Goal: Information Seeking & Learning: Learn about a topic

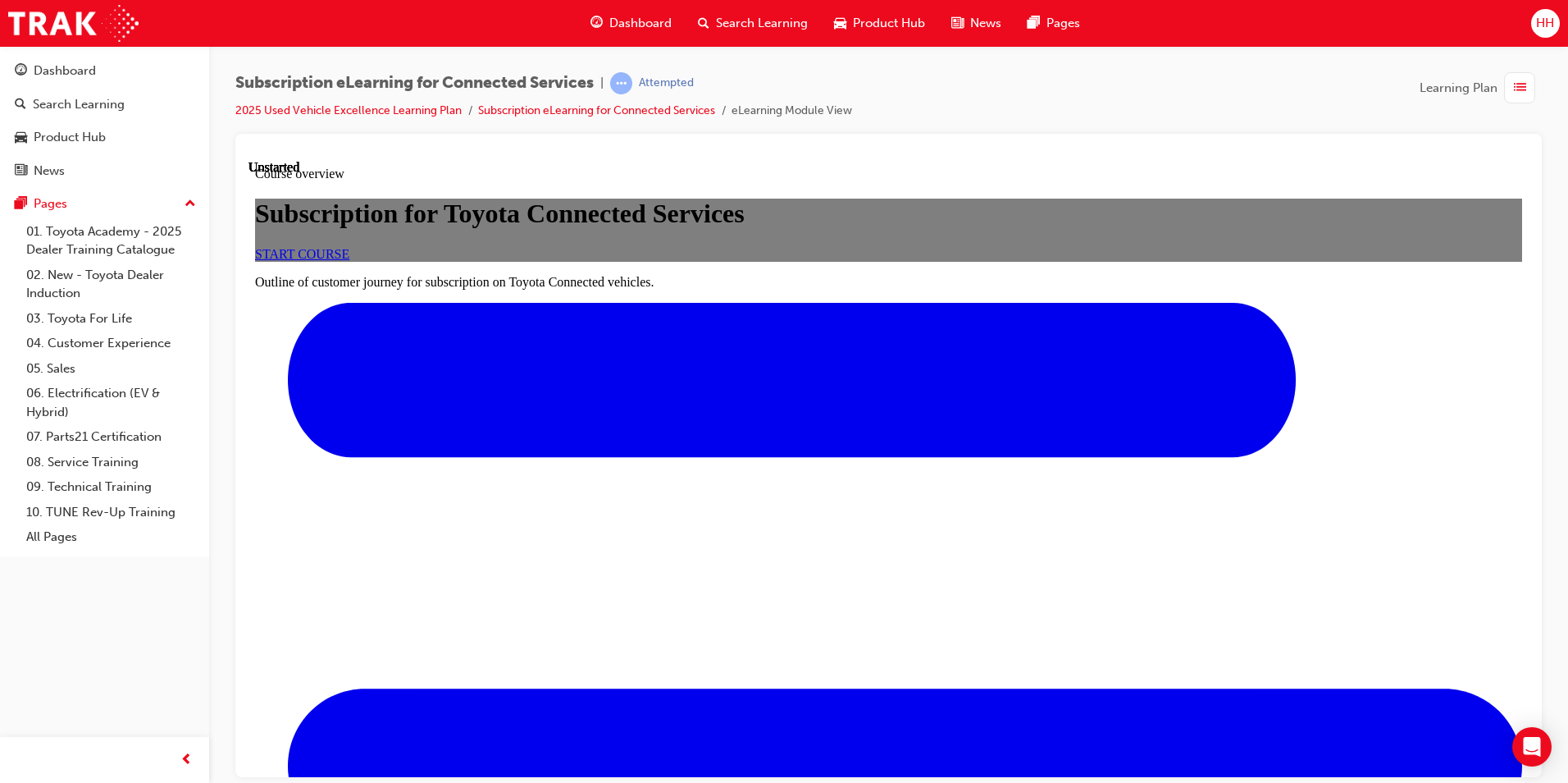
click at [349, 260] on span "START COURSE" at bounding box center [302, 253] width 94 height 14
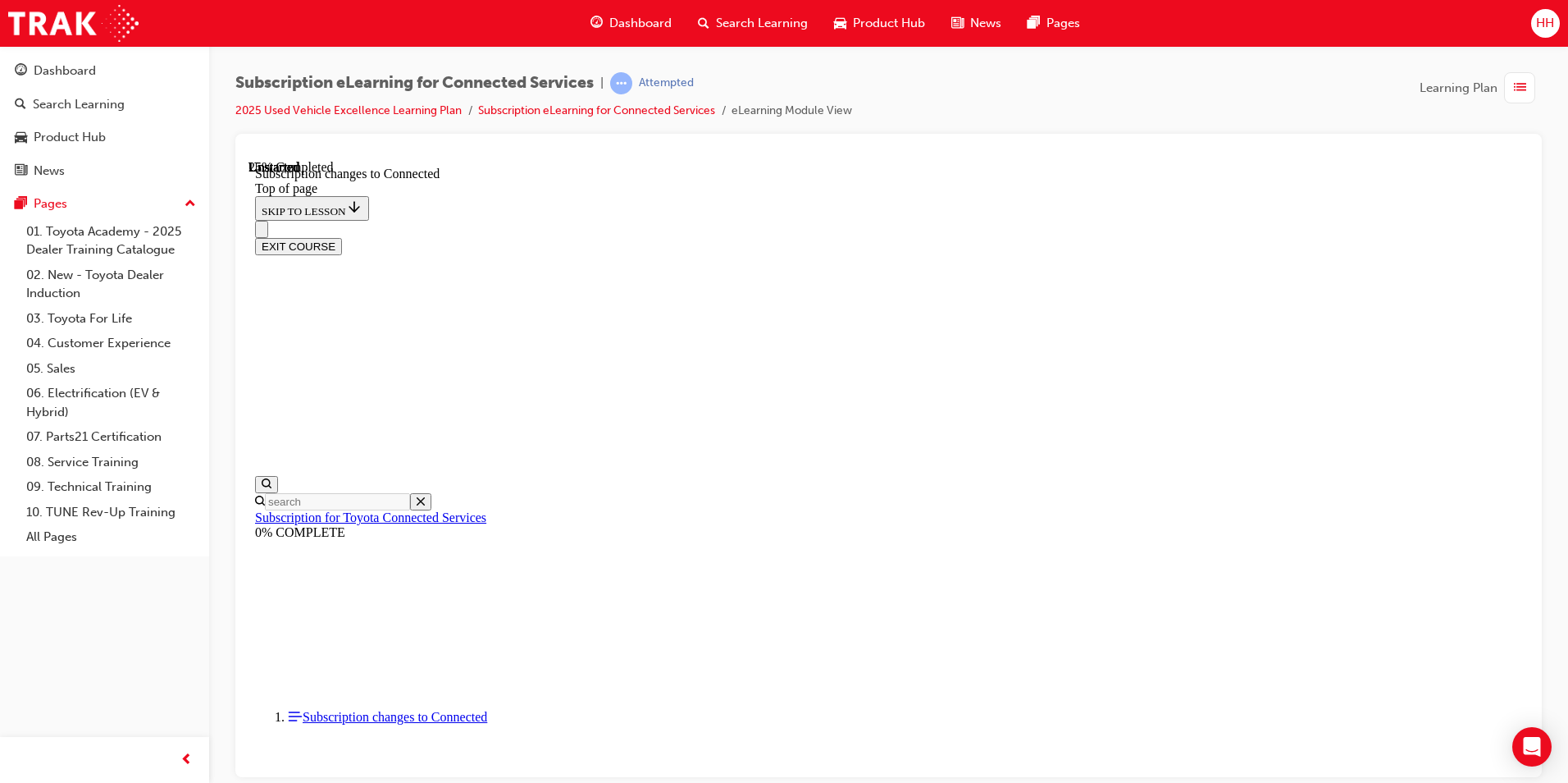
scroll to position [861, 0]
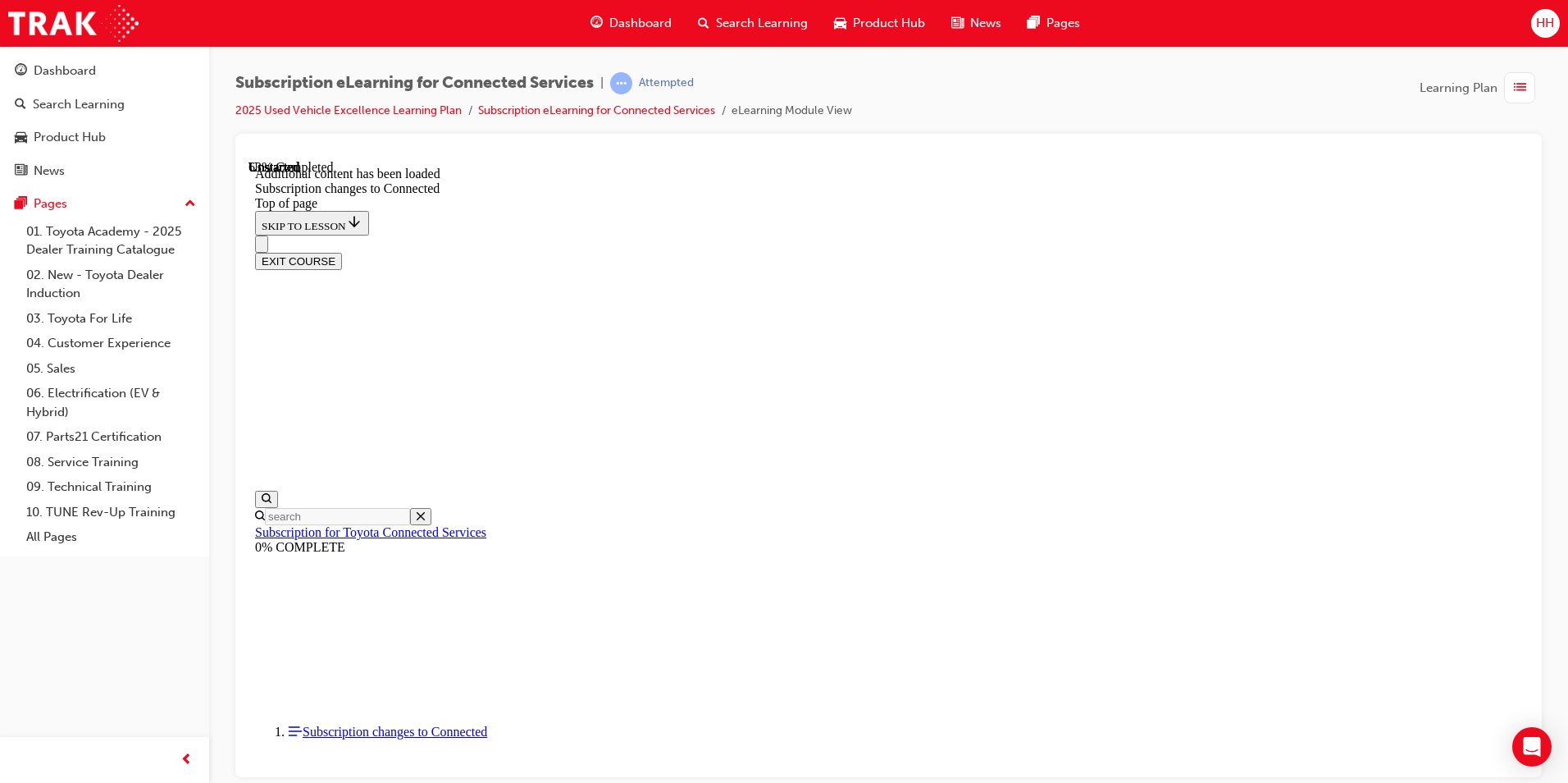
scroll to position [1957, 0]
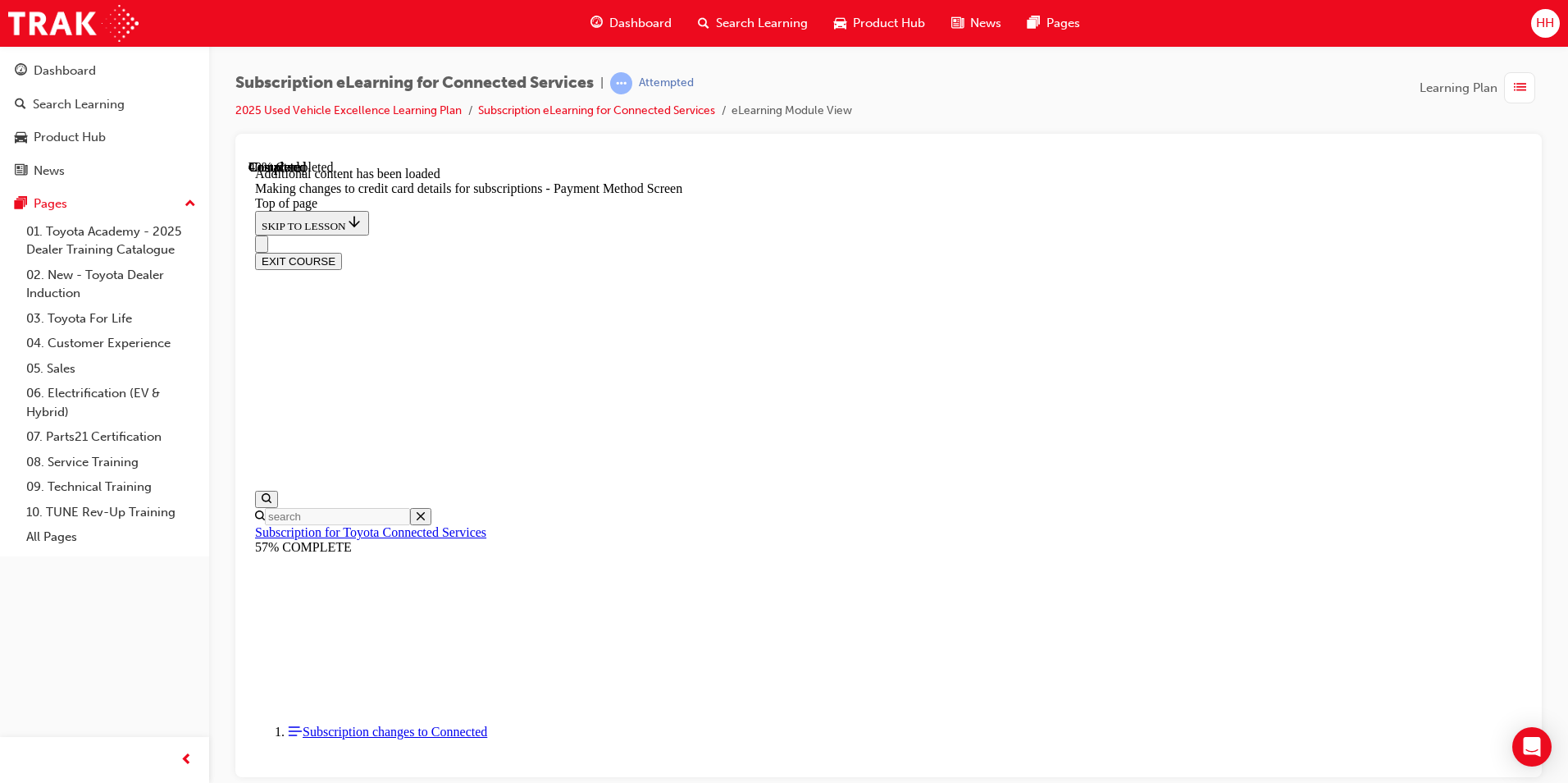
scroll to position [461, 0]
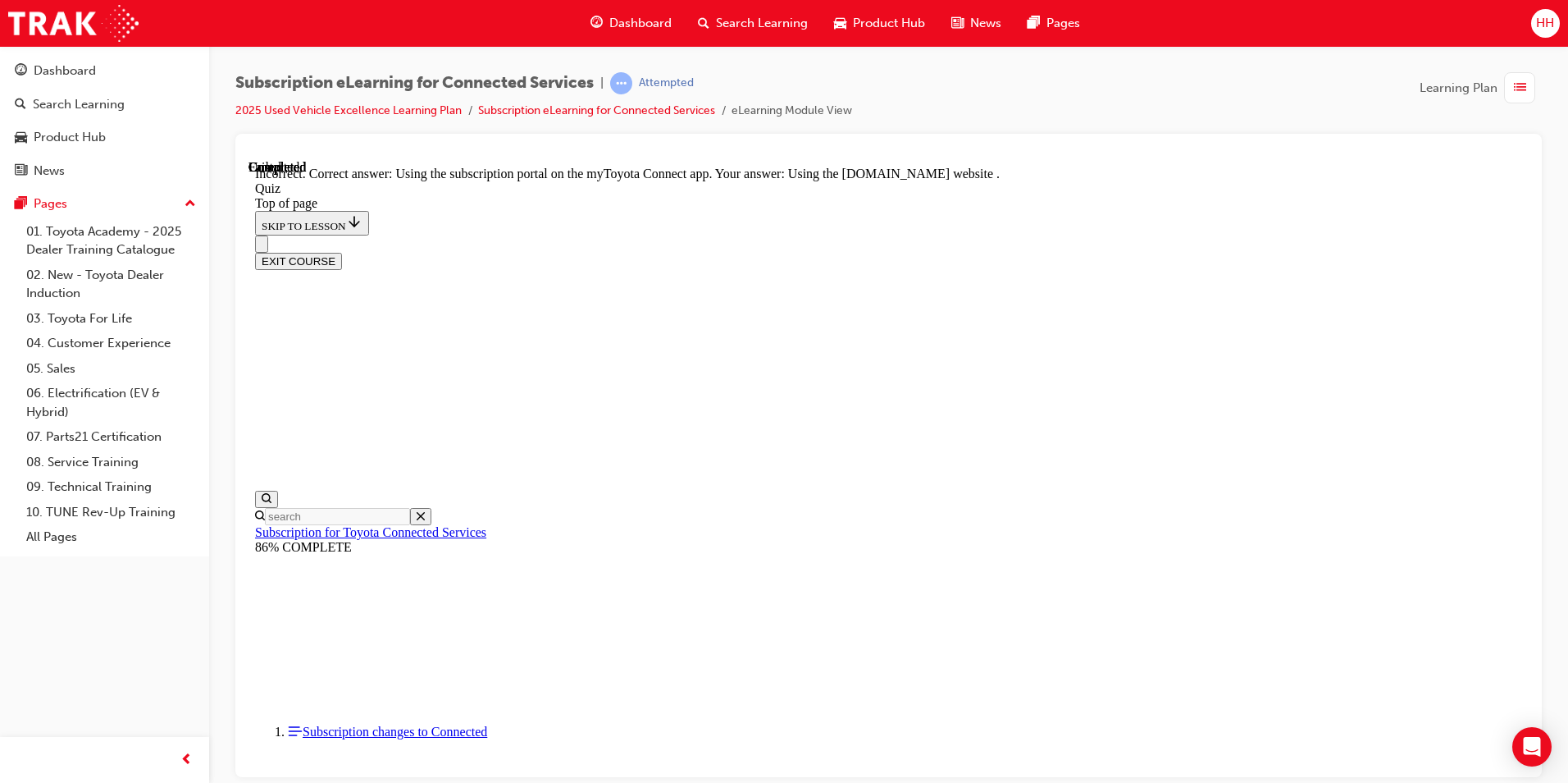
scroll to position [183, 0]
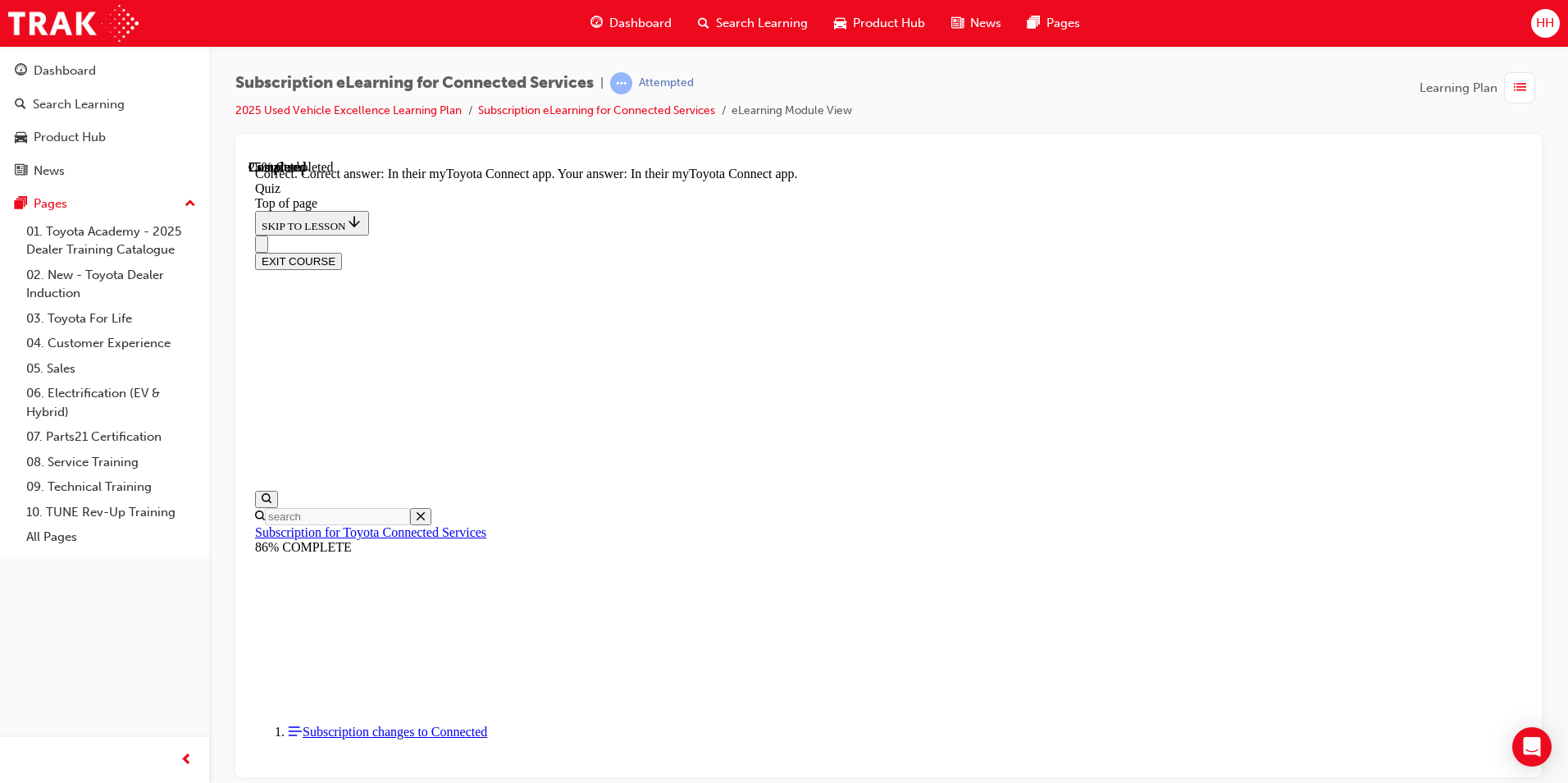
scroll to position [210, 0]
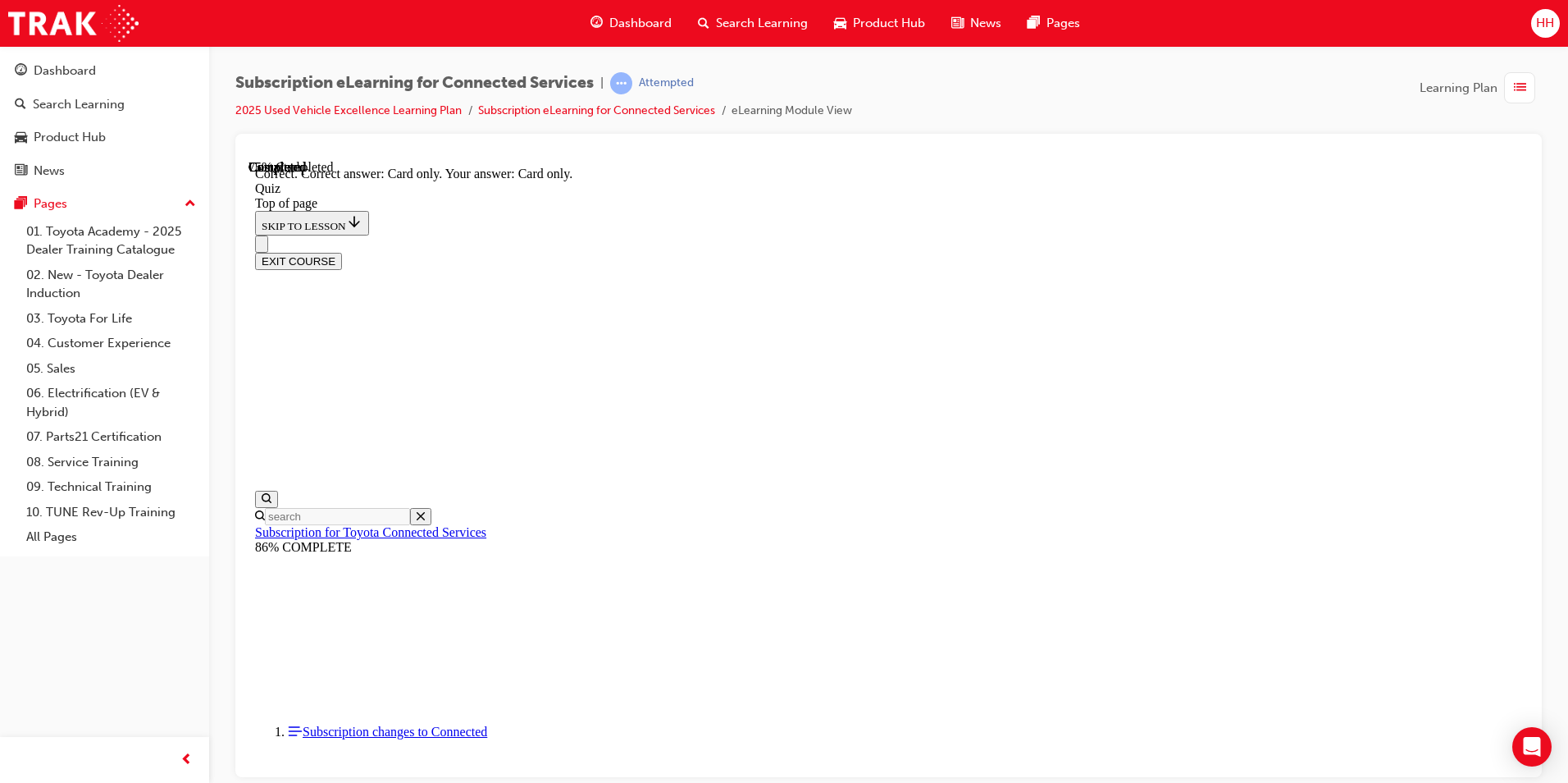
scroll to position [183, 0]
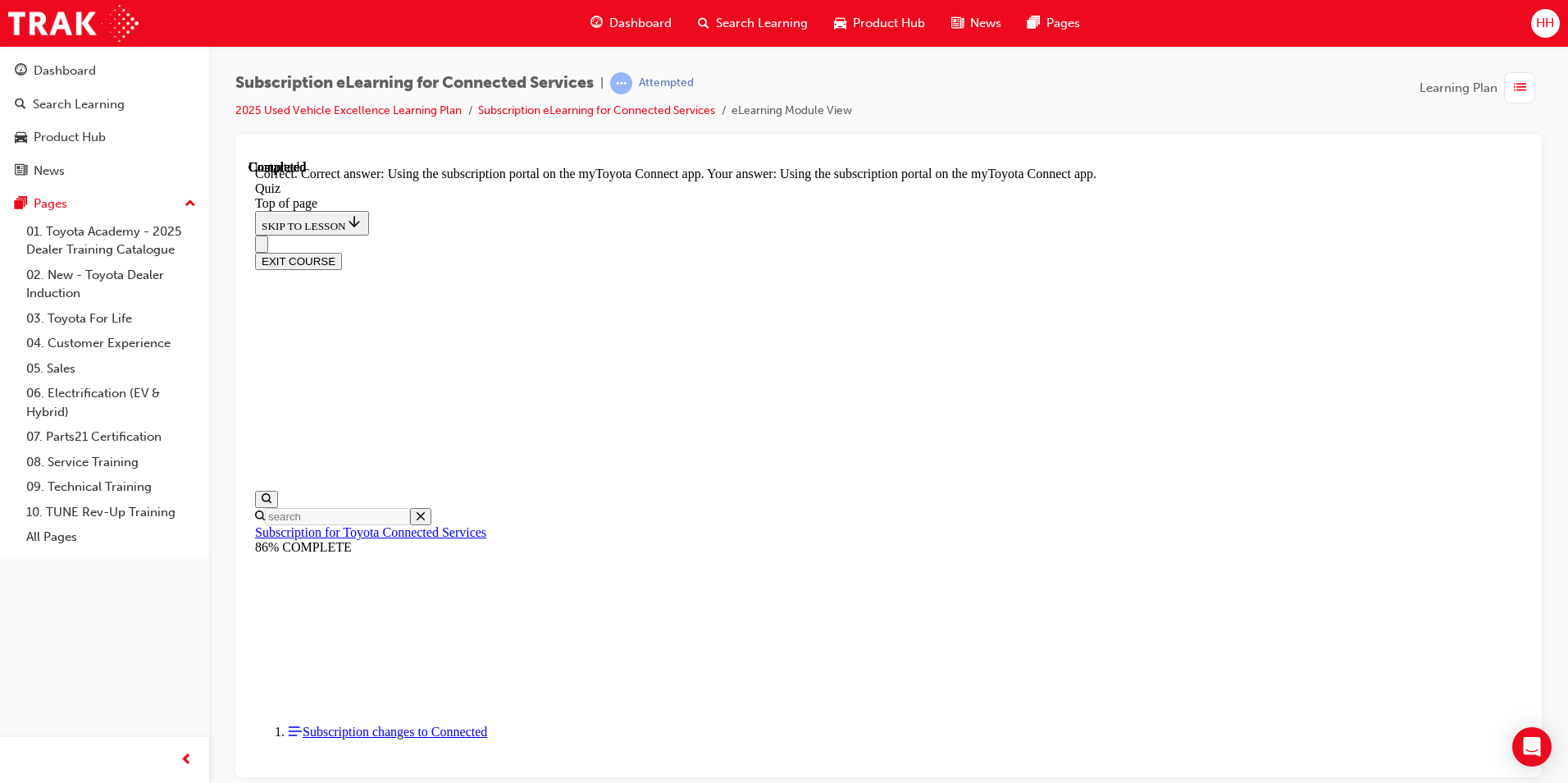
scroll to position [183, 0]
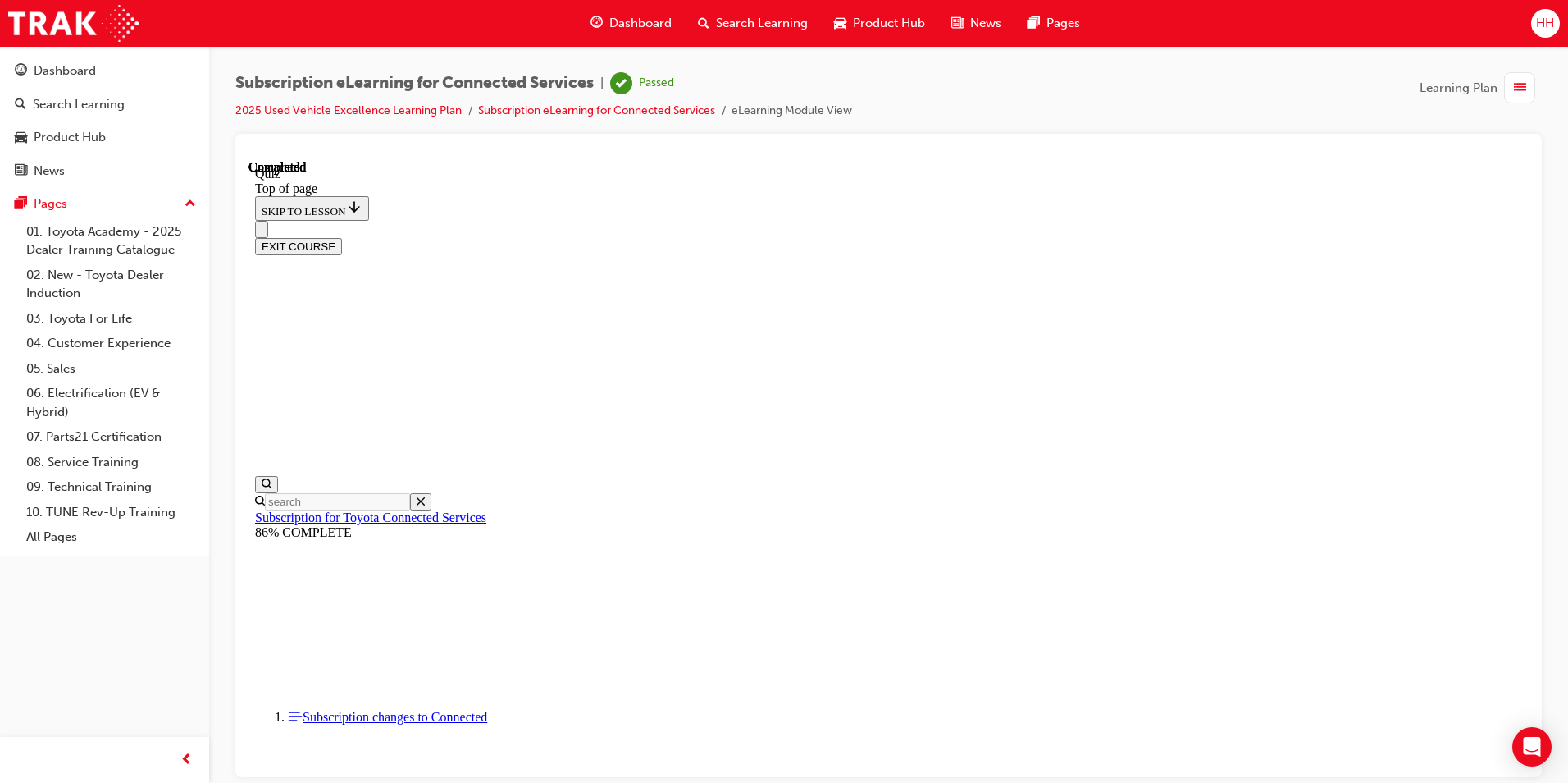
scroll to position [255, 0]
click at [266, 106] on link "2025 Used Vehicle Excellence Learning Plan" at bounding box center [348, 110] width 226 height 14
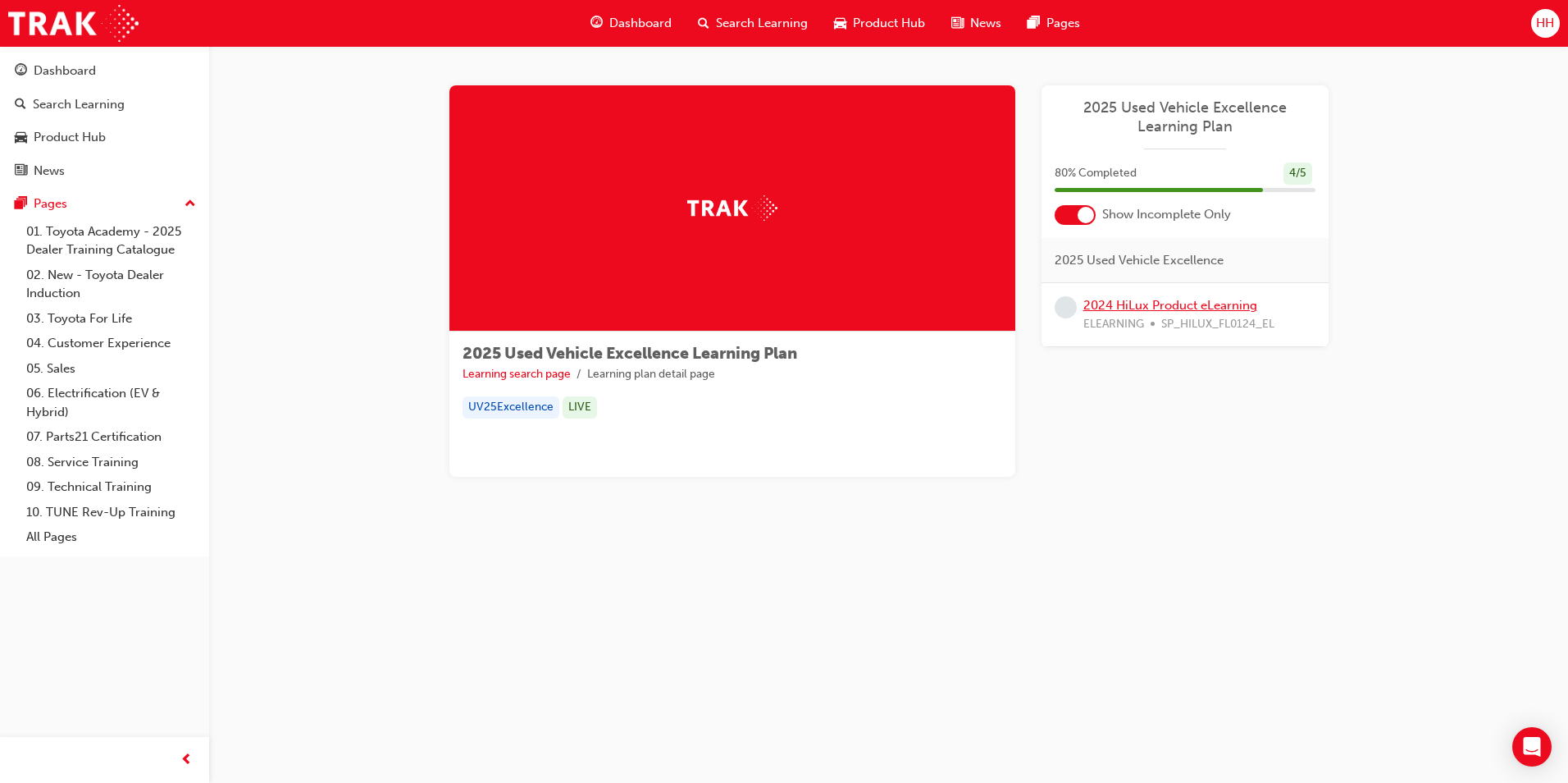
click at [1114, 299] on link "2024 HiLux Product eLearning" at bounding box center [1171, 305] width 174 height 15
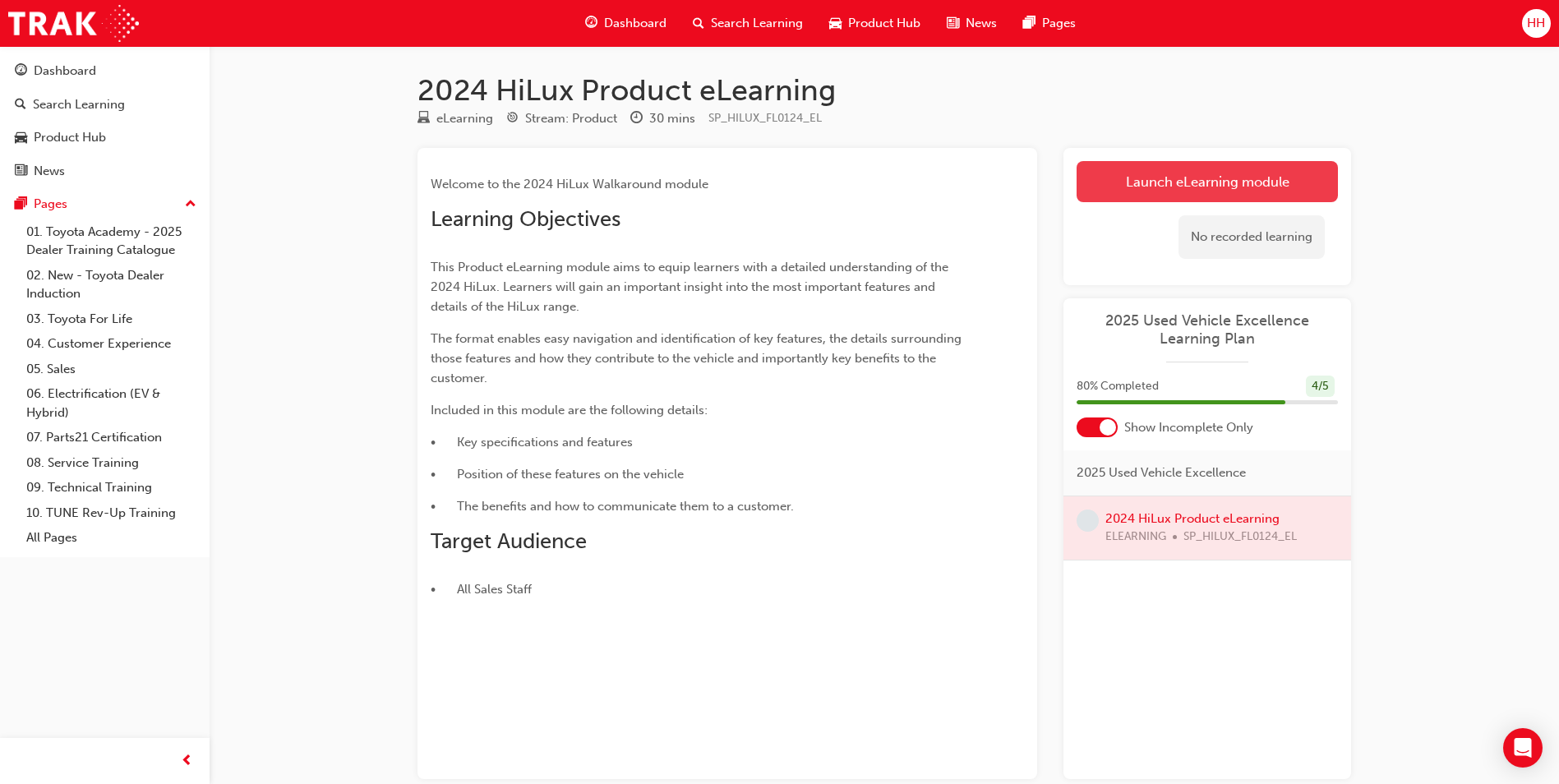
click at [1168, 185] on link "Launch eLearning module" at bounding box center [1207, 182] width 262 height 41
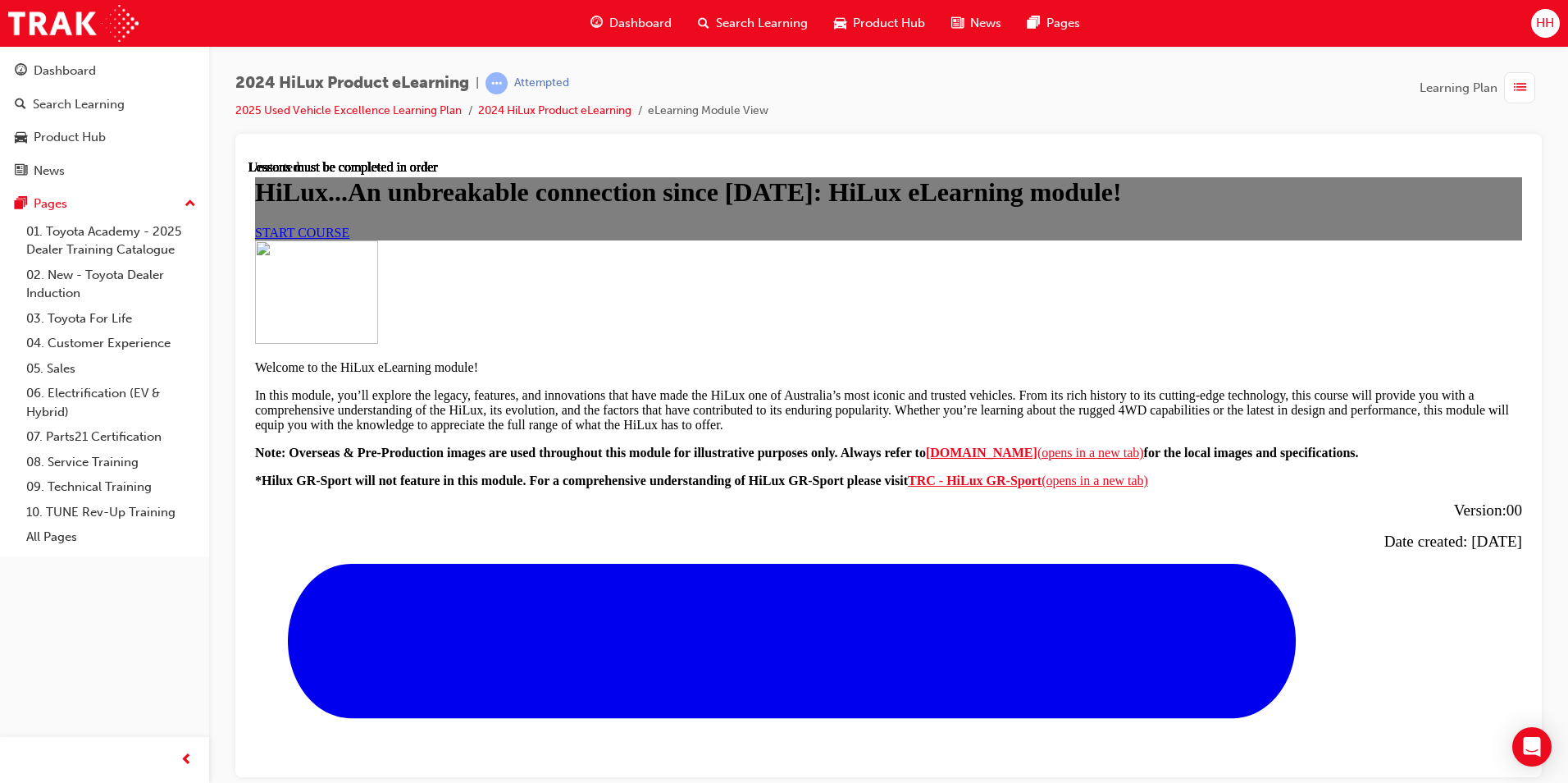
scroll to position [328, 0]
click at [349, 227] on link "START COURSE" at bounding box center [302, 232] width 94 height 14
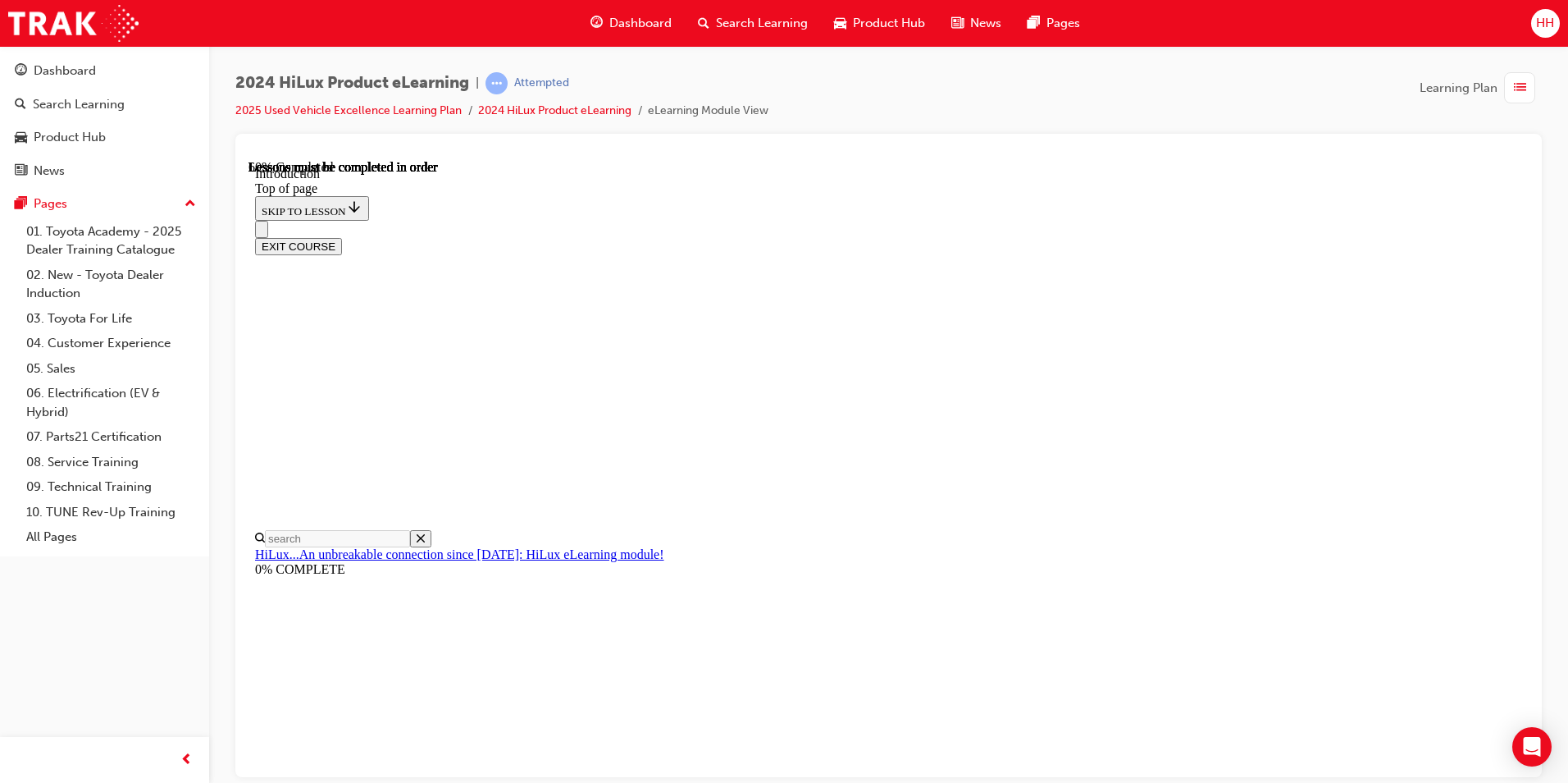
scroll to position [843, 0]
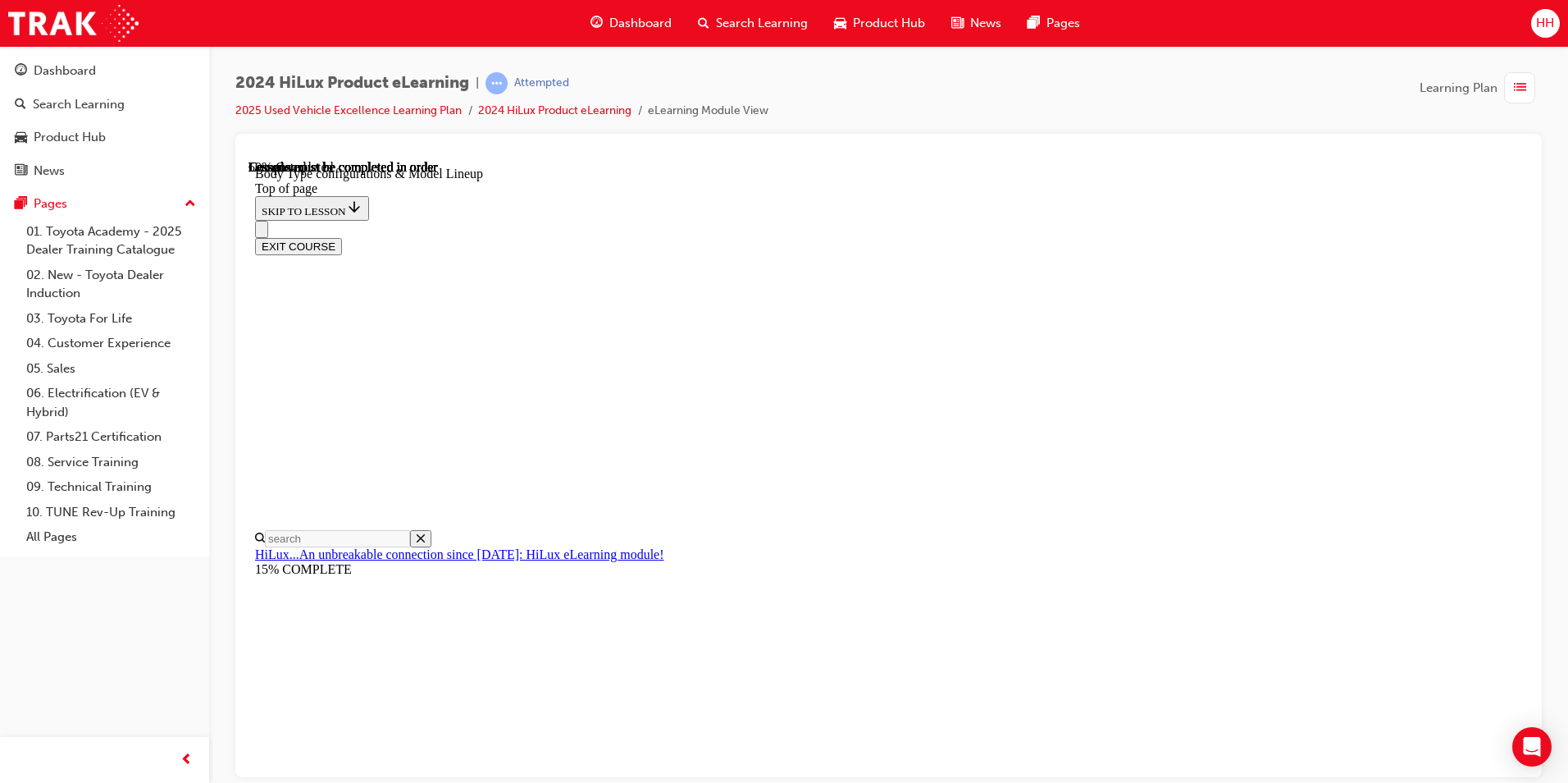
scroll to position [625, 0]
click at [934, 220] on div "EXIT COURSE" at bounding box center [882, 236] width 1255 height 34
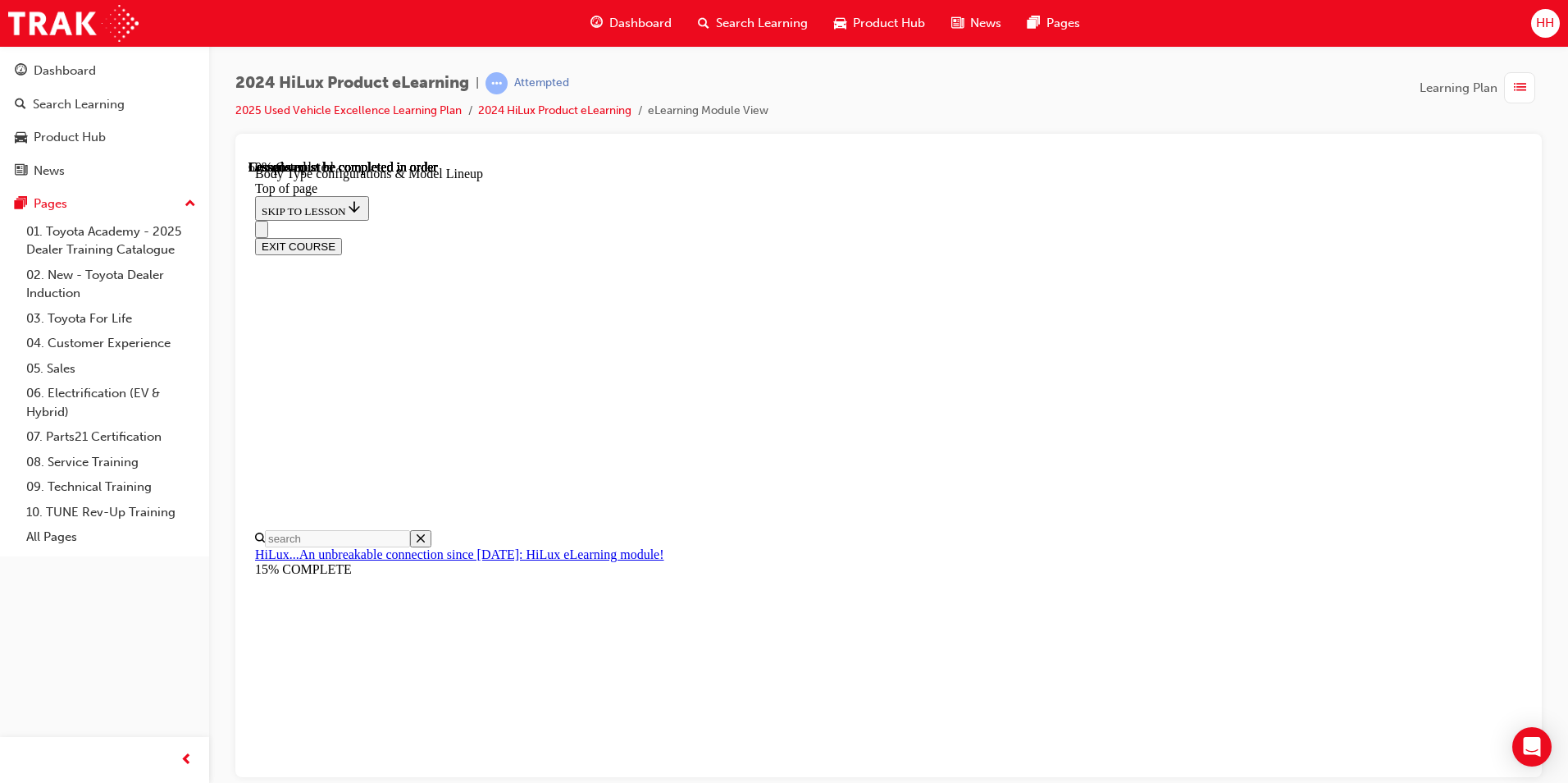
scroll to position [543, 0]
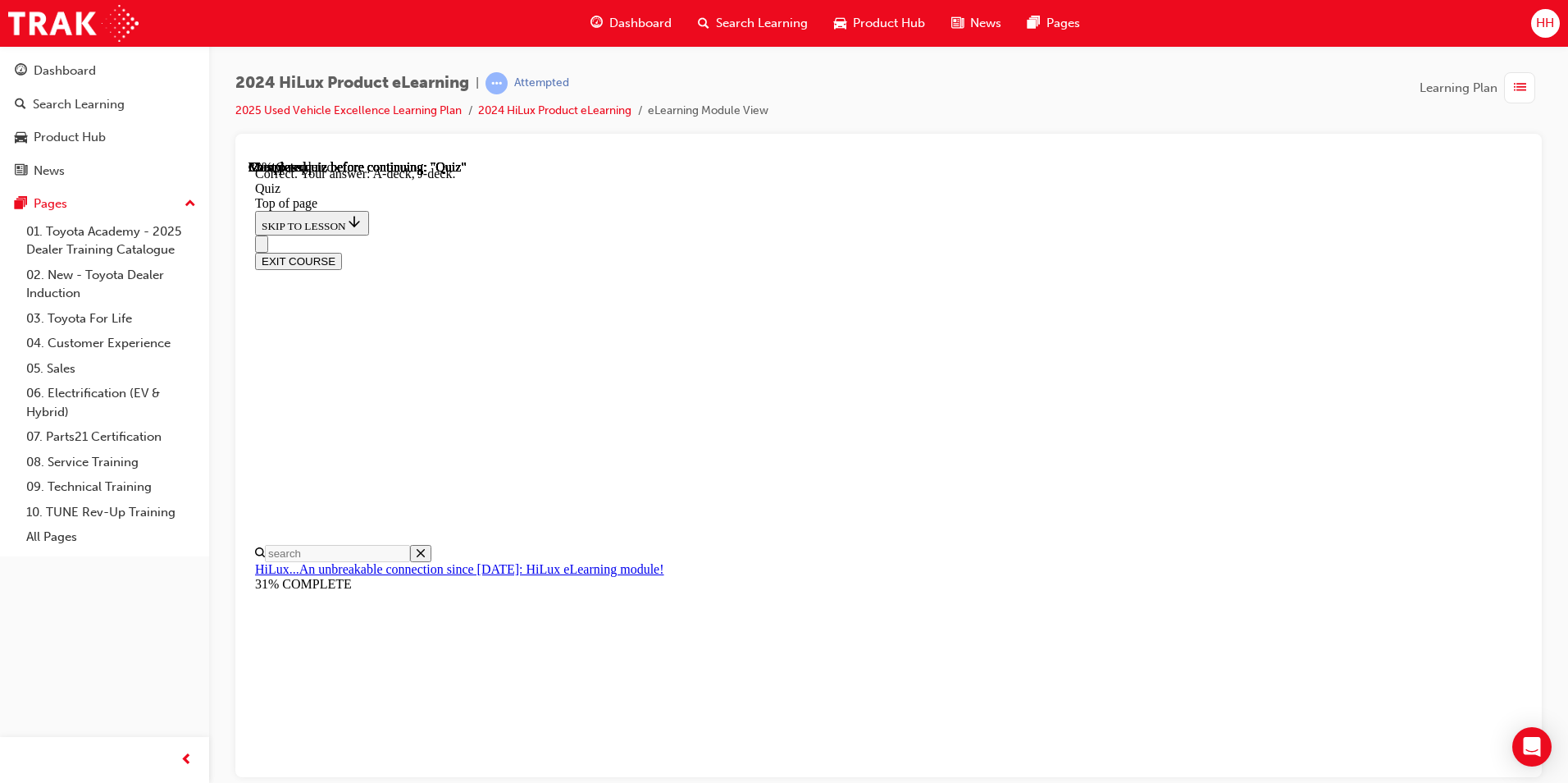
scroll to position [268, 0]
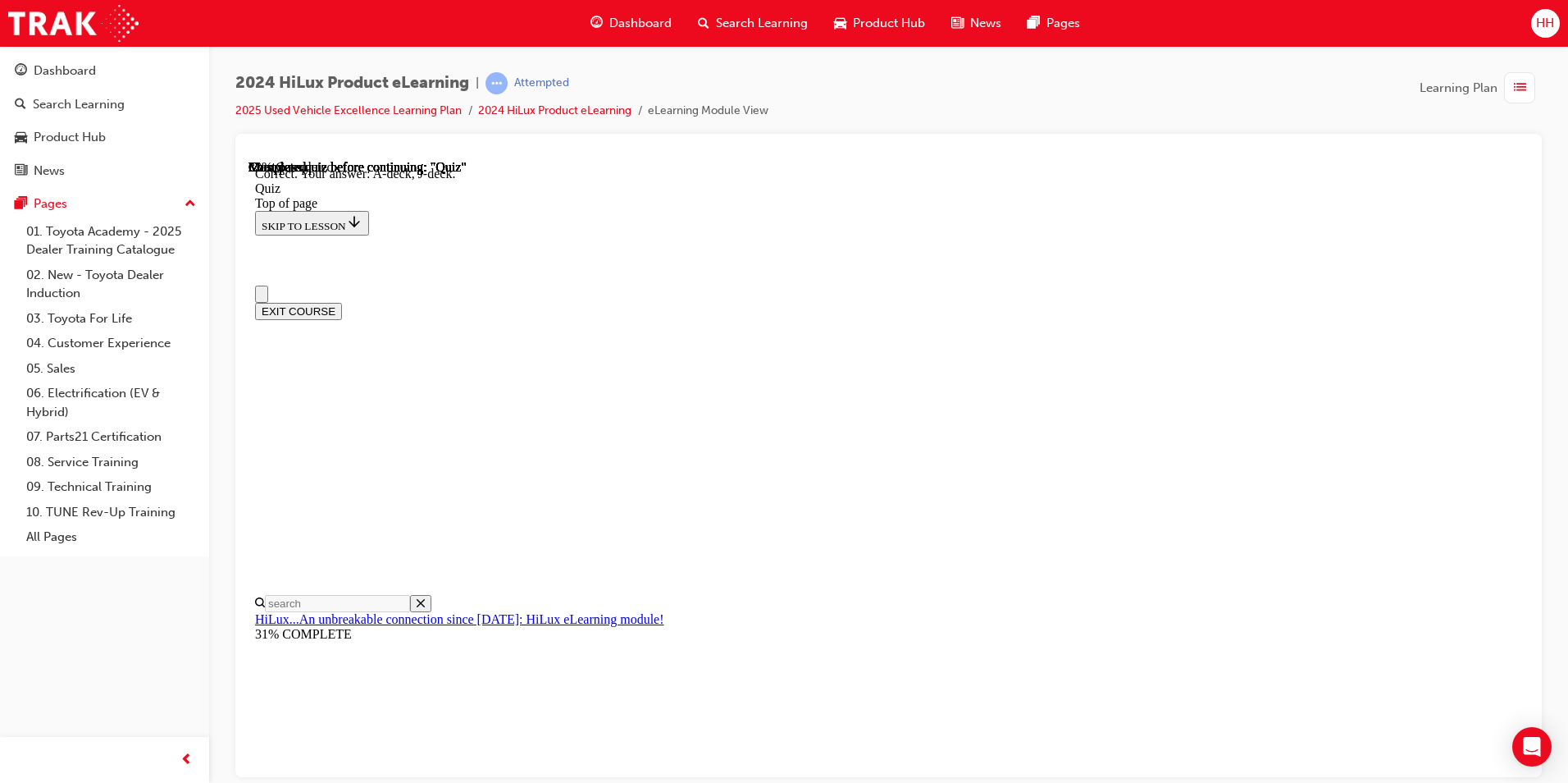
scroll to position [82, 0]
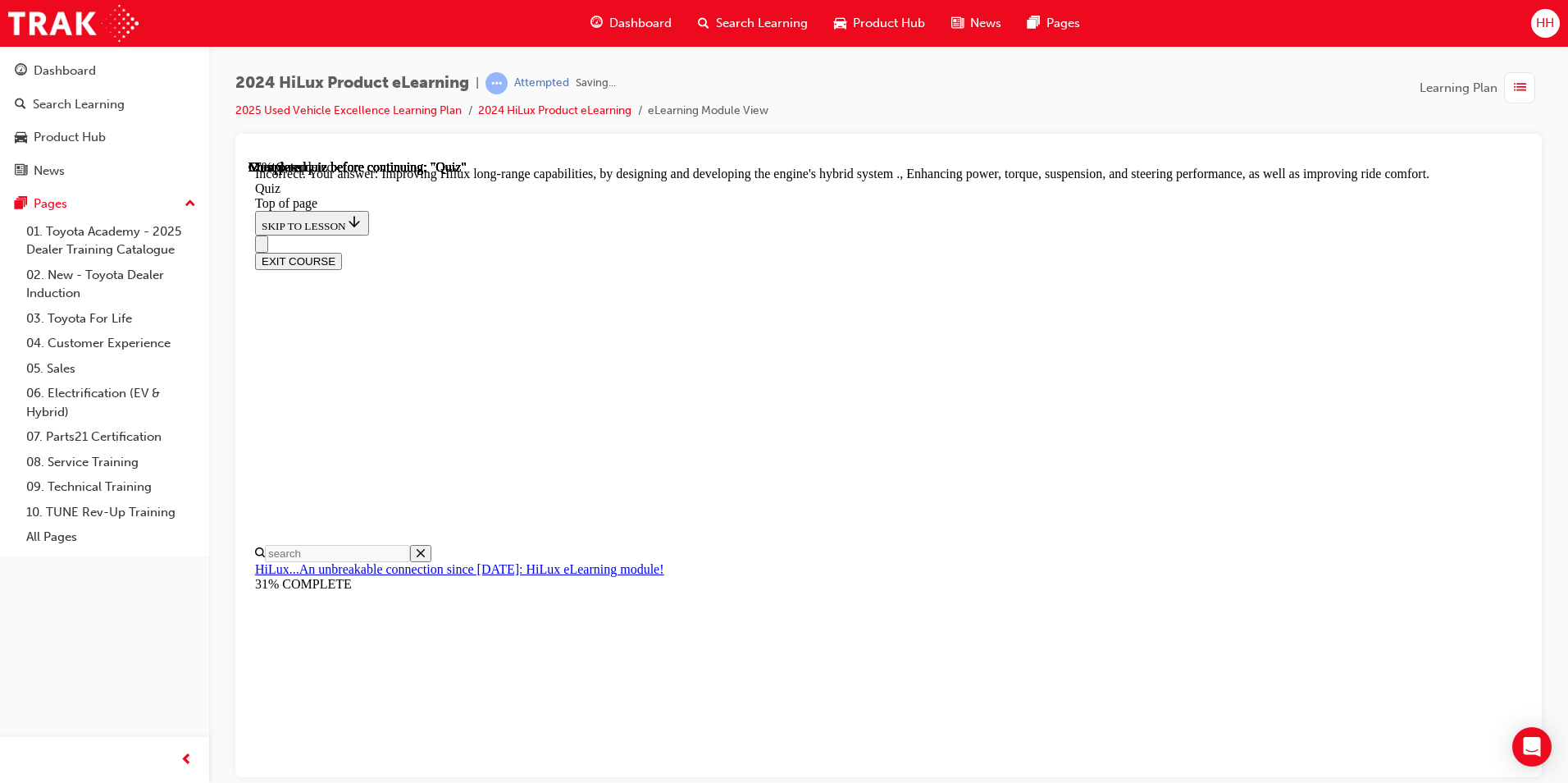
scroll to position [345, 0]
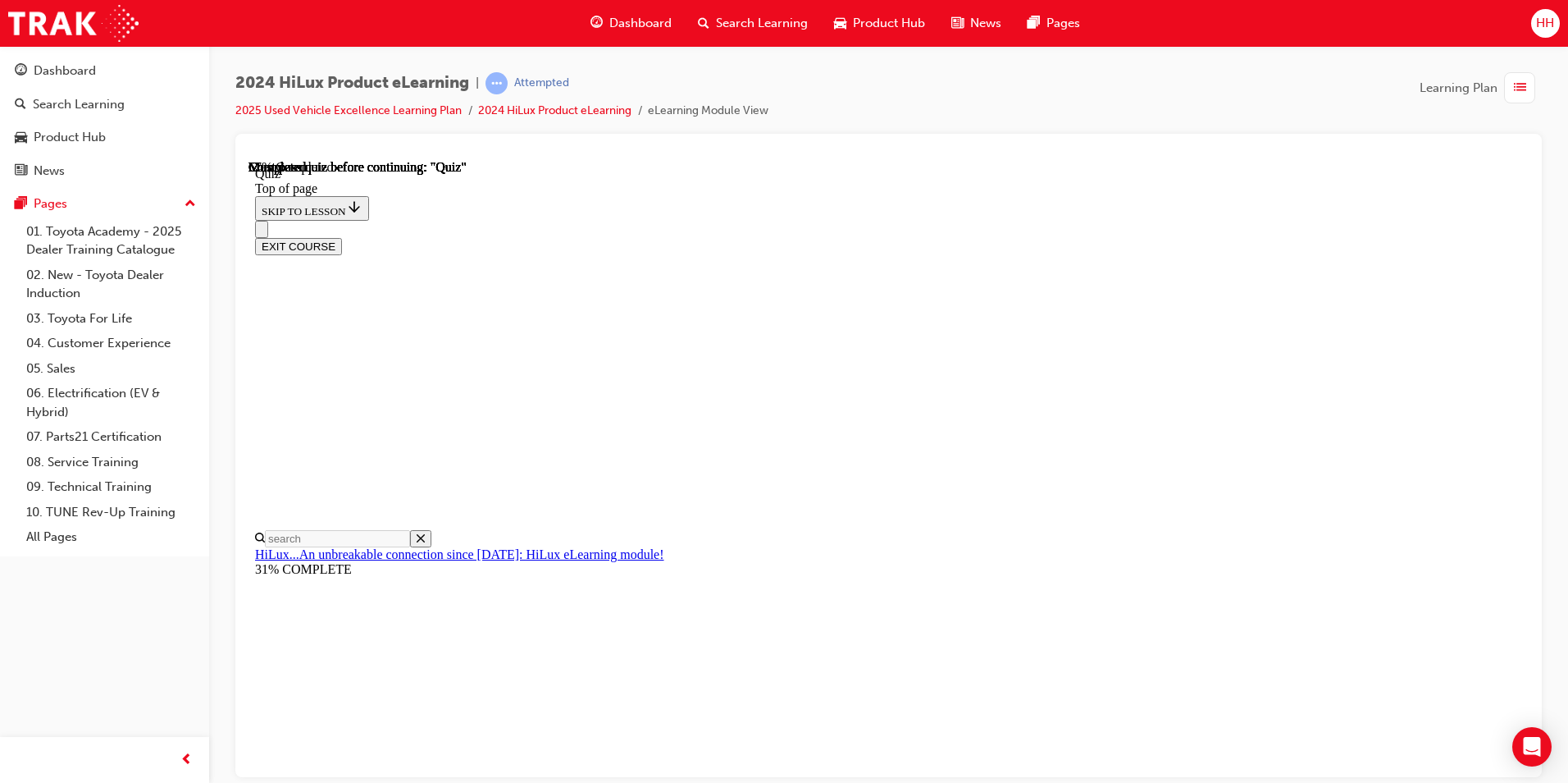
scroll to position [164, 0]
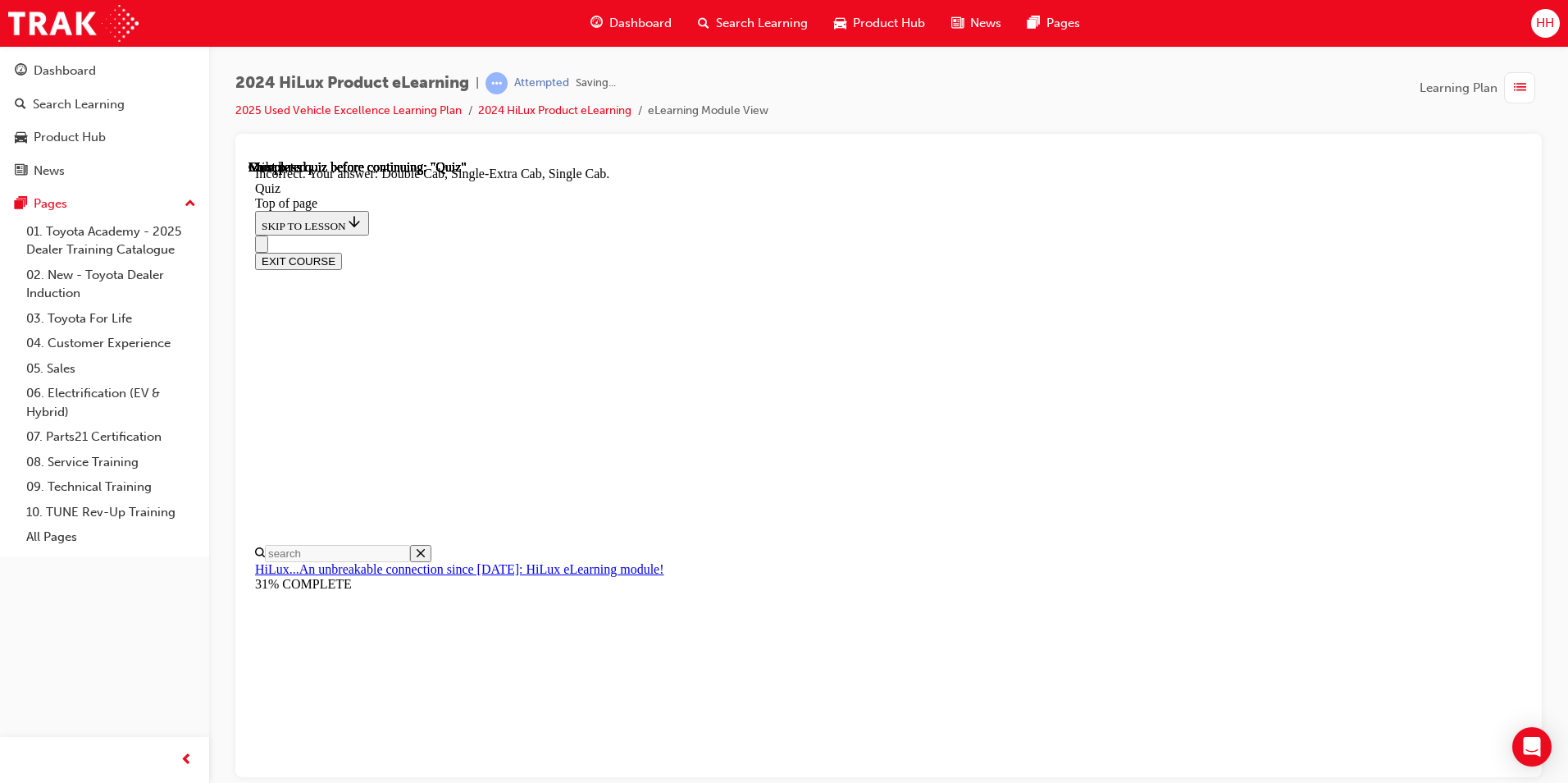
scroll to position [389, 0]
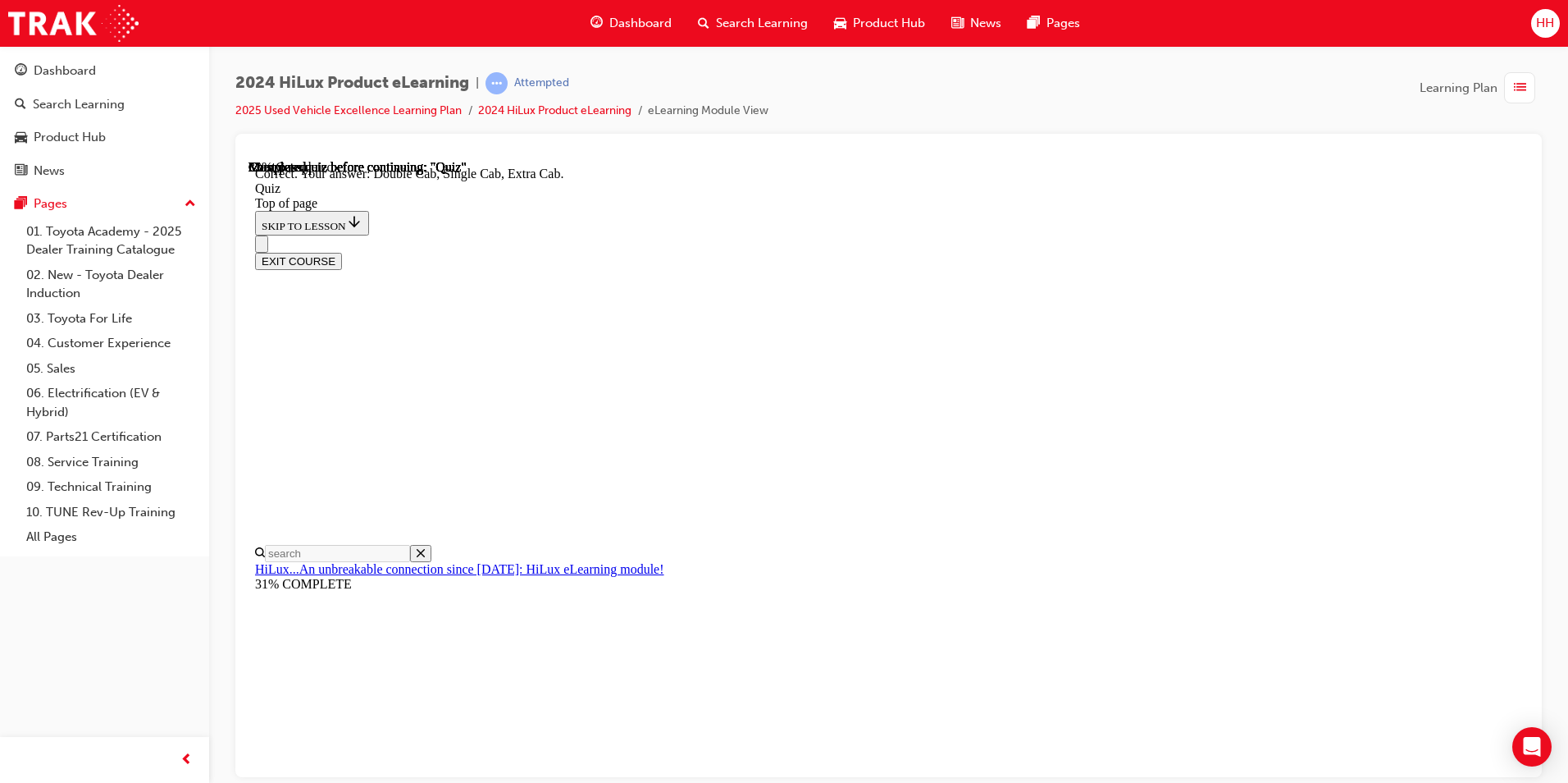
scroll to position [389, 0]
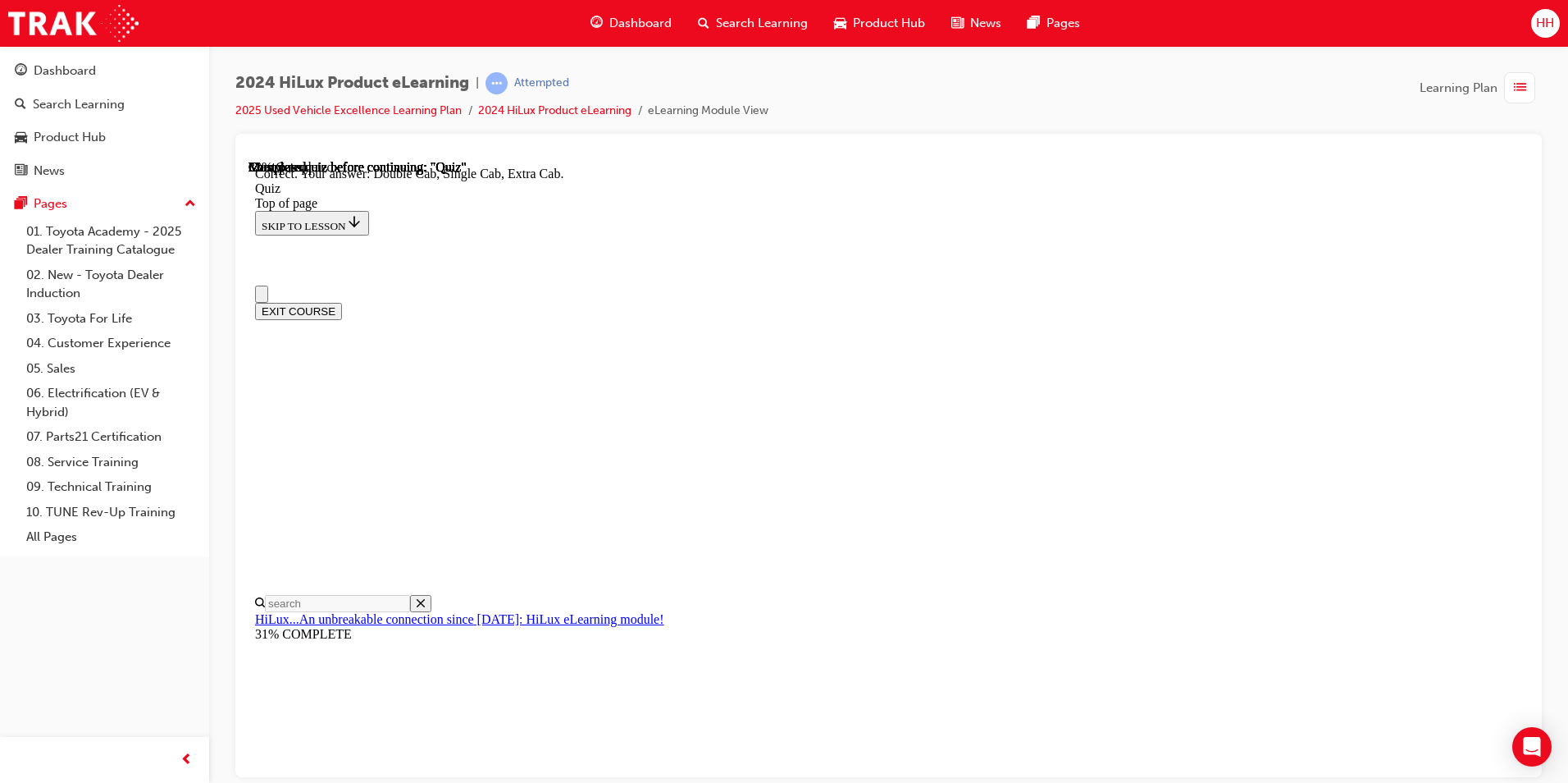
scroll to position [0, 0]
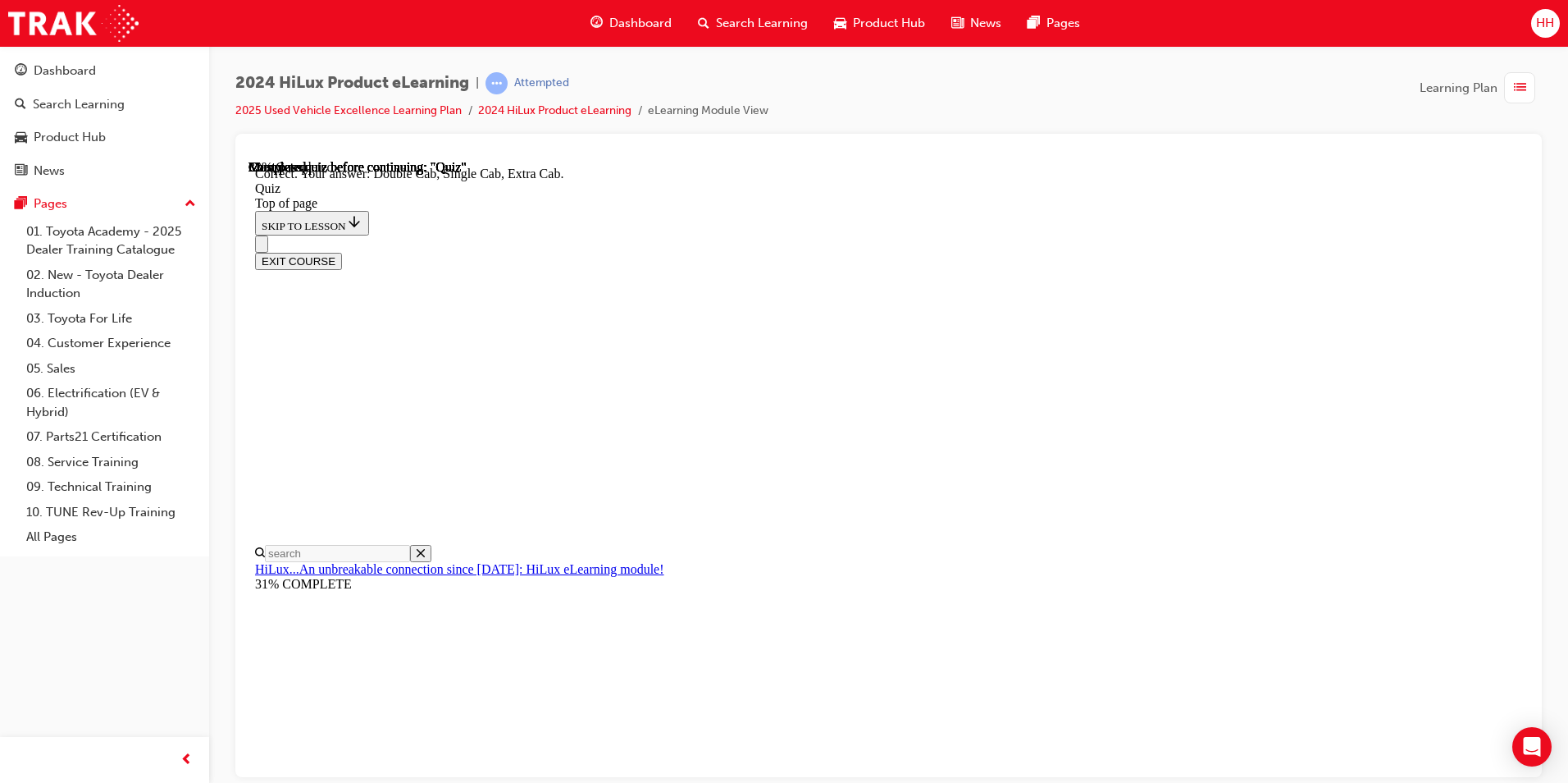
scroll to position [164, 0]
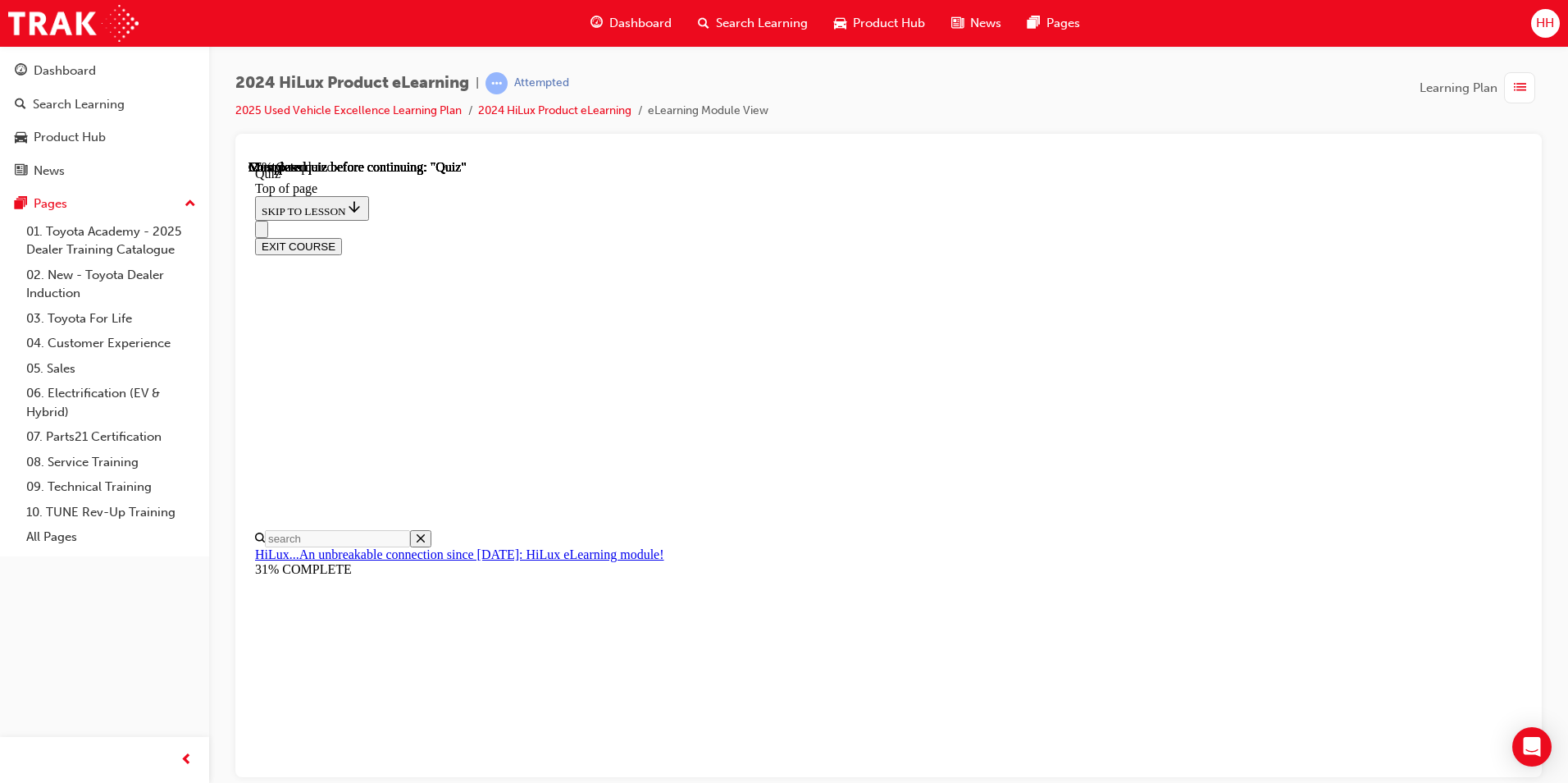
scroll to position [0, 0]
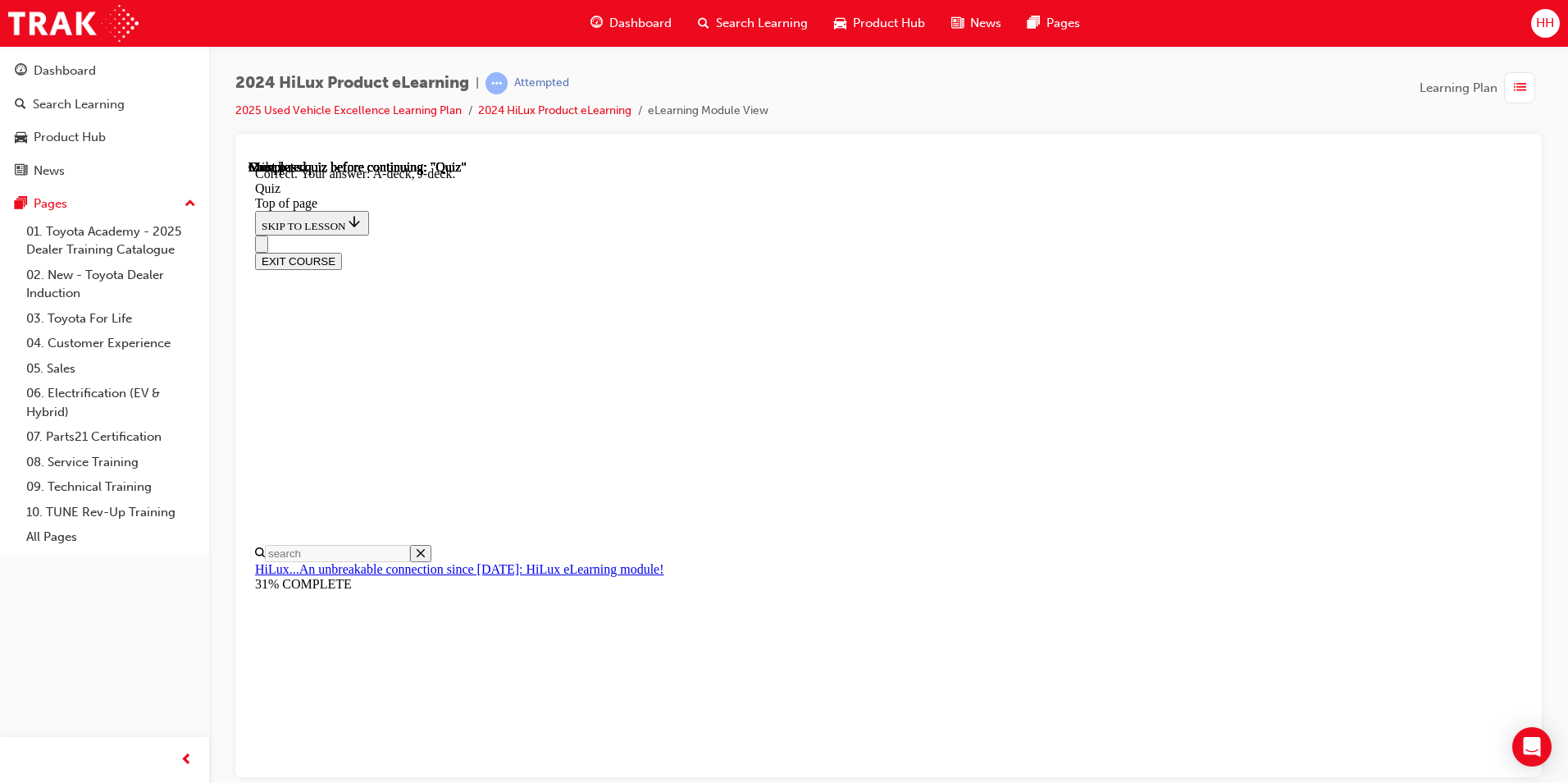
scroll to position [268, 0]
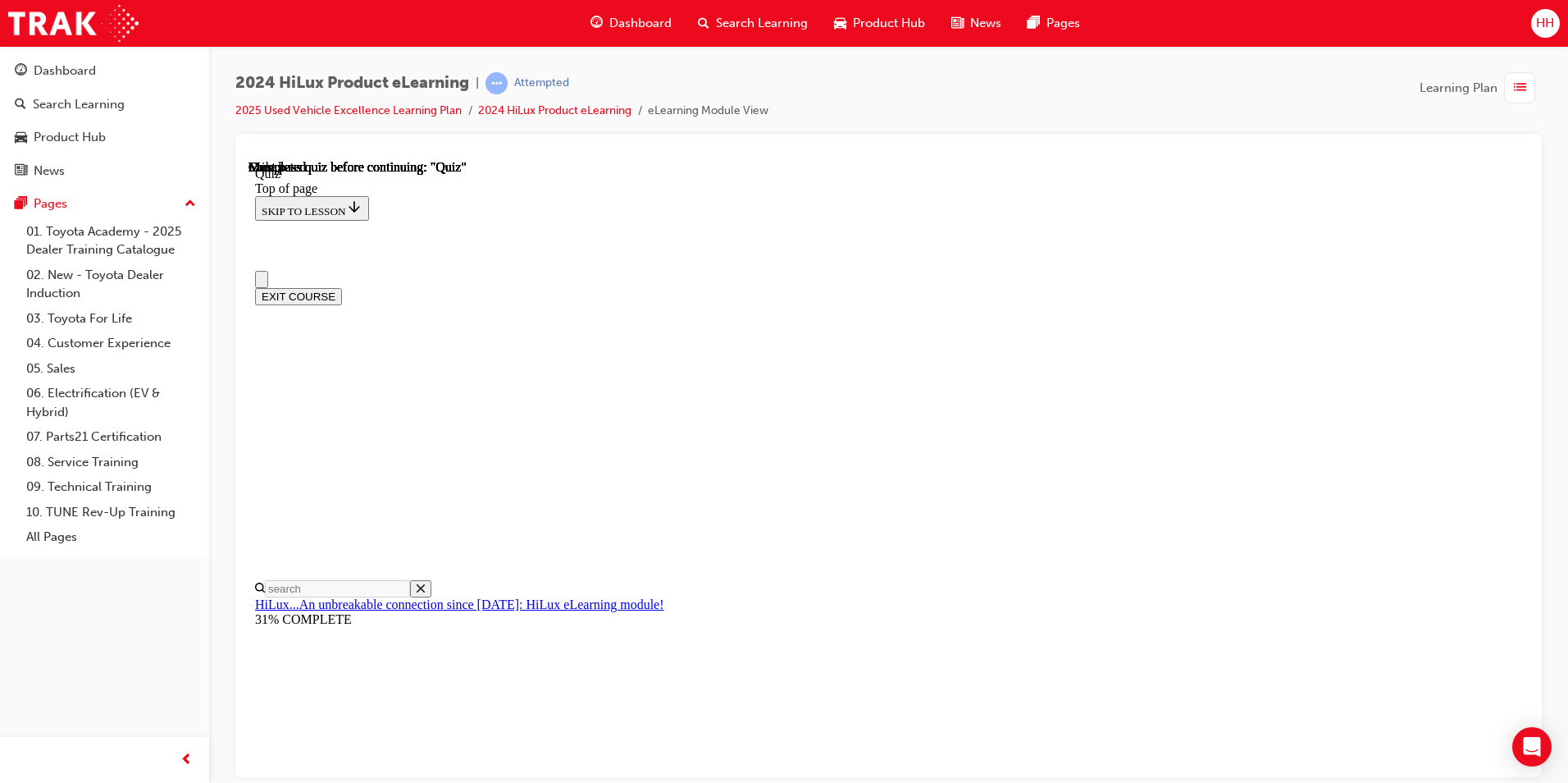
scroll to position [0, 0]
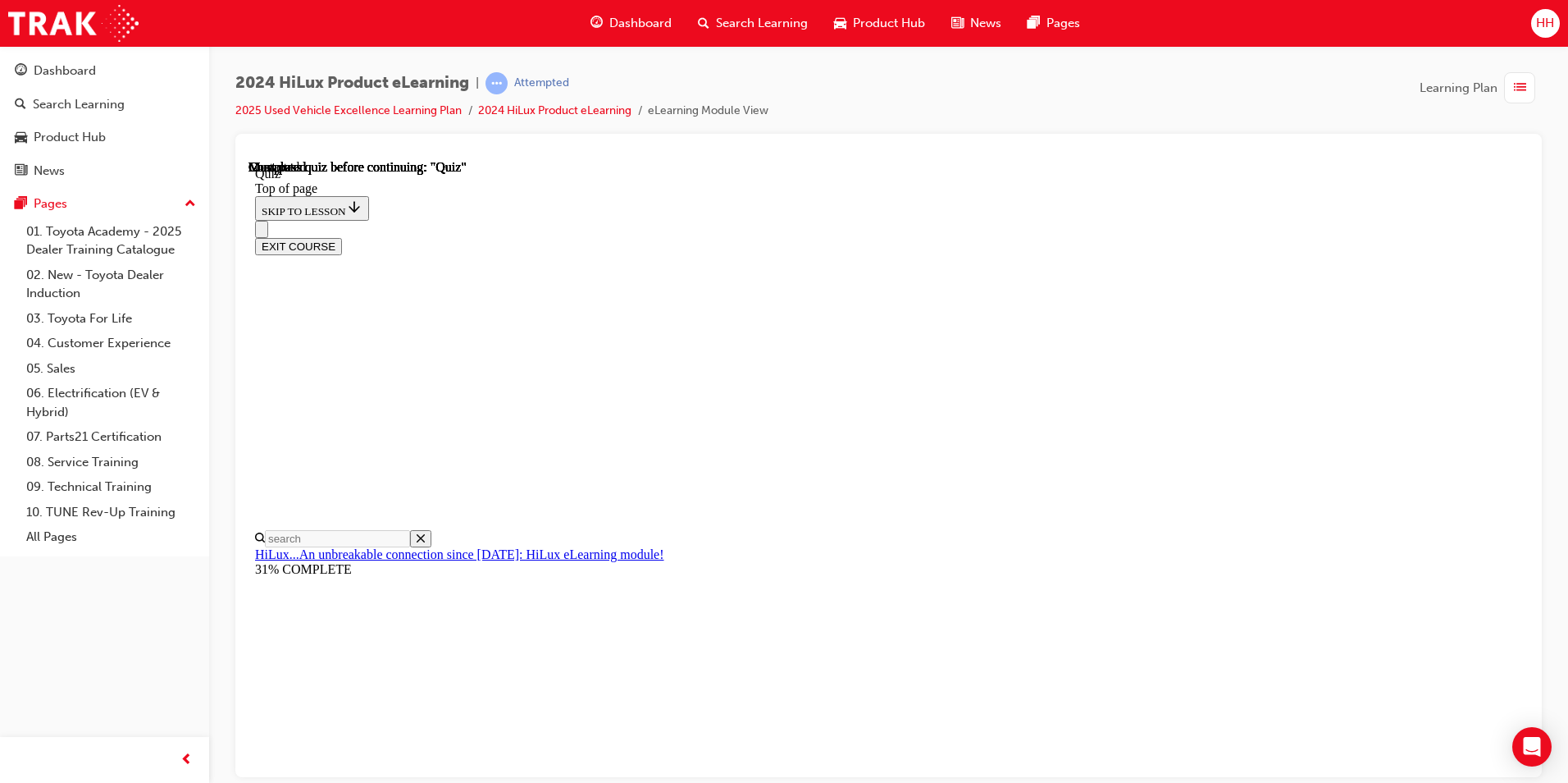
drag, startPoint x: 890, startPoint y: 577, endPoint x: 834, endPoint y: 515, distance: 83.5
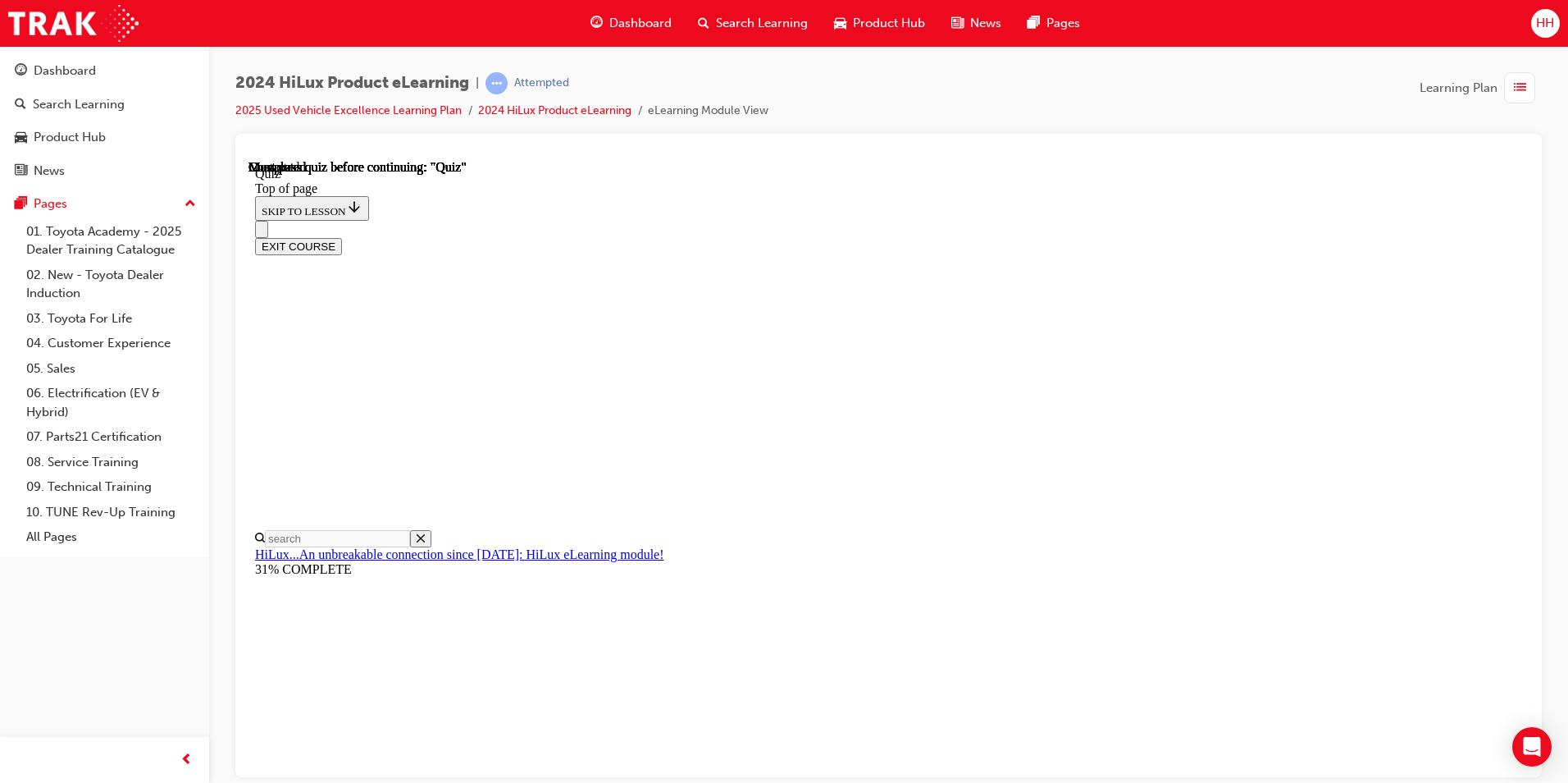
scroll to position [337, 0]
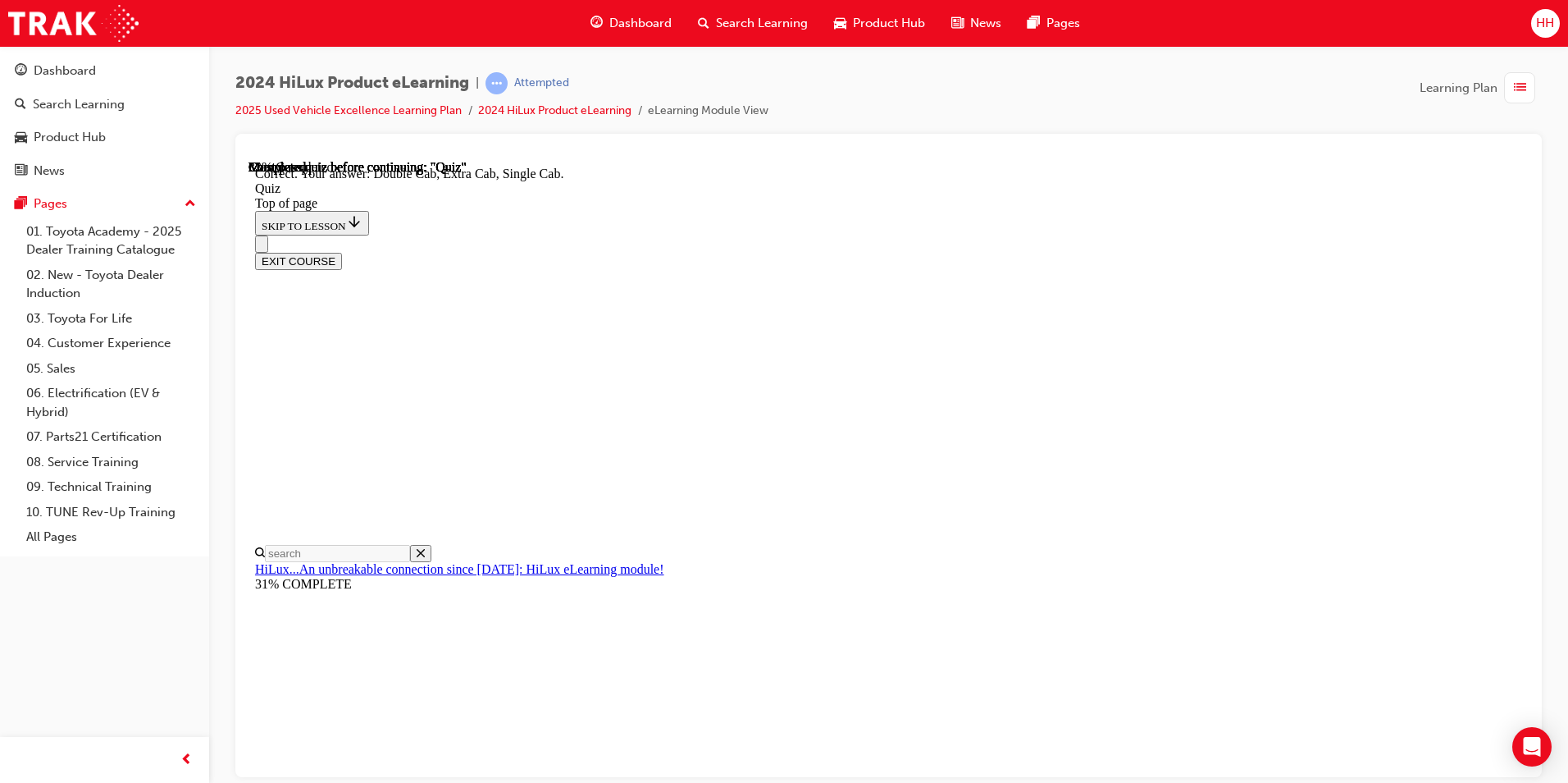
scroll to position [389, 0]
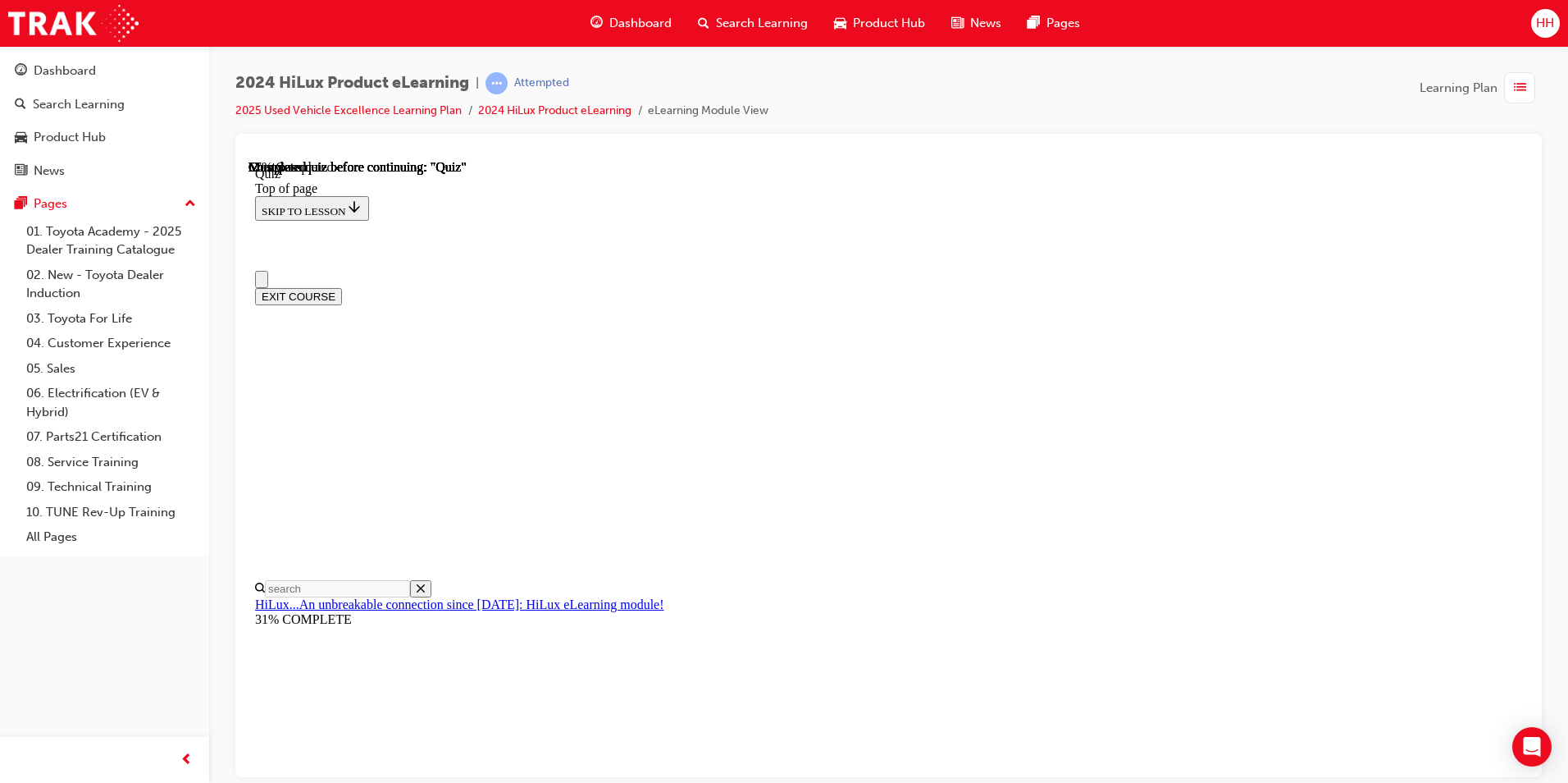
scroll to position [164, 0]
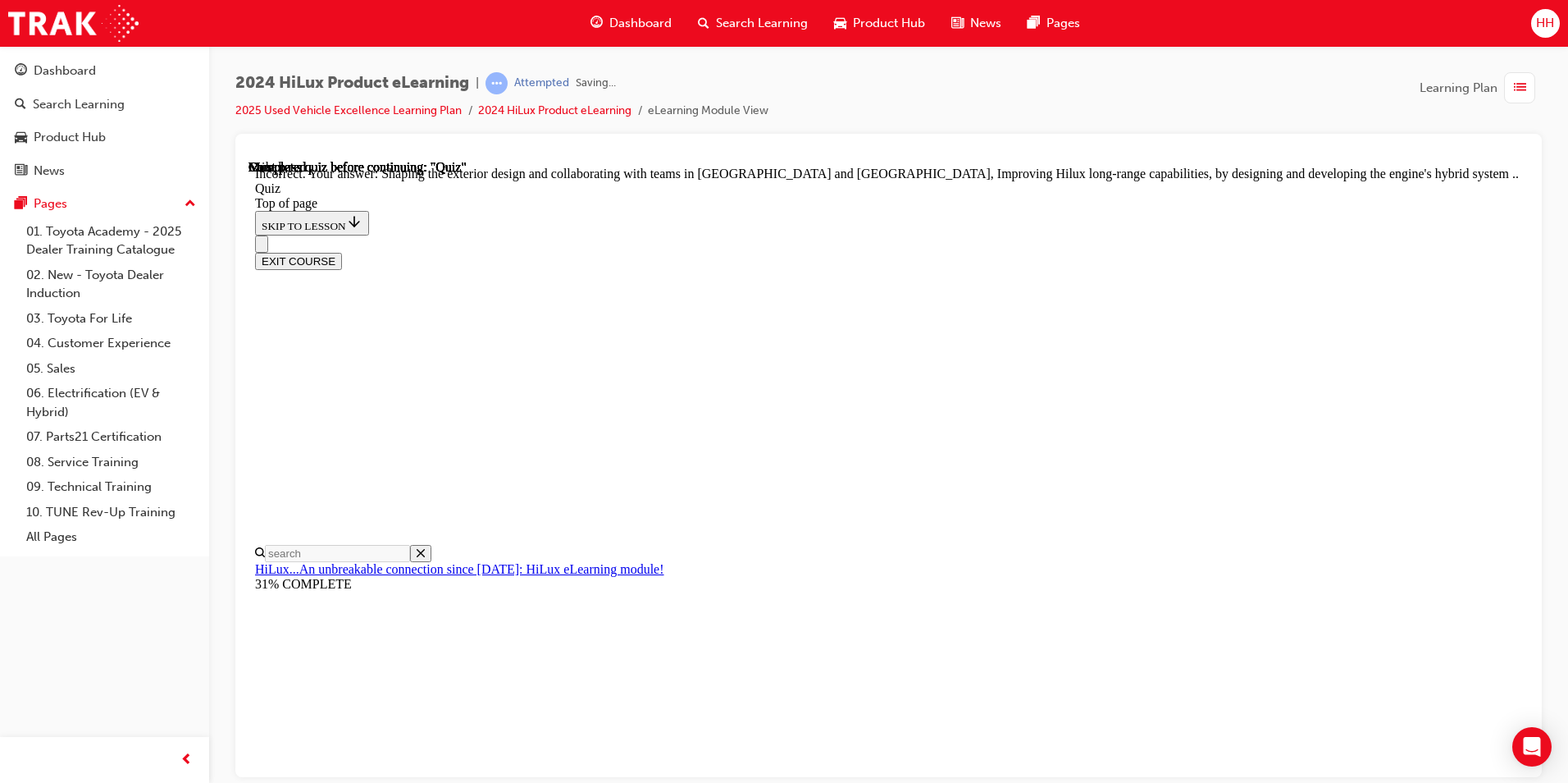
scroll to position [345, 0]
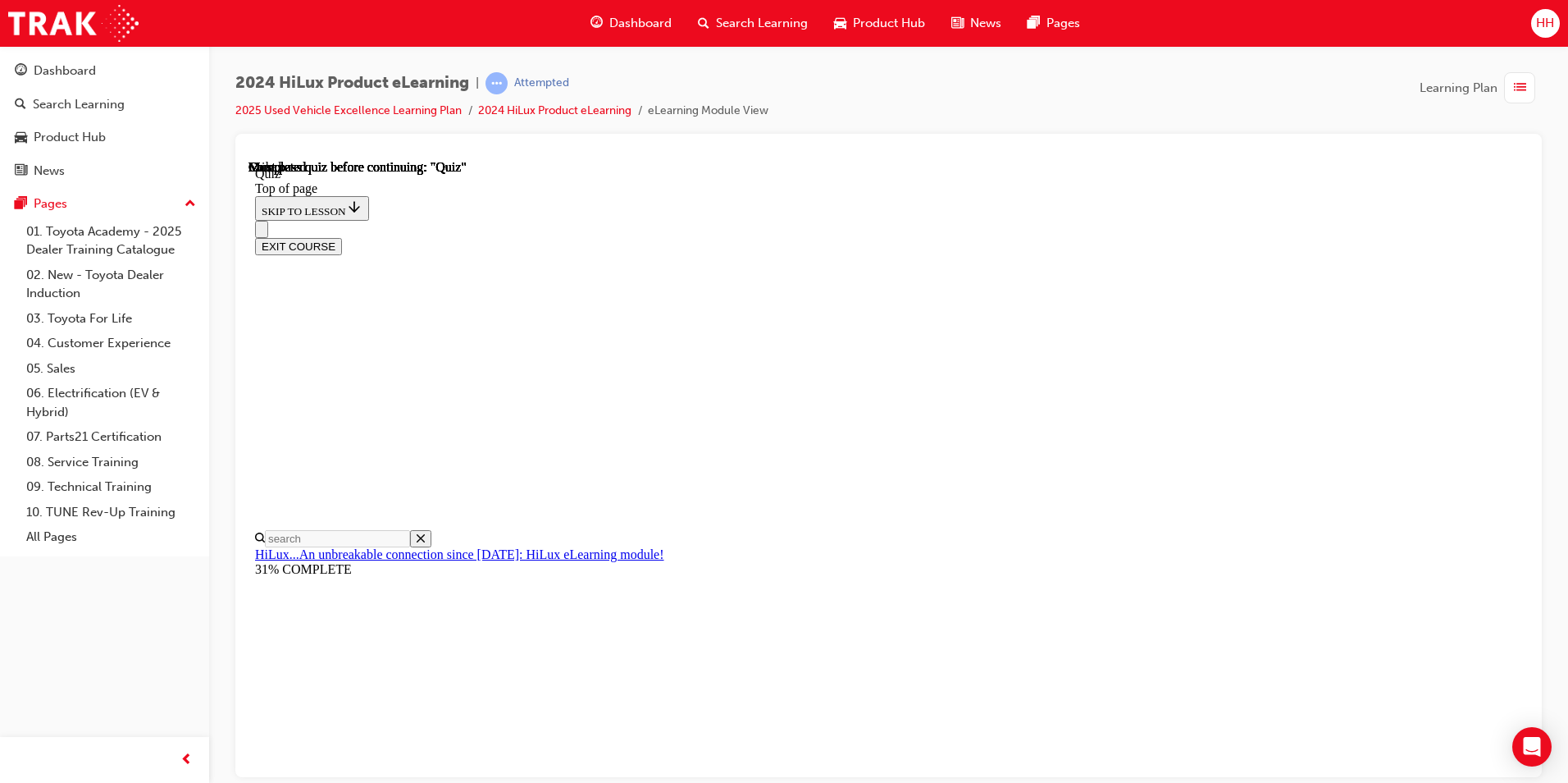
scroll to position [274, 0]
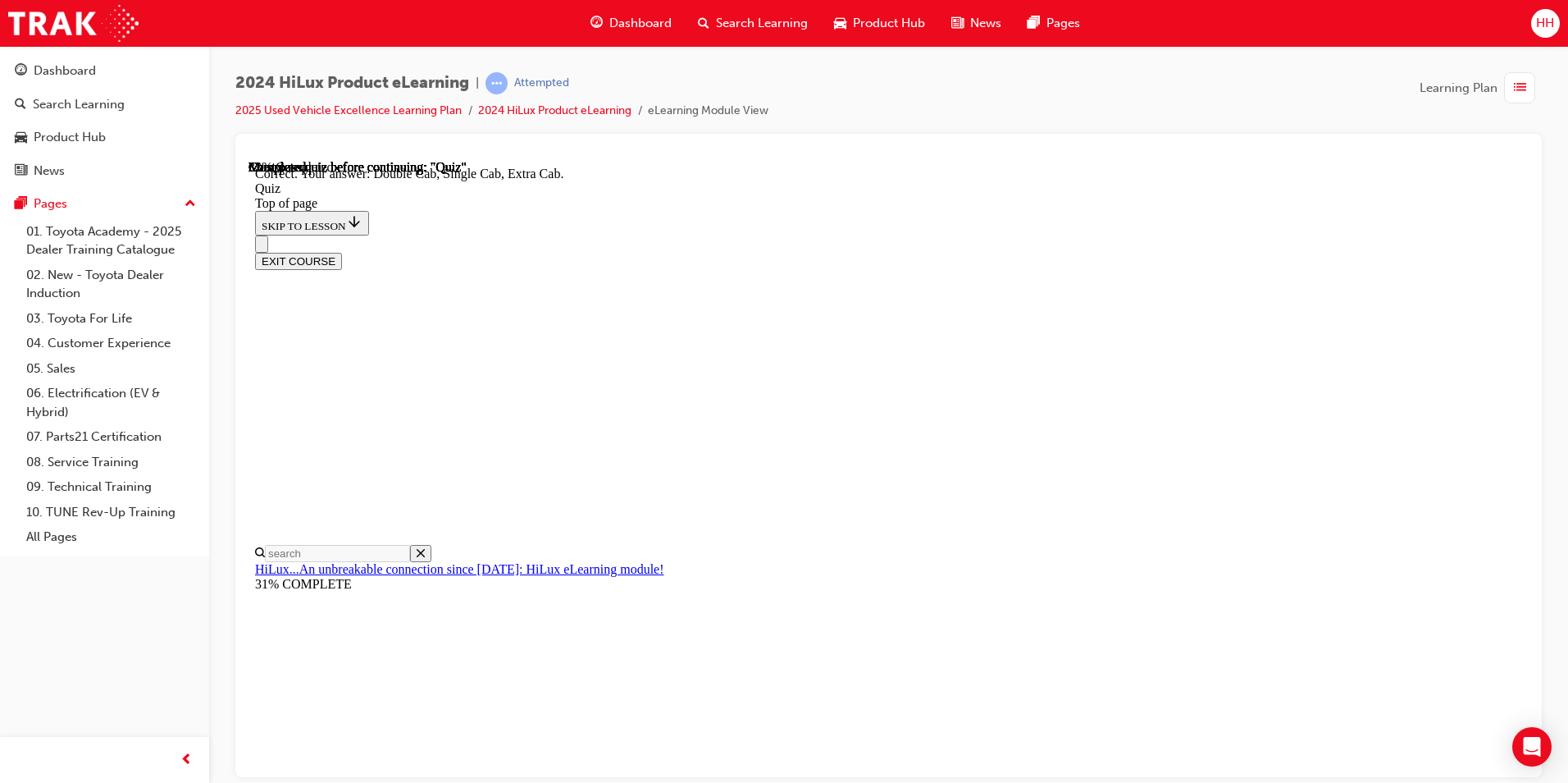
scroll to position [389, 0]
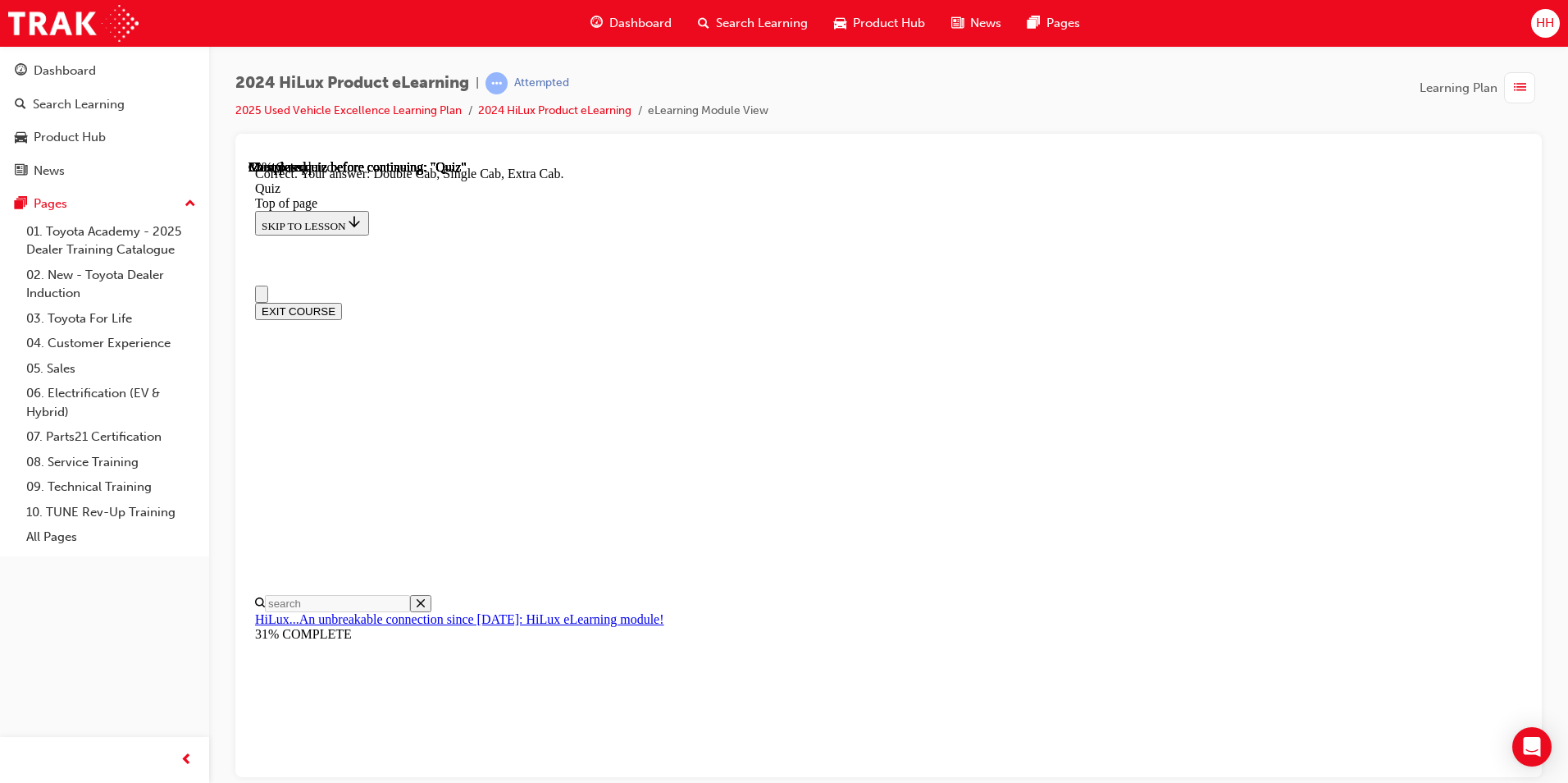
scroll to position [82, 0]
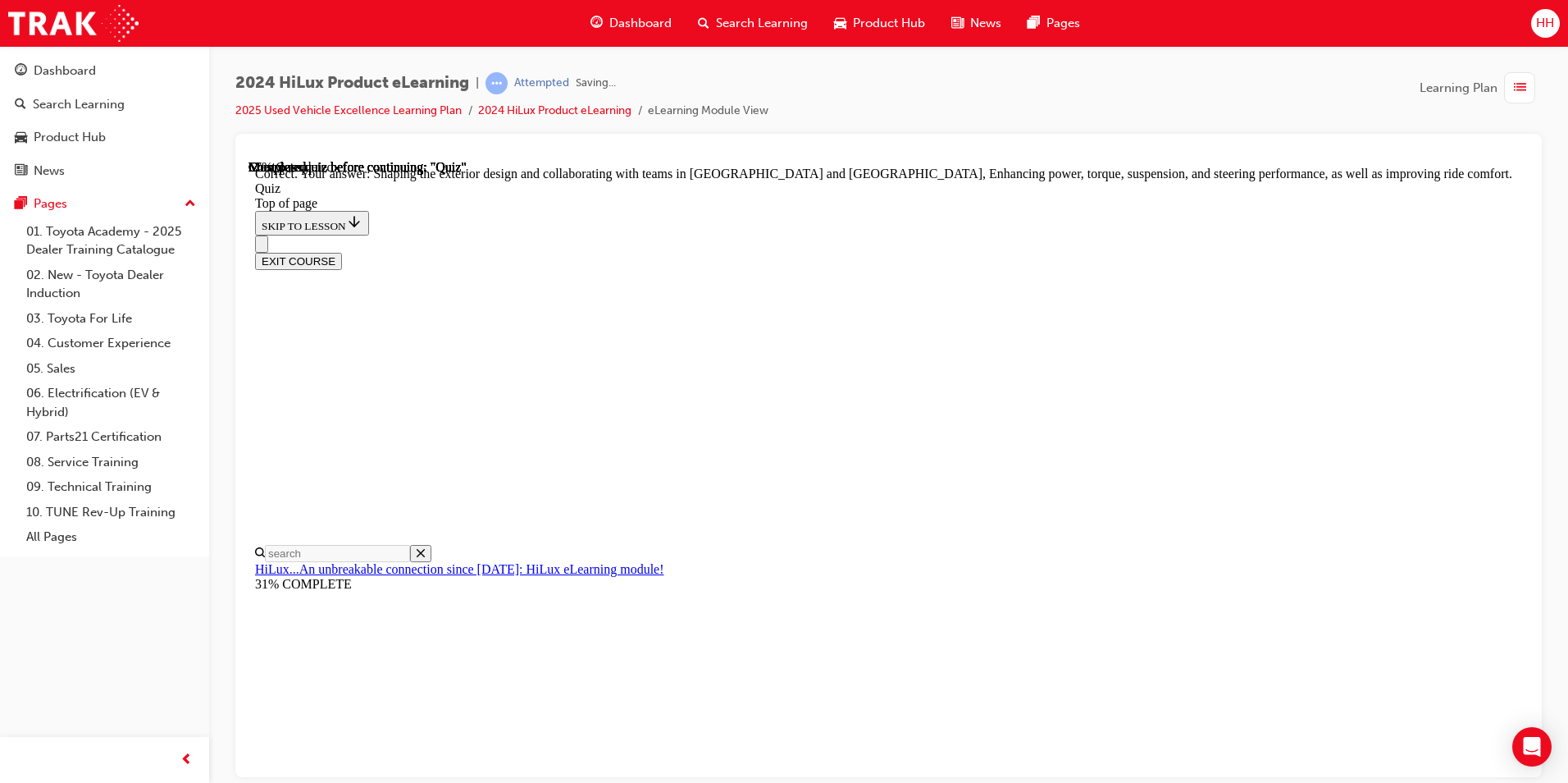
scroll to position [345, 0]
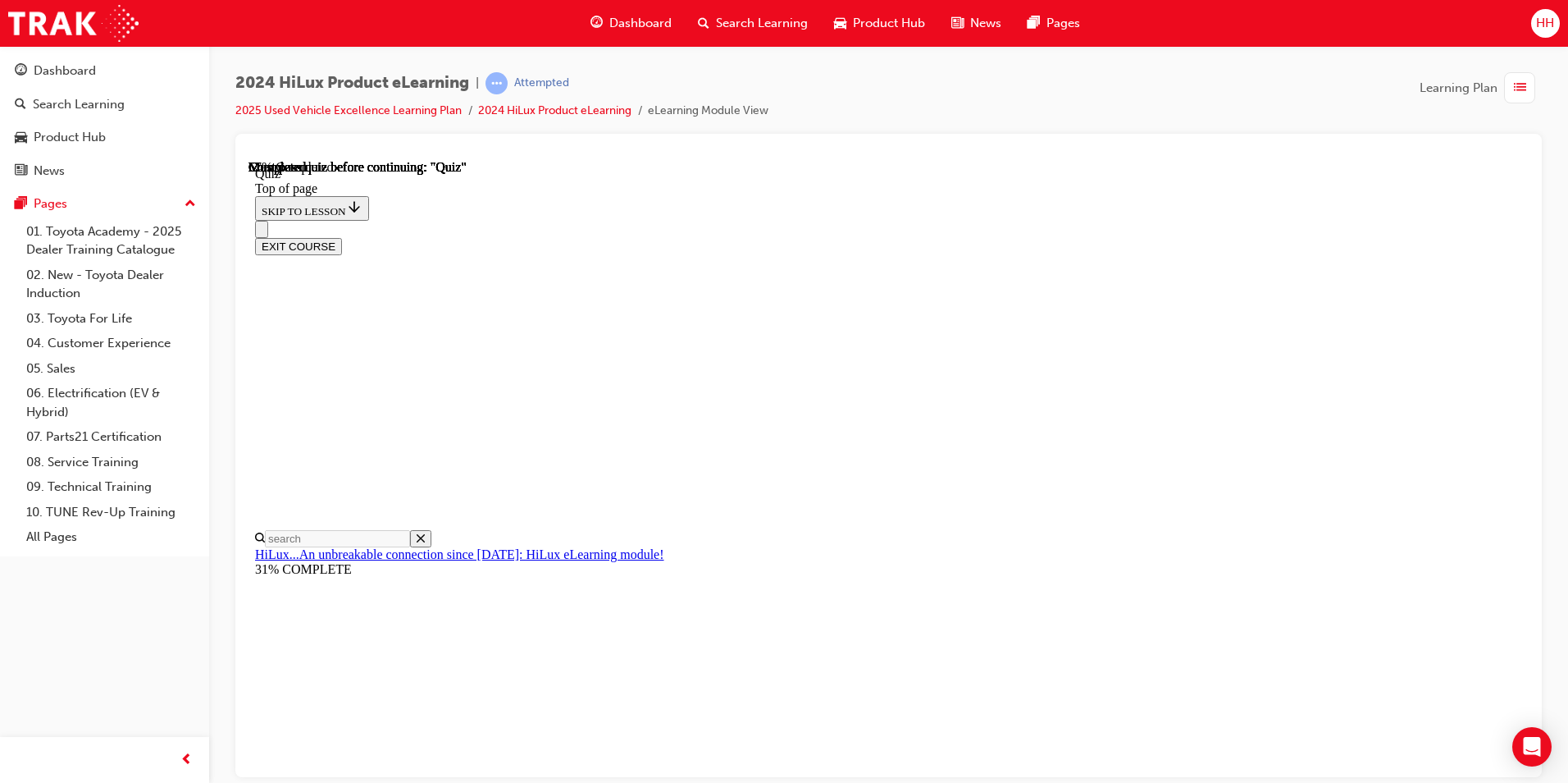
scroll to position [164, 0]
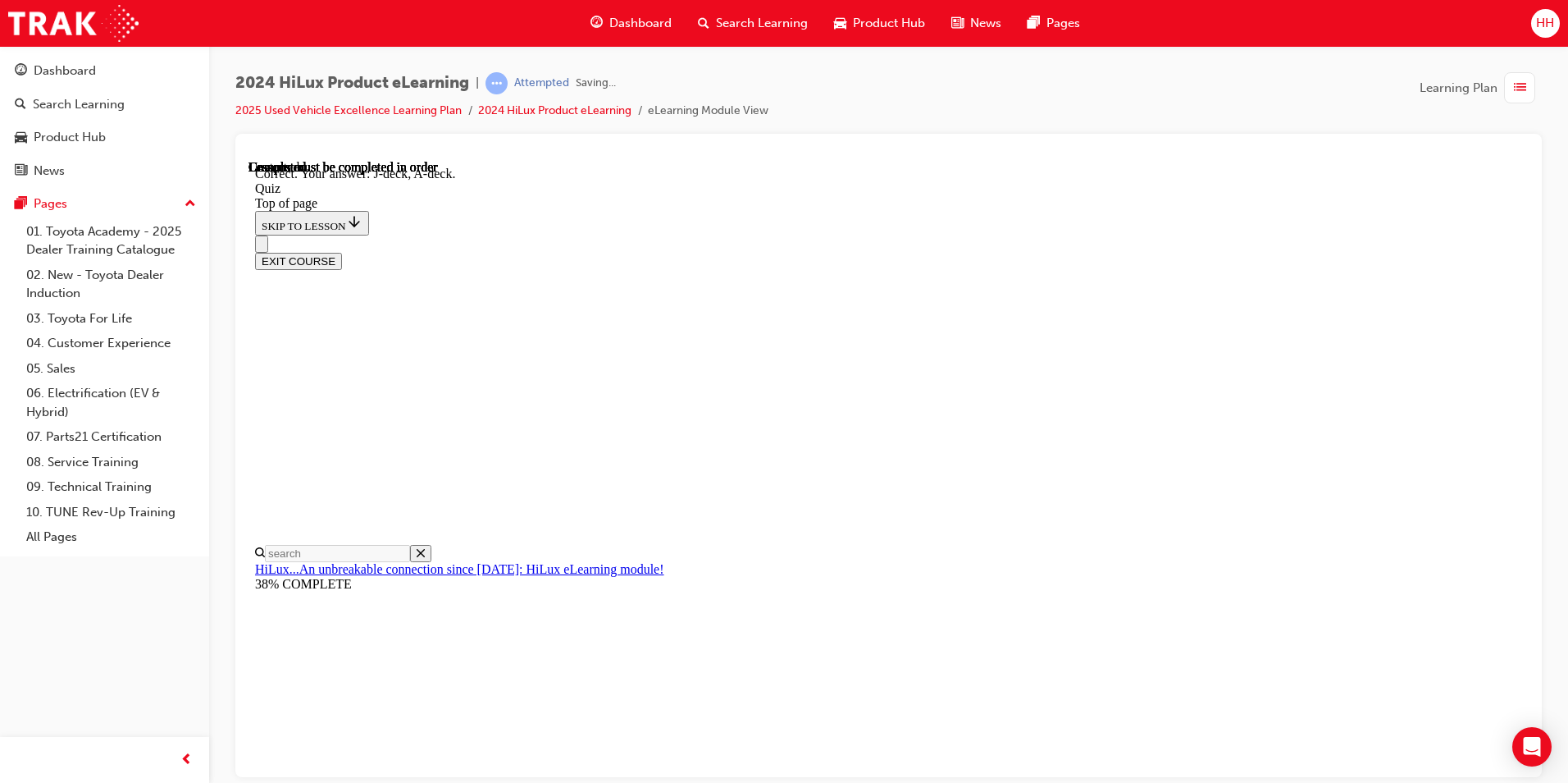
scroll to position [268, 0]
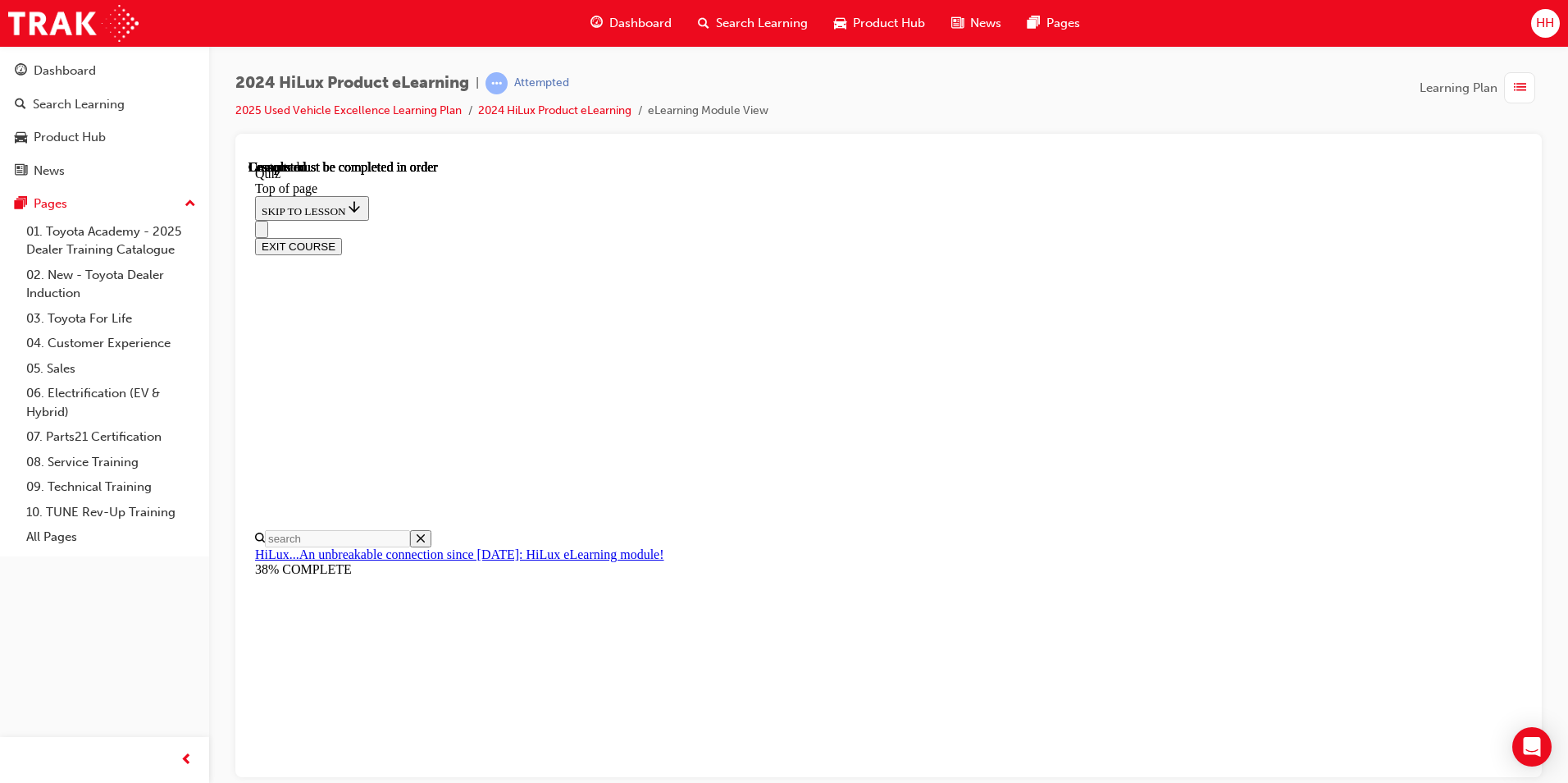
scroll to position [274, 0]
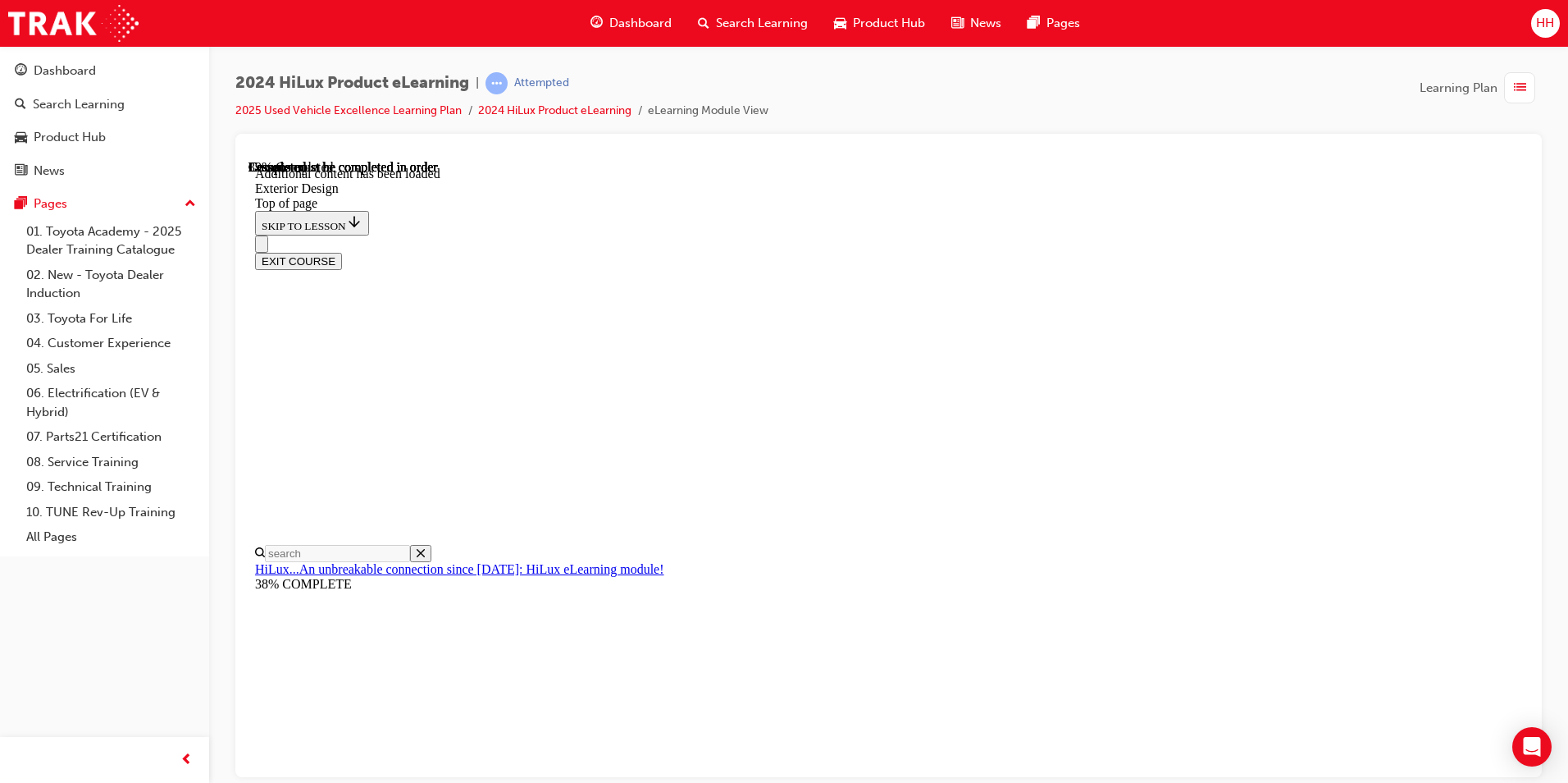
scroll to position [2994, 0]
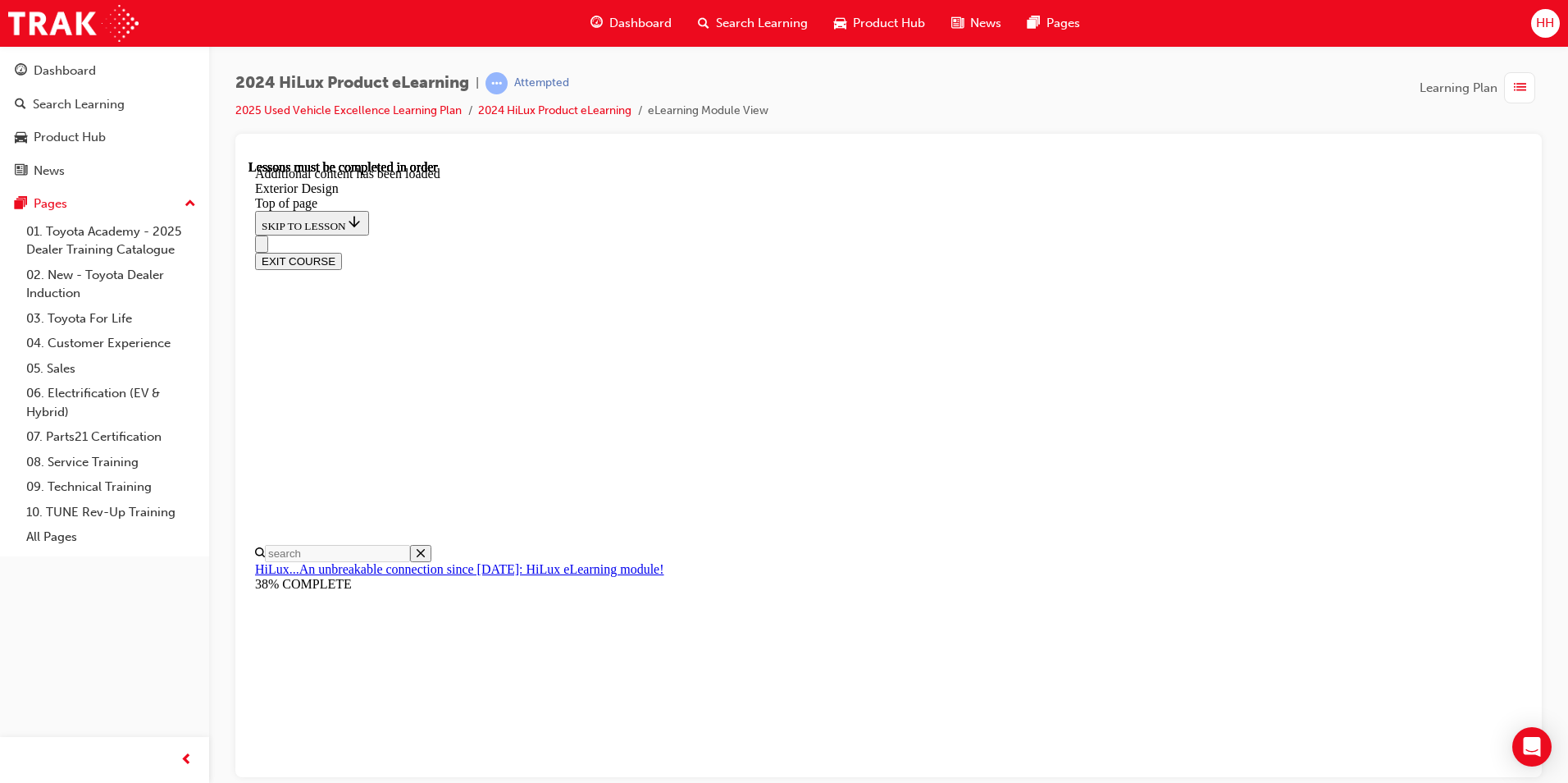
scroll to position [6049, 0]
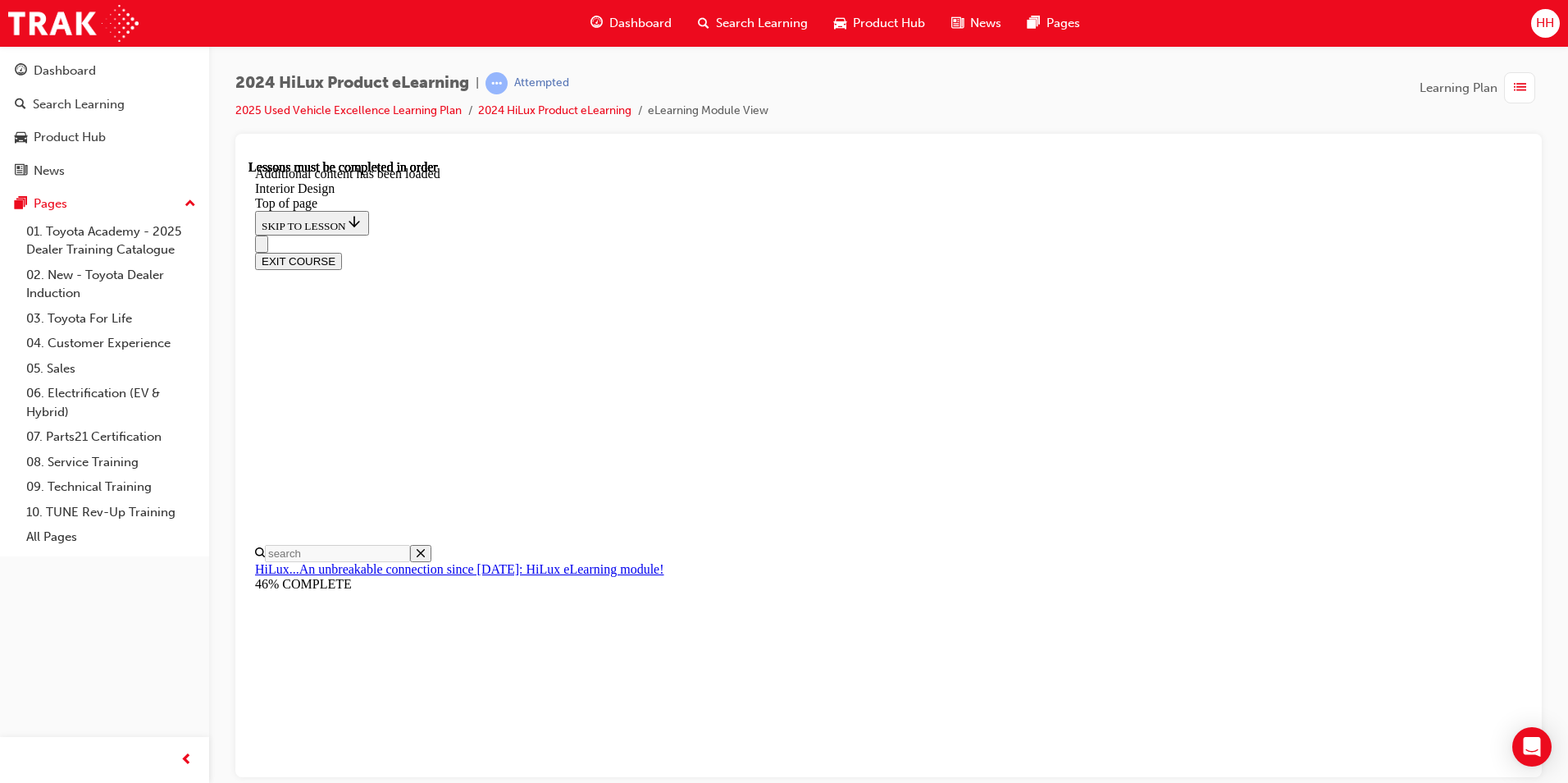
scroll to position [2345, 0]
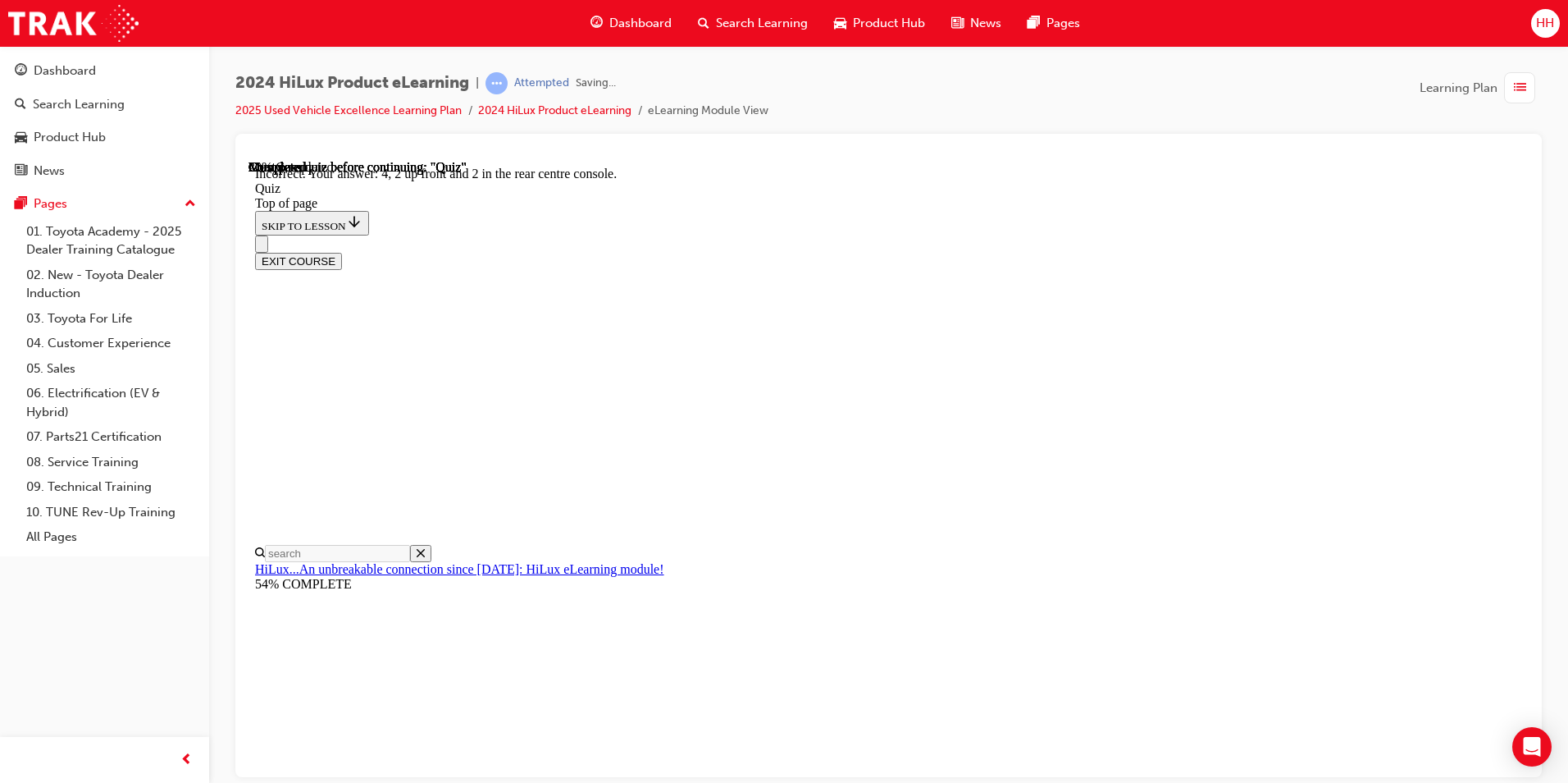
scroll to position [230, 0]
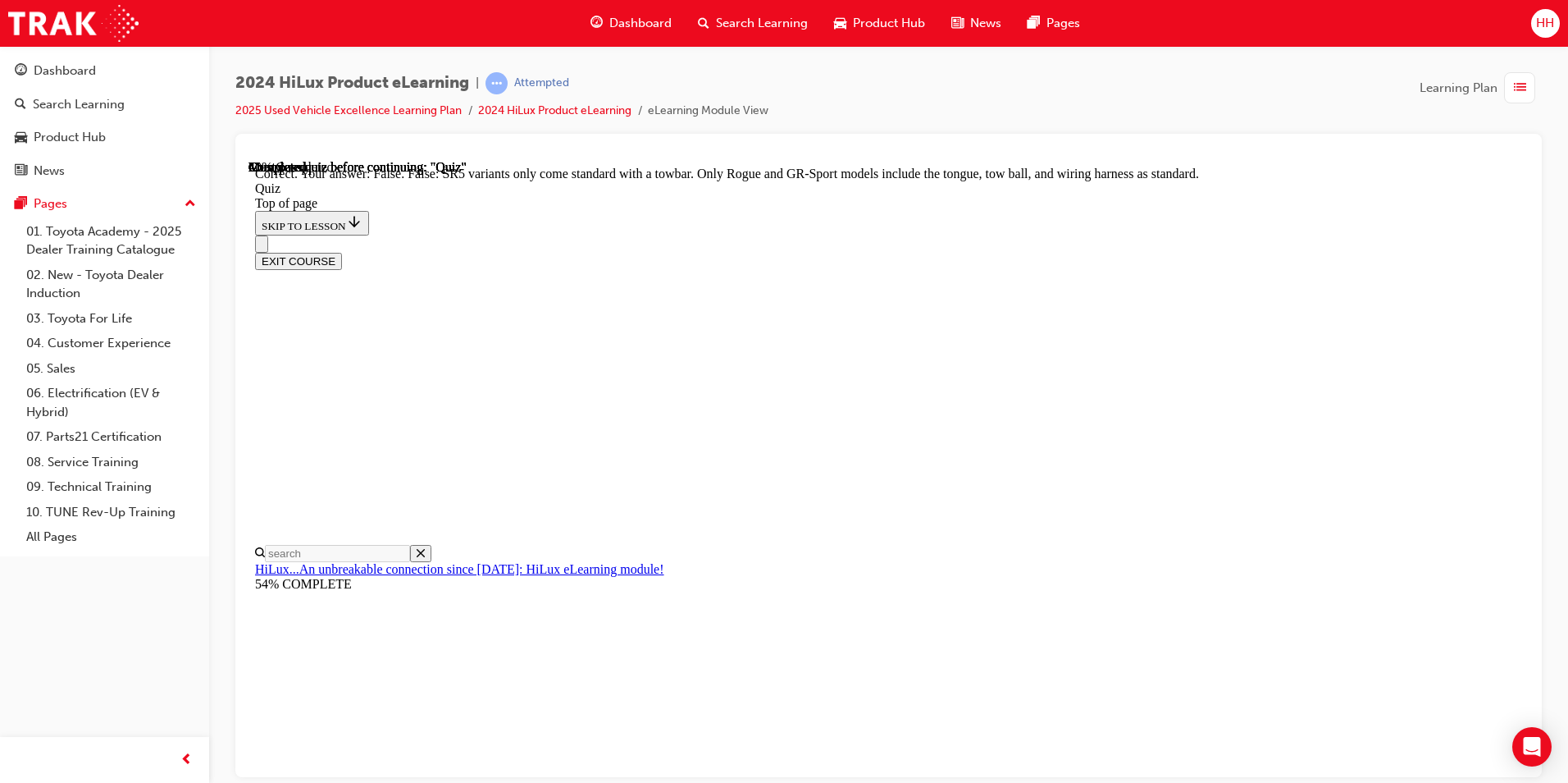
scroll to position [265, 0]
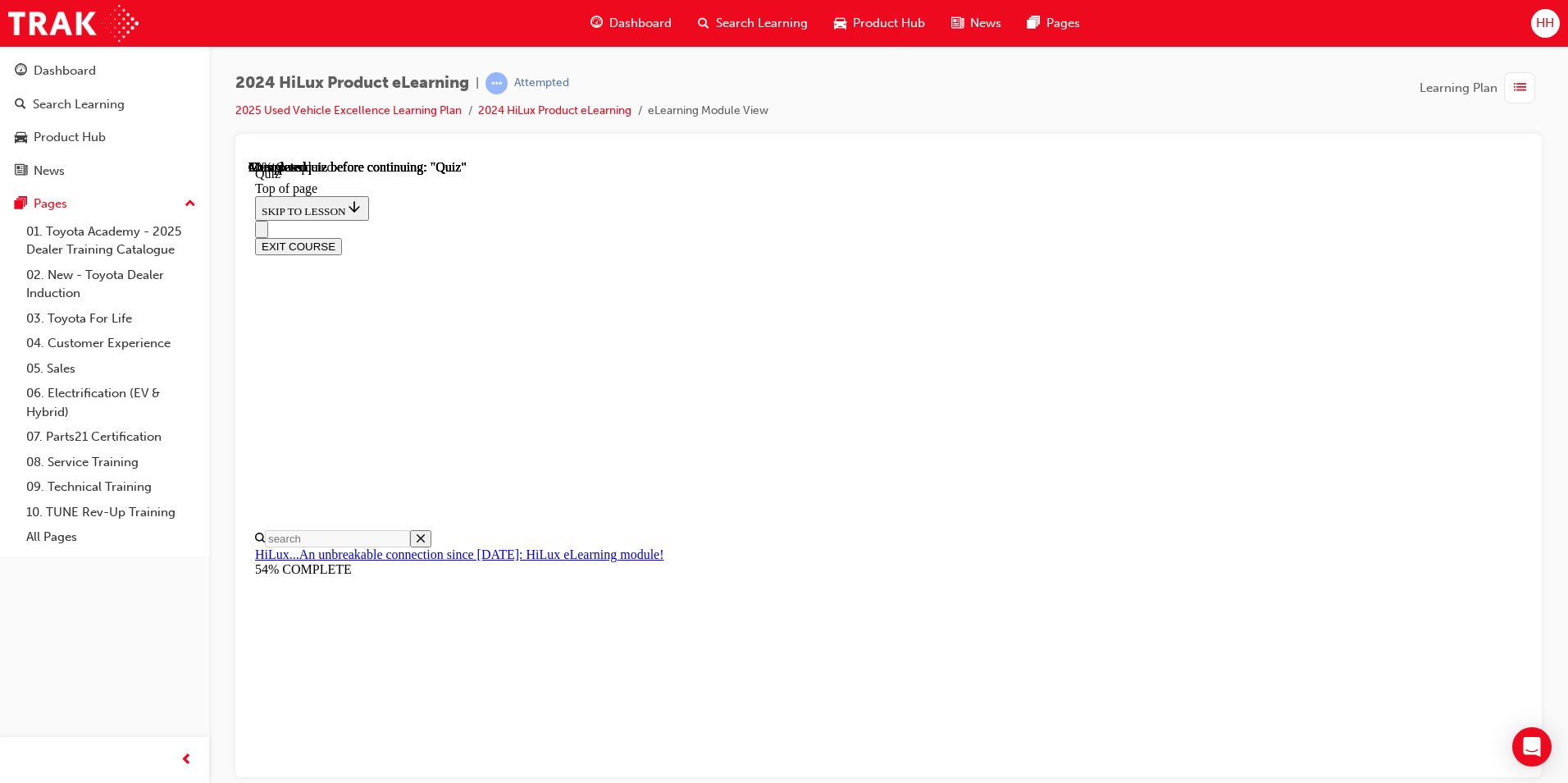
scroll to position [140, 0]
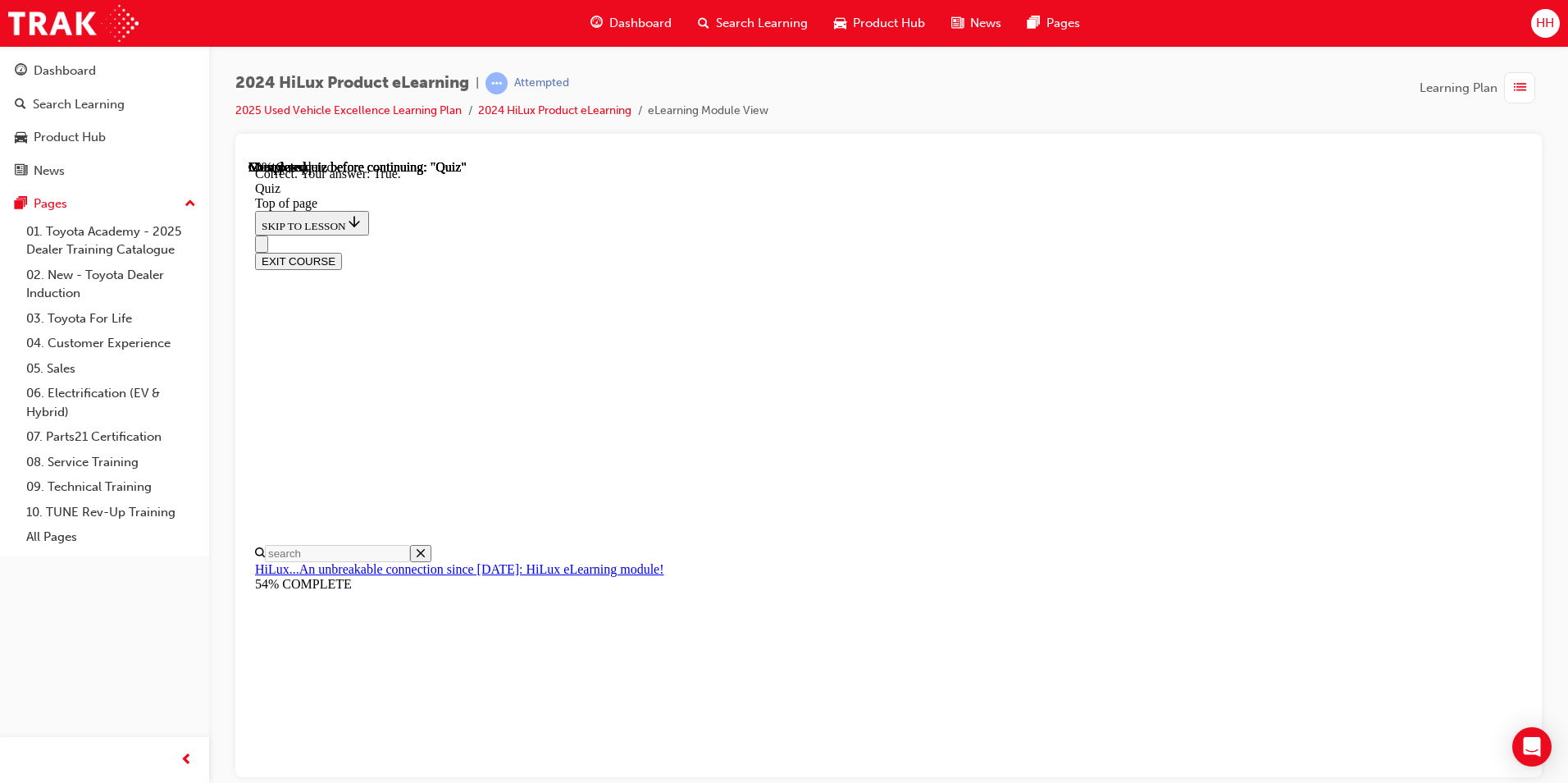
scroll to position [192, 0]
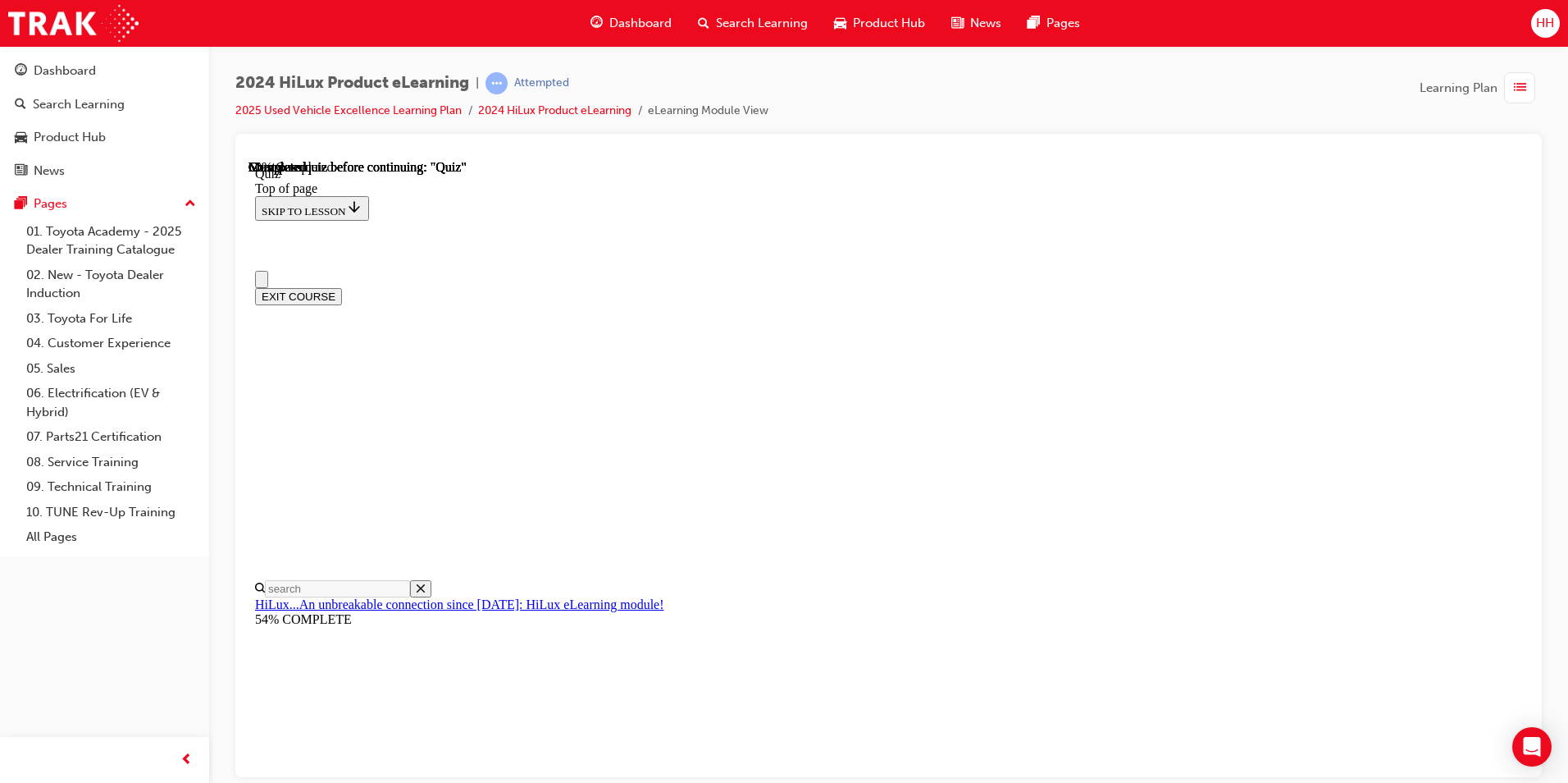
scroll to position [82, 0]
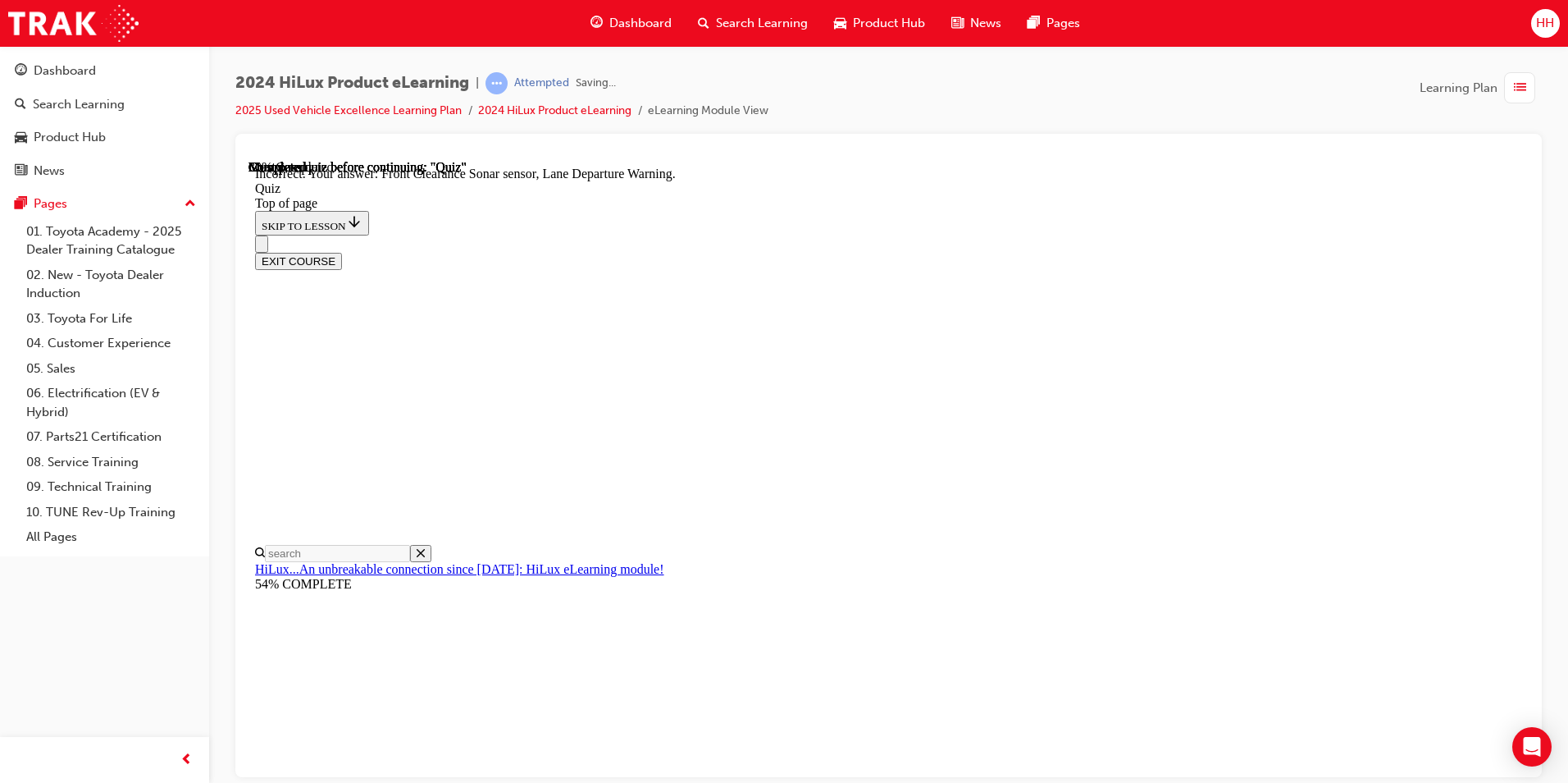
scroll to position [268, 0]
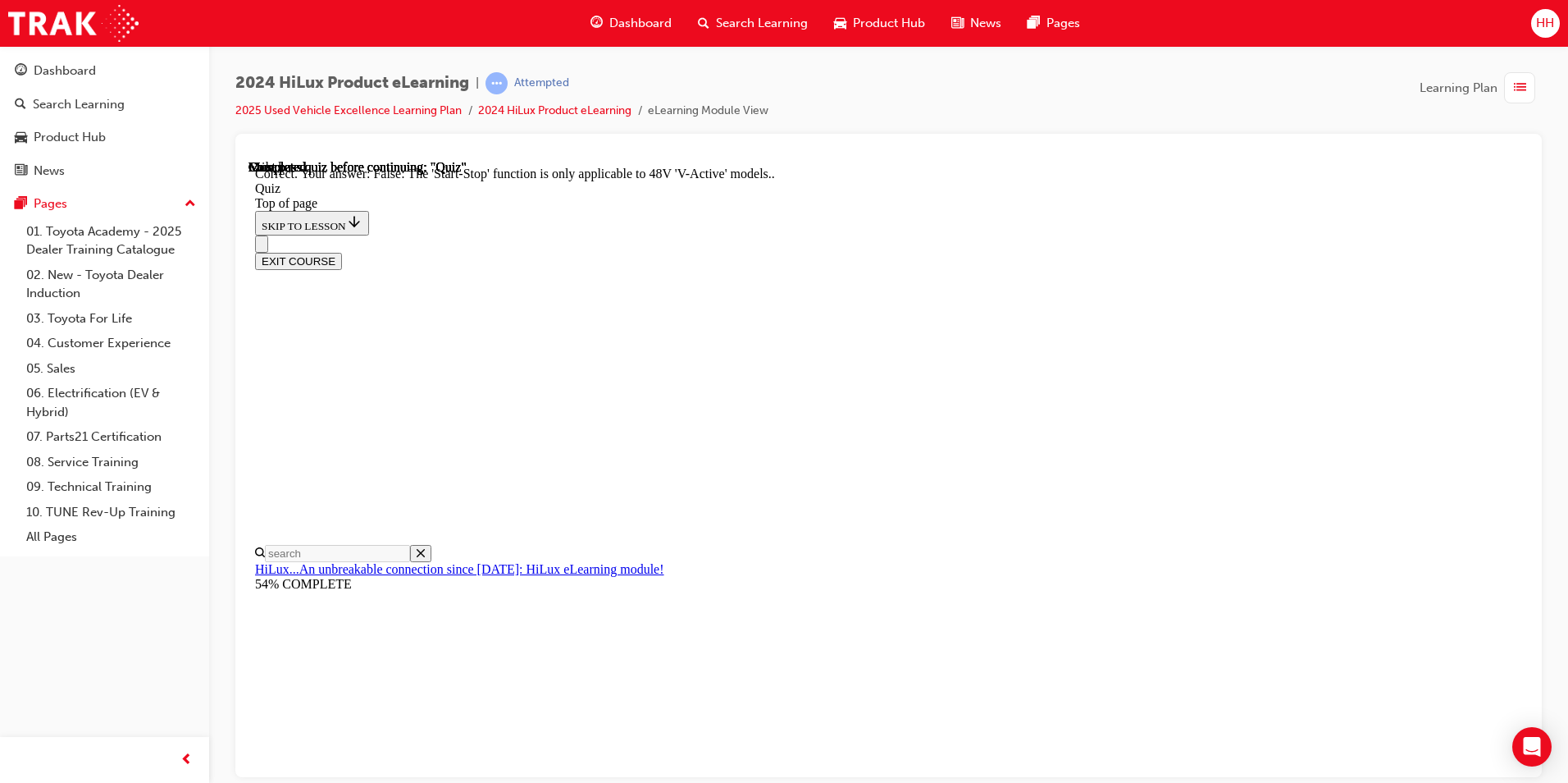
scroll to position [169, 0]
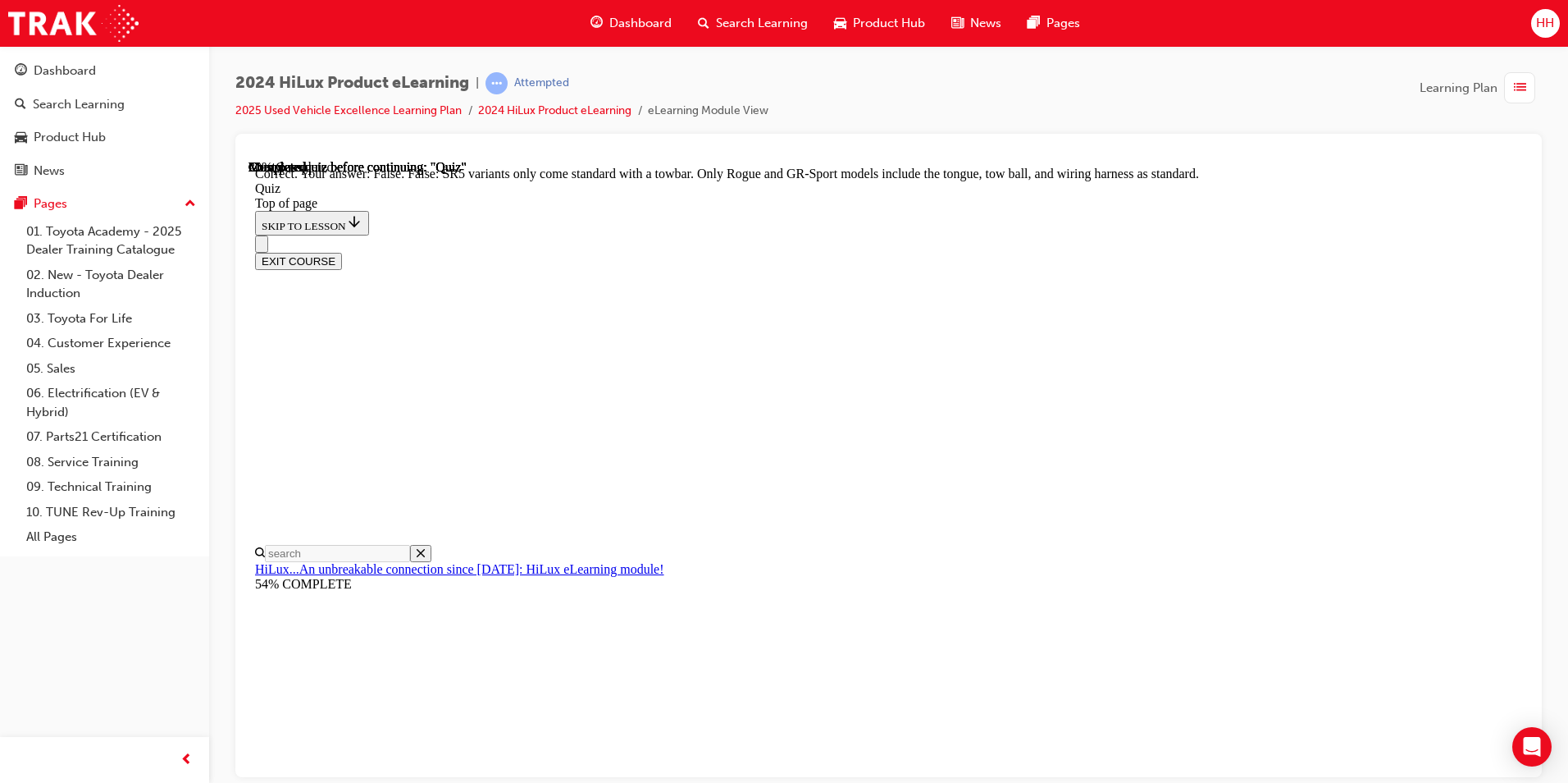
scroll to position [265, 0]
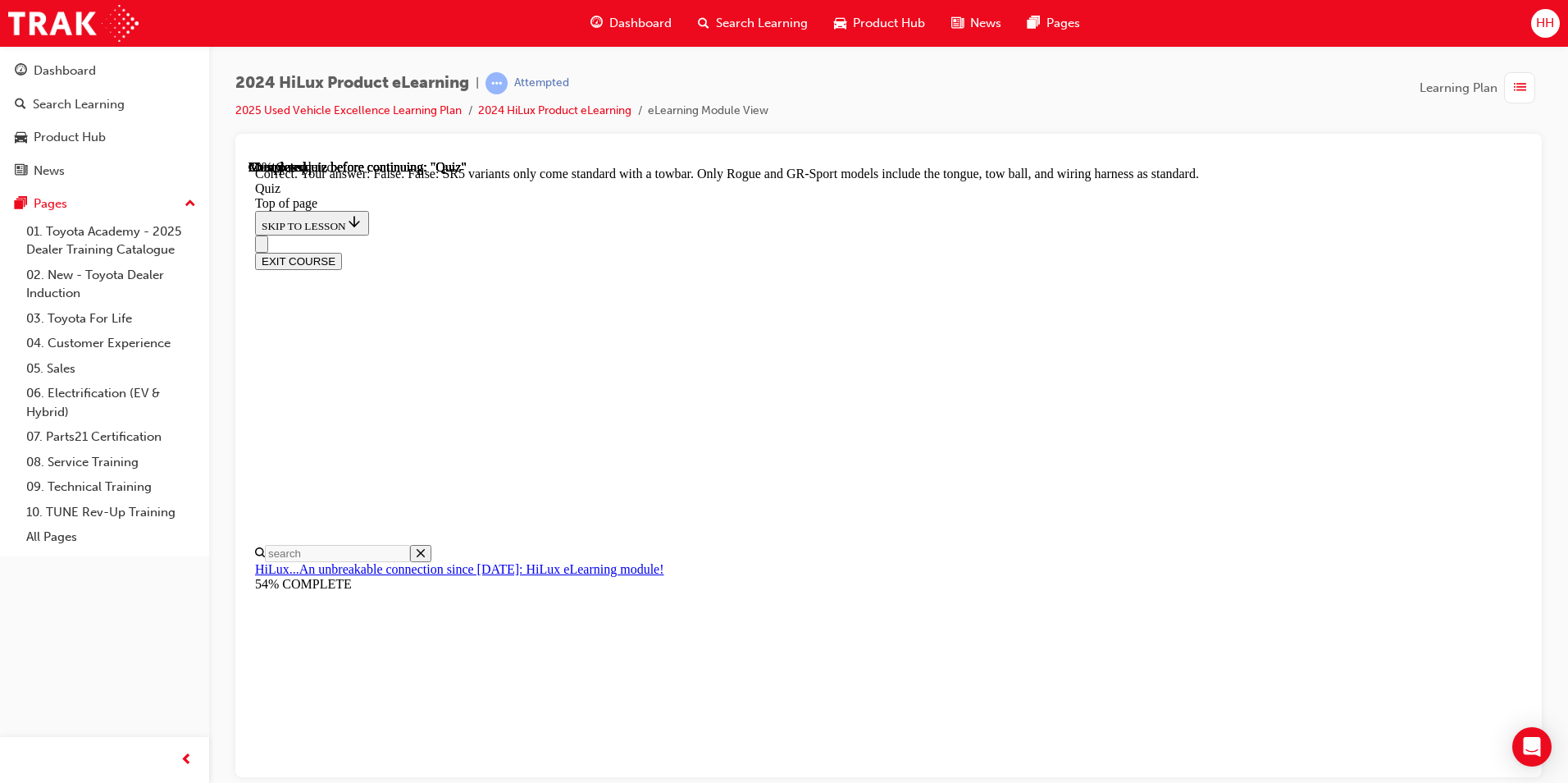
scroll to position [82, 0]
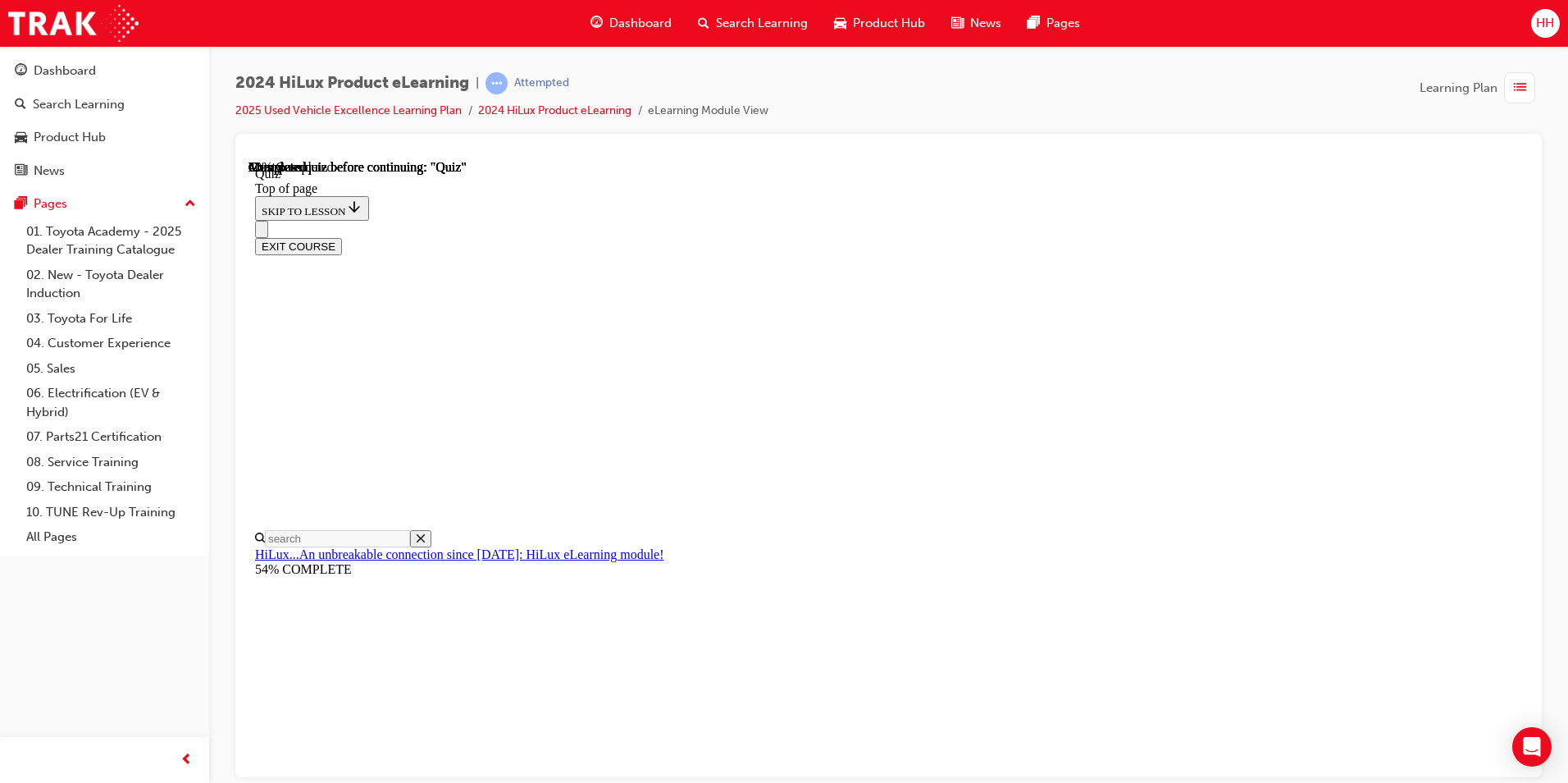
scroll to position [140, 0]
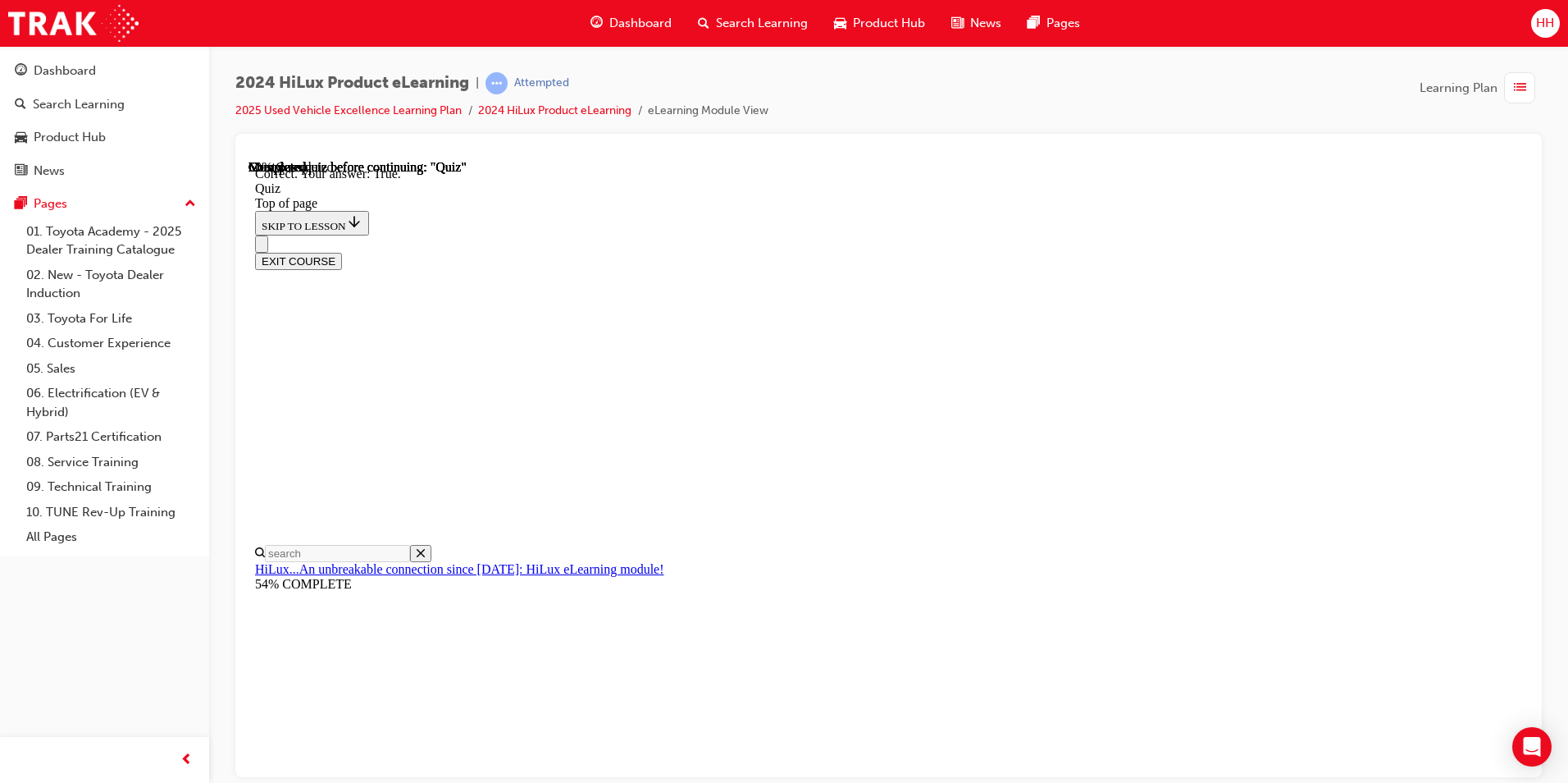
scroll to position [192, 0]
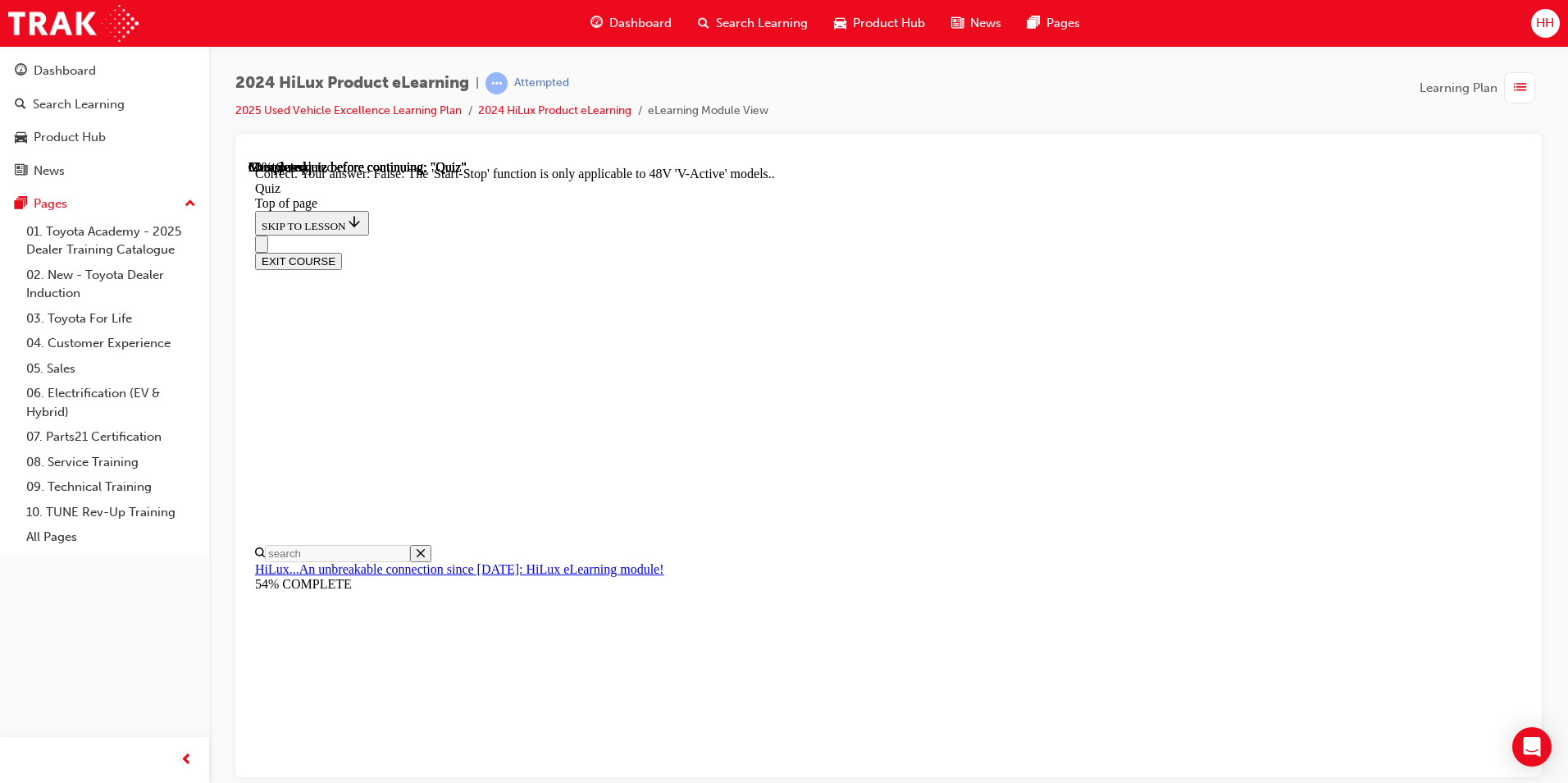
scroll to position [169, 0]
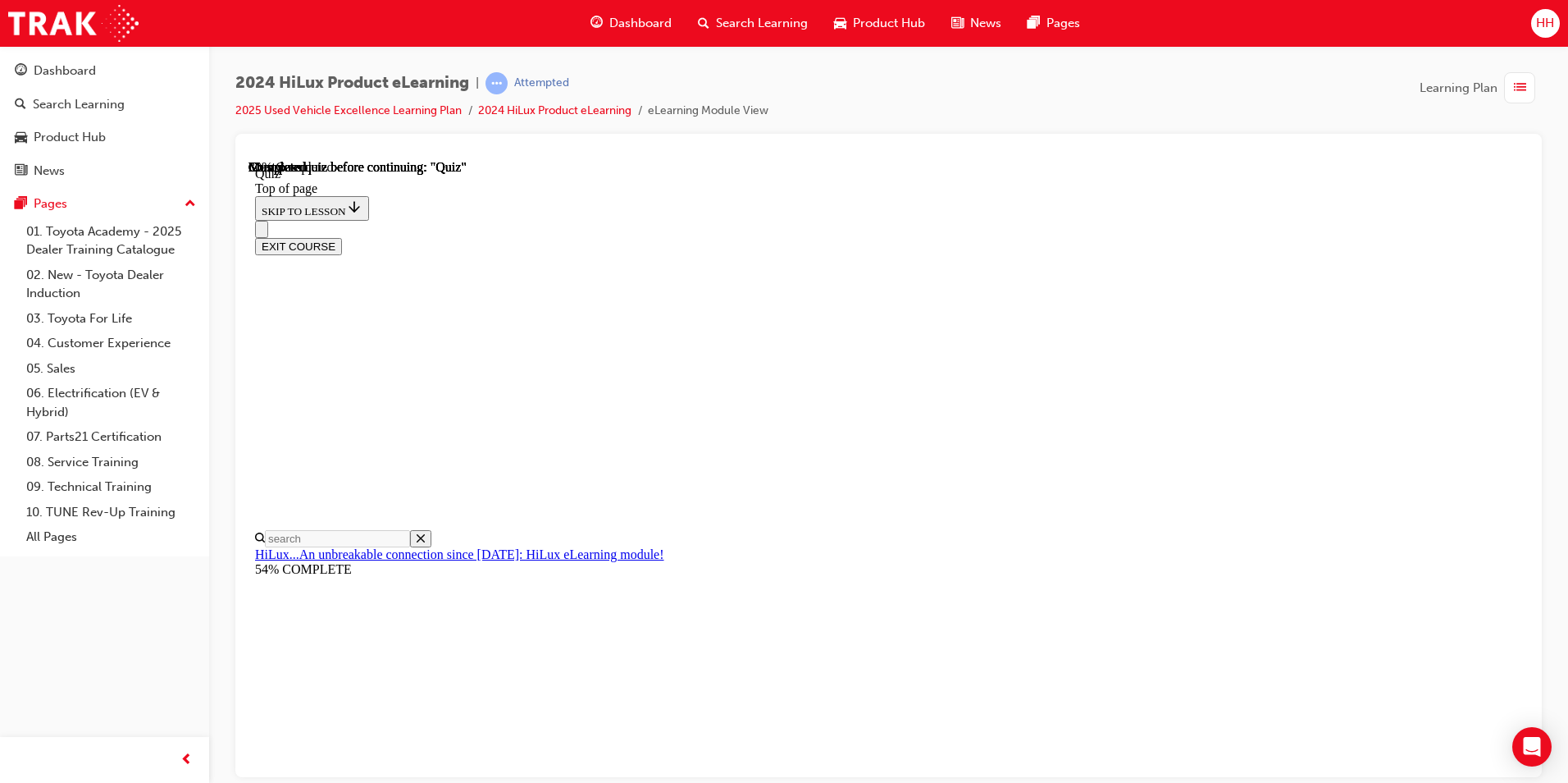
scroll to position [152, 0]
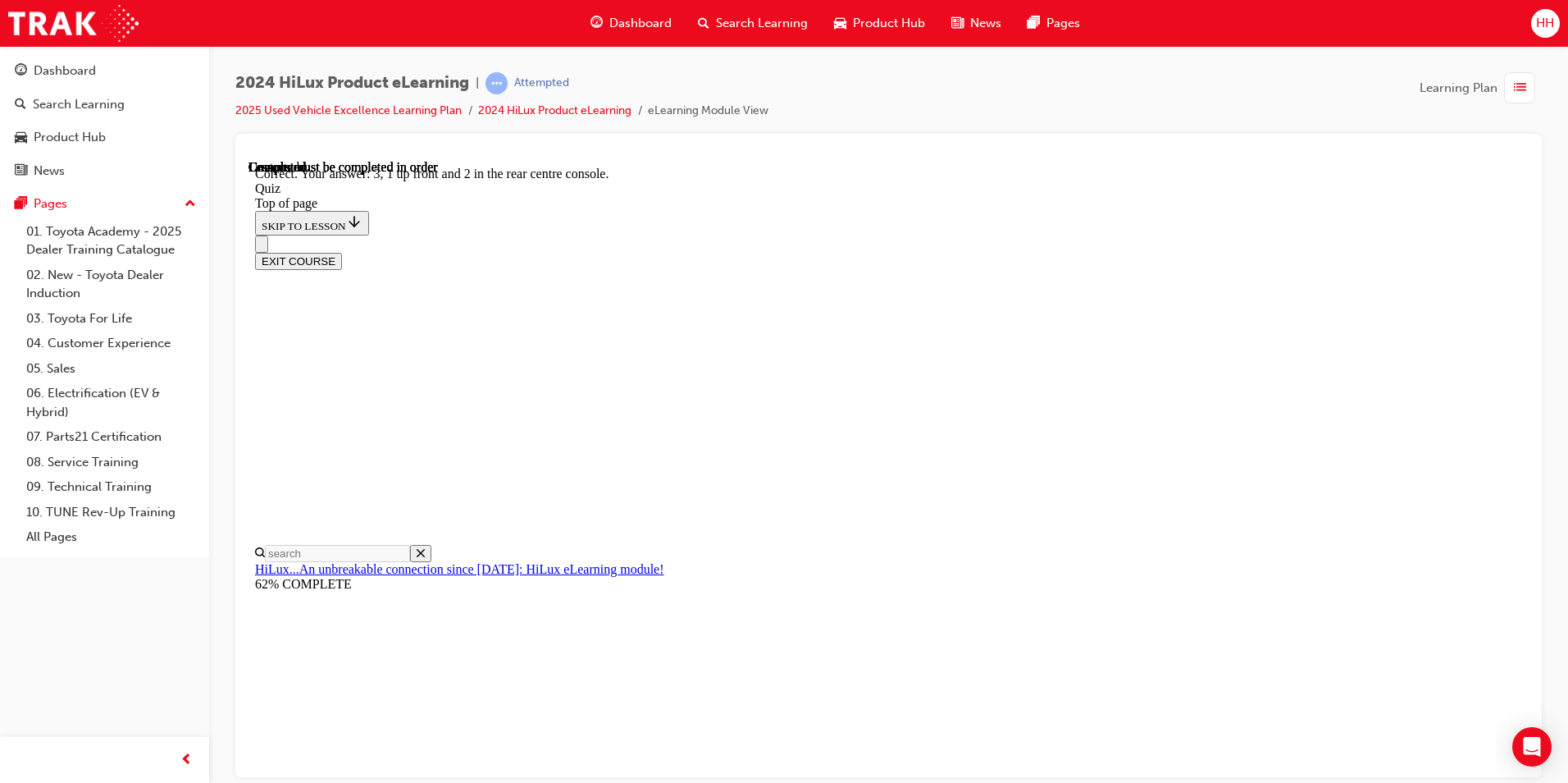
scroll to position [230, 0]
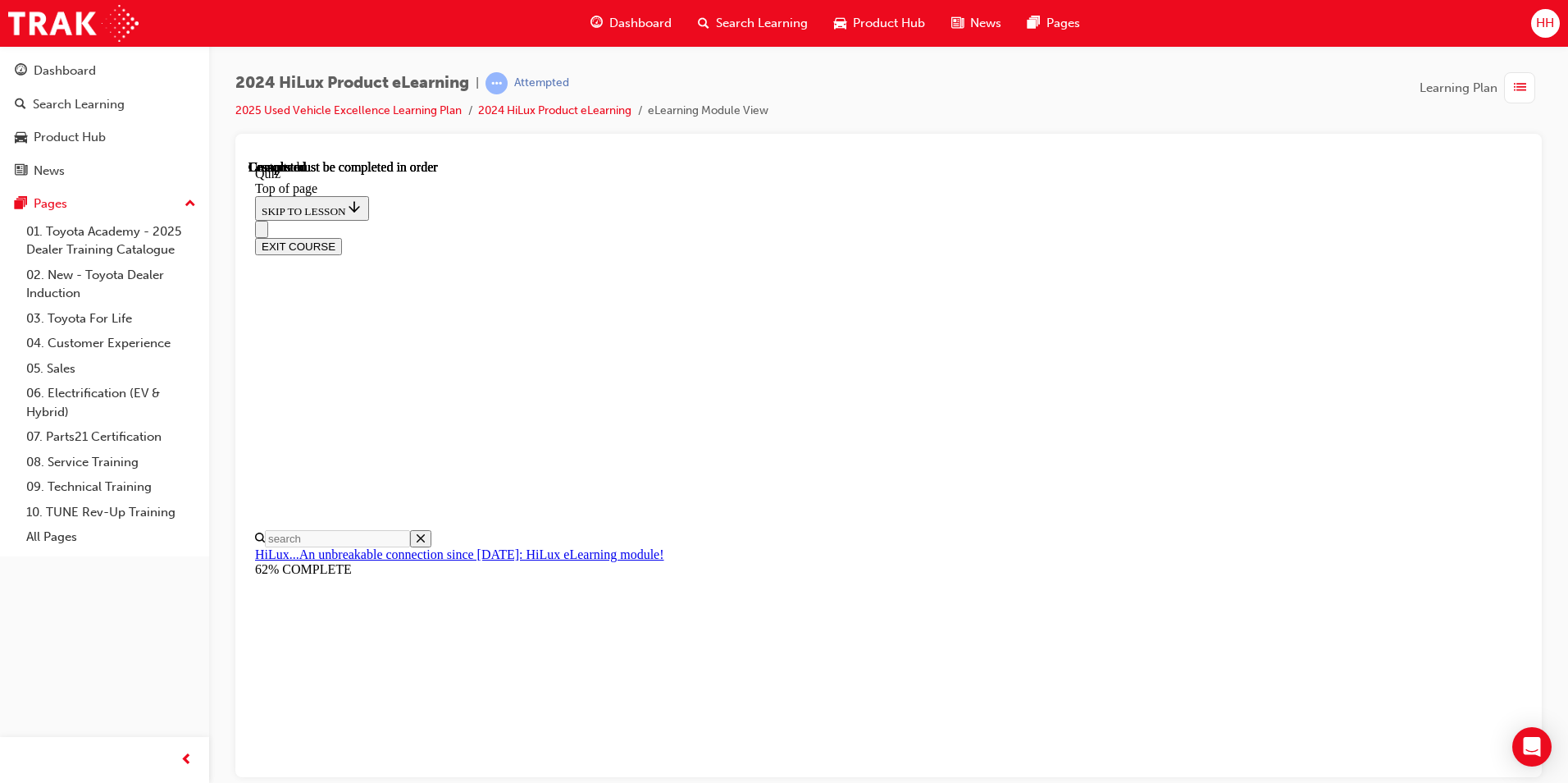
scroll to position [274, 0]
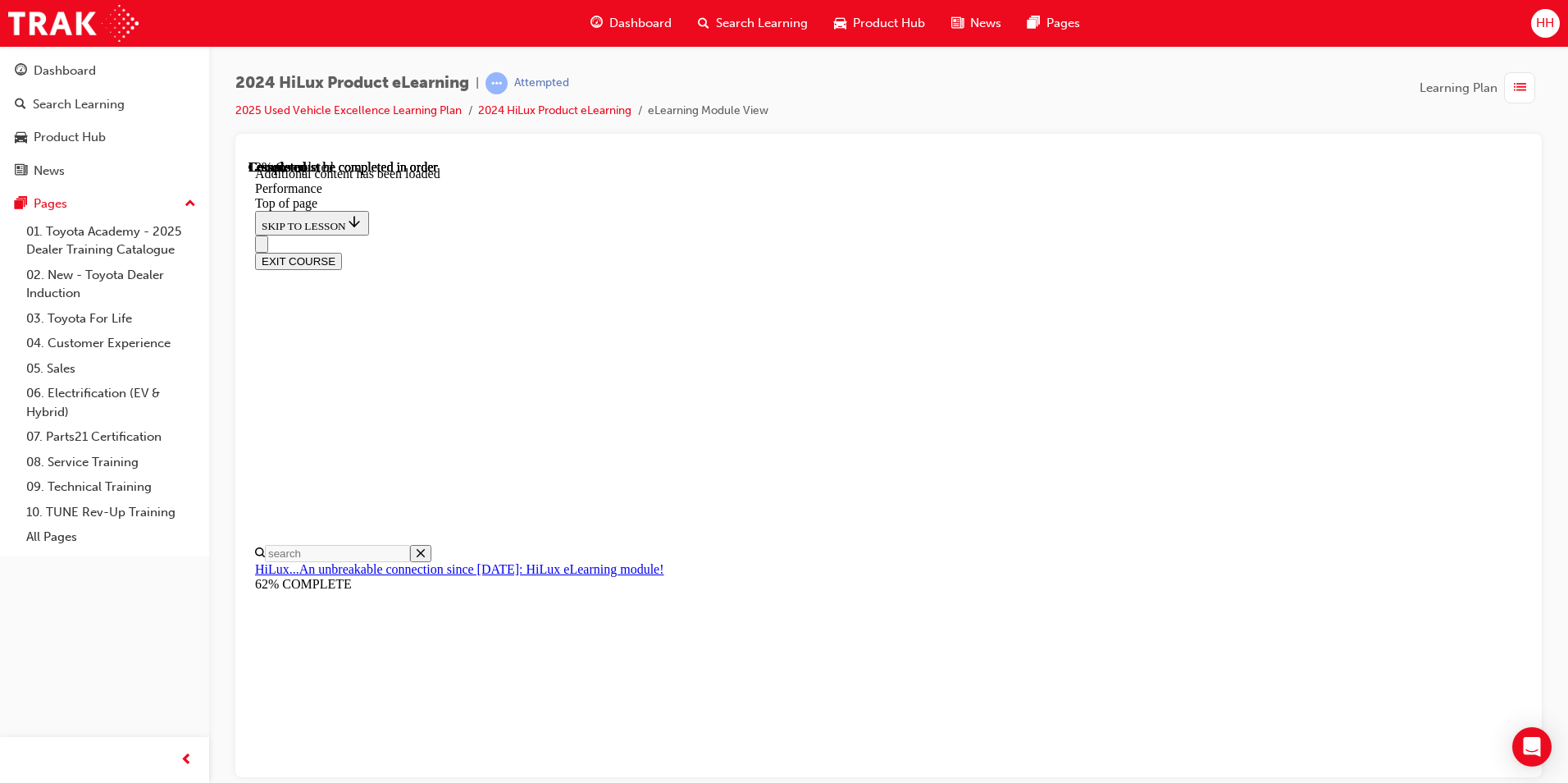
scroll to position [1314, 0]
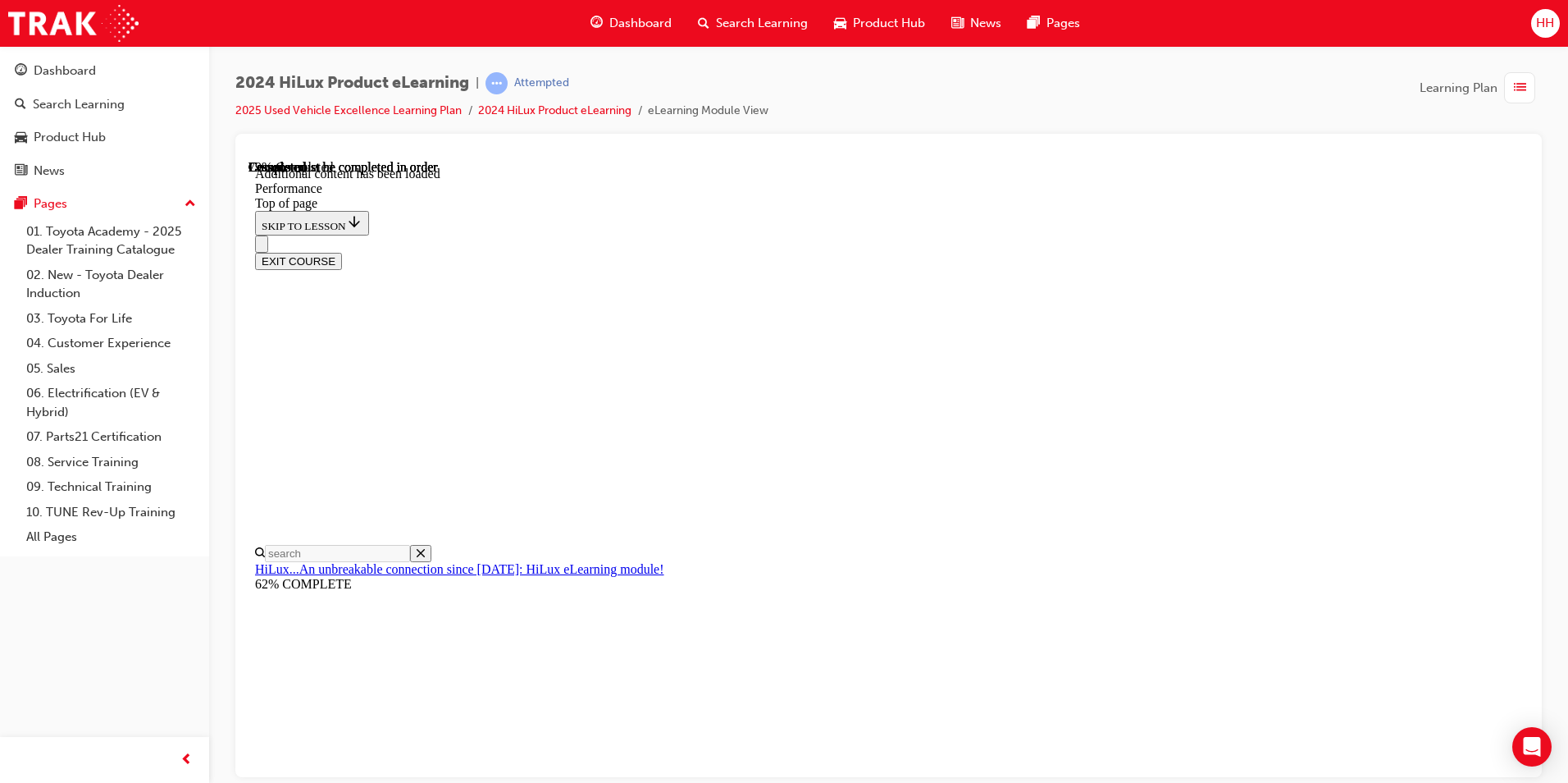
scroll to position [10343, 0]
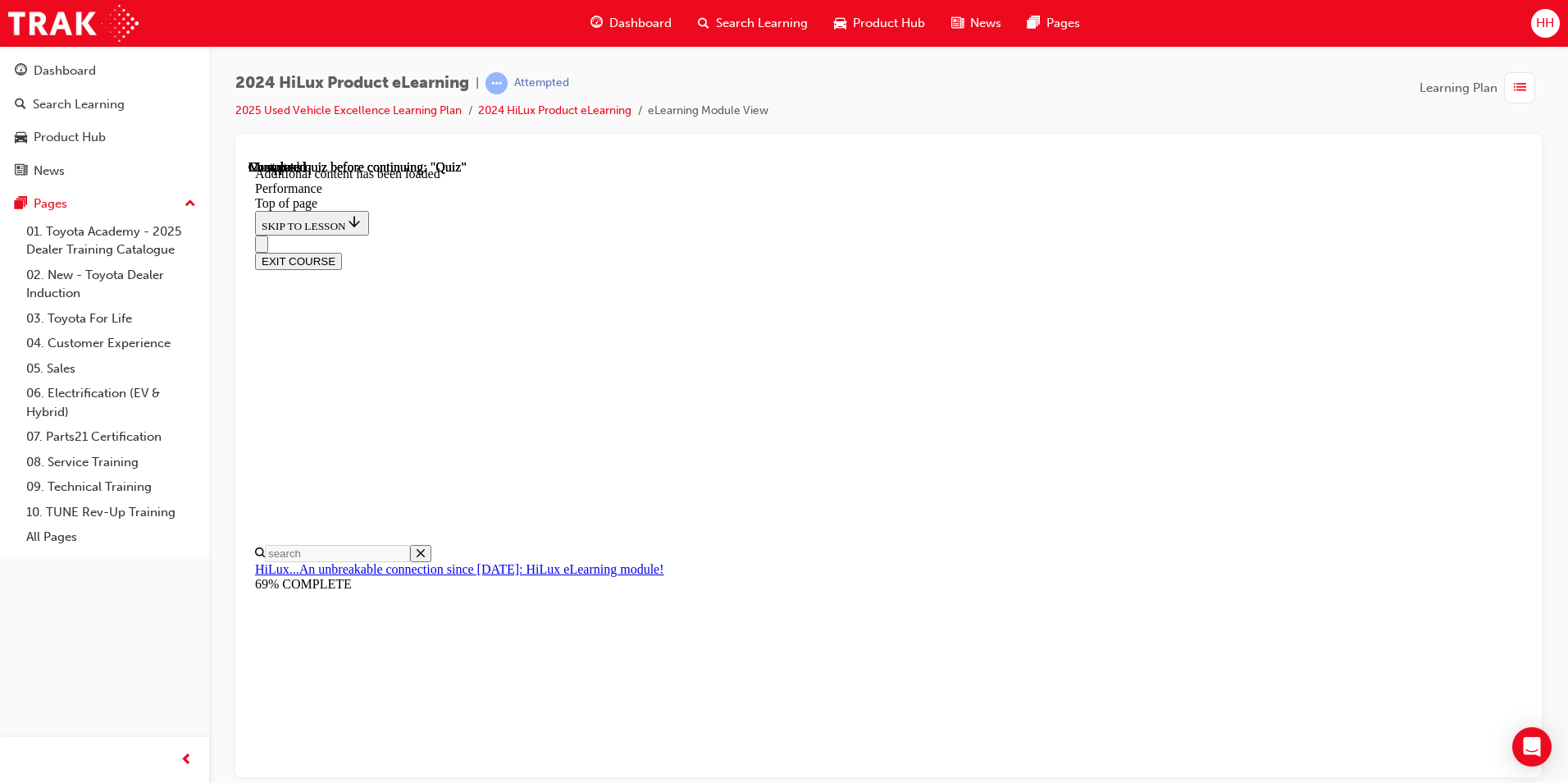
scroll to position [11587, 0]
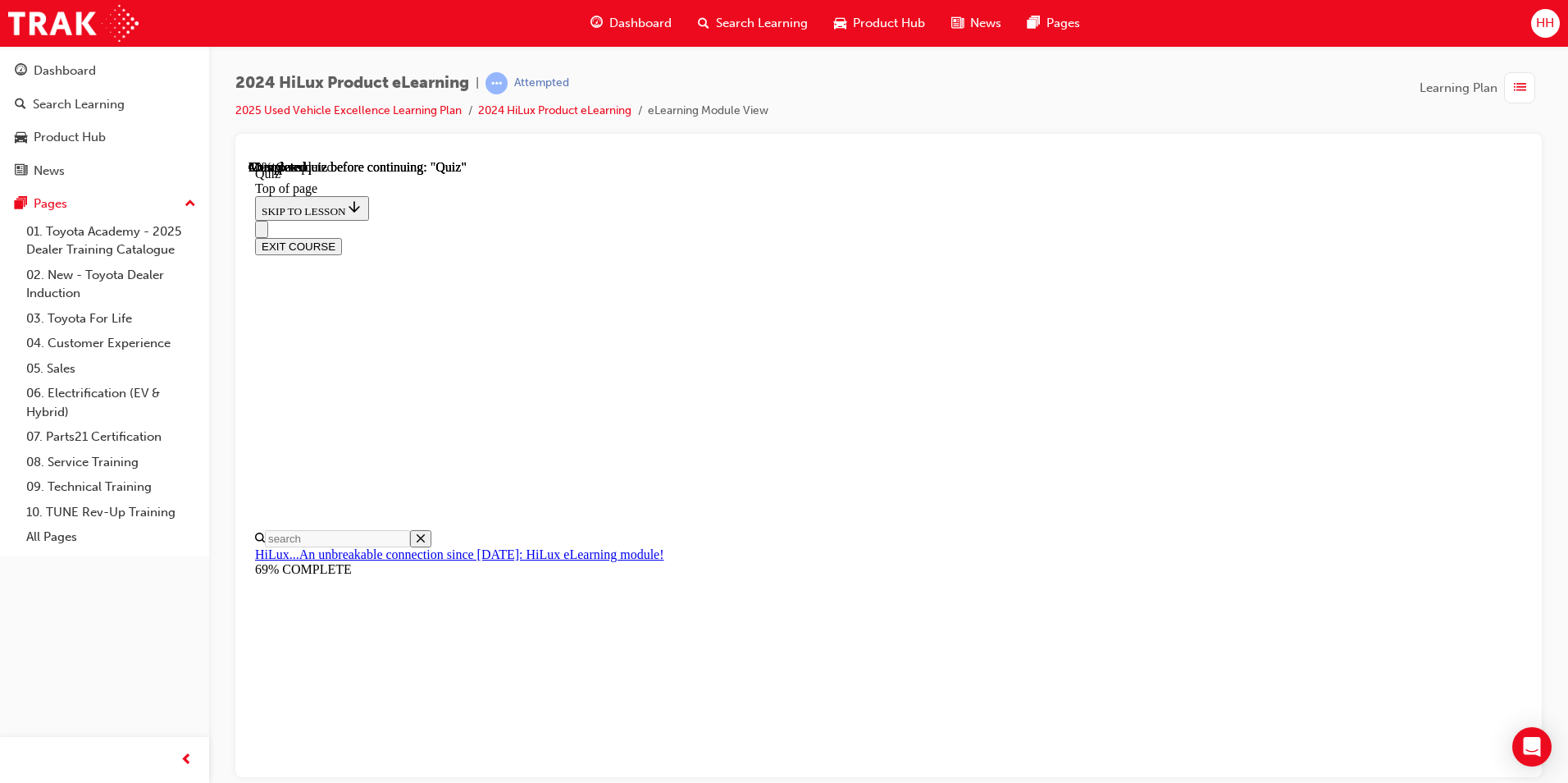
scroll to position [82, 0]
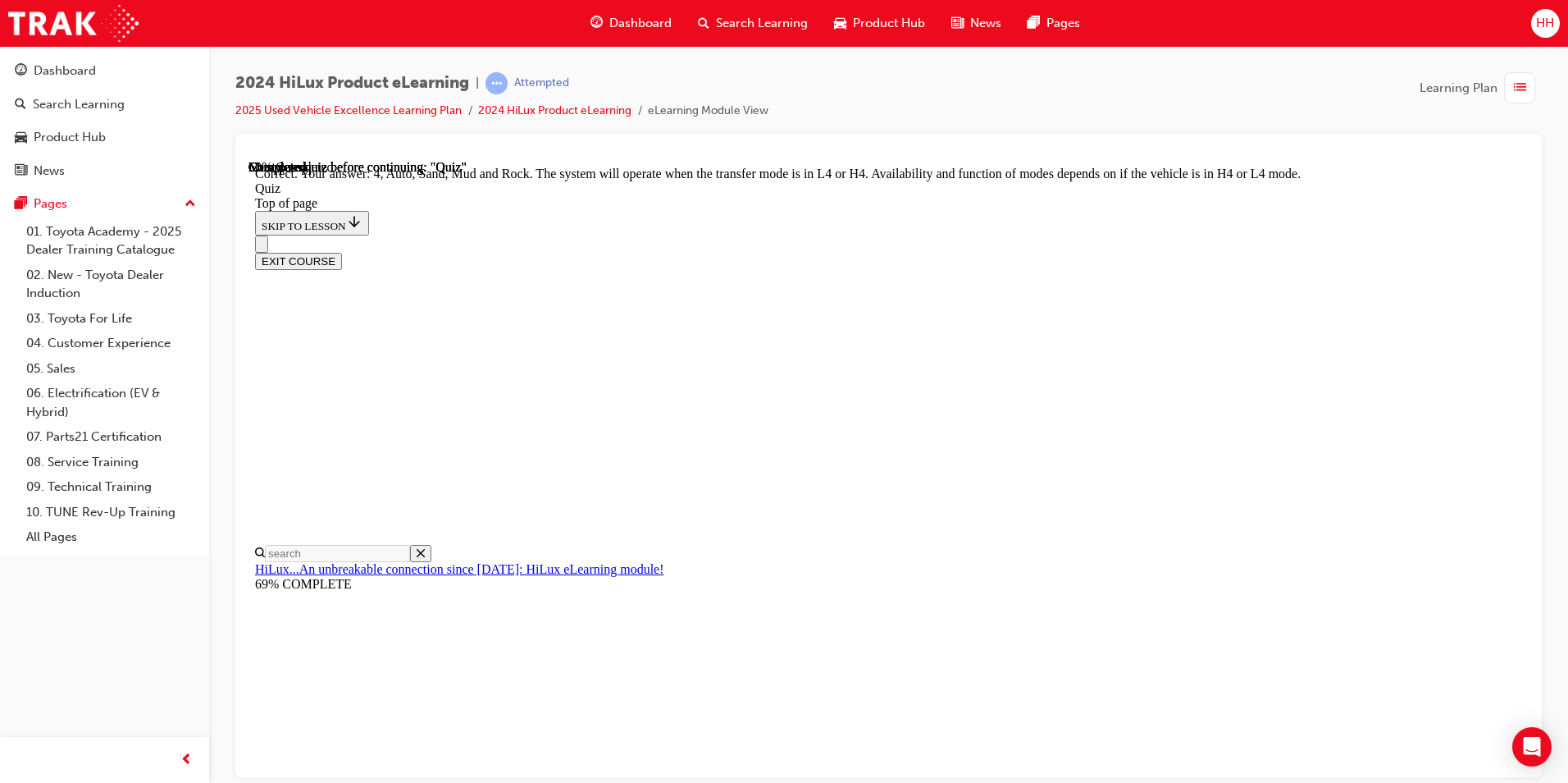
scroll to position [415, 0]
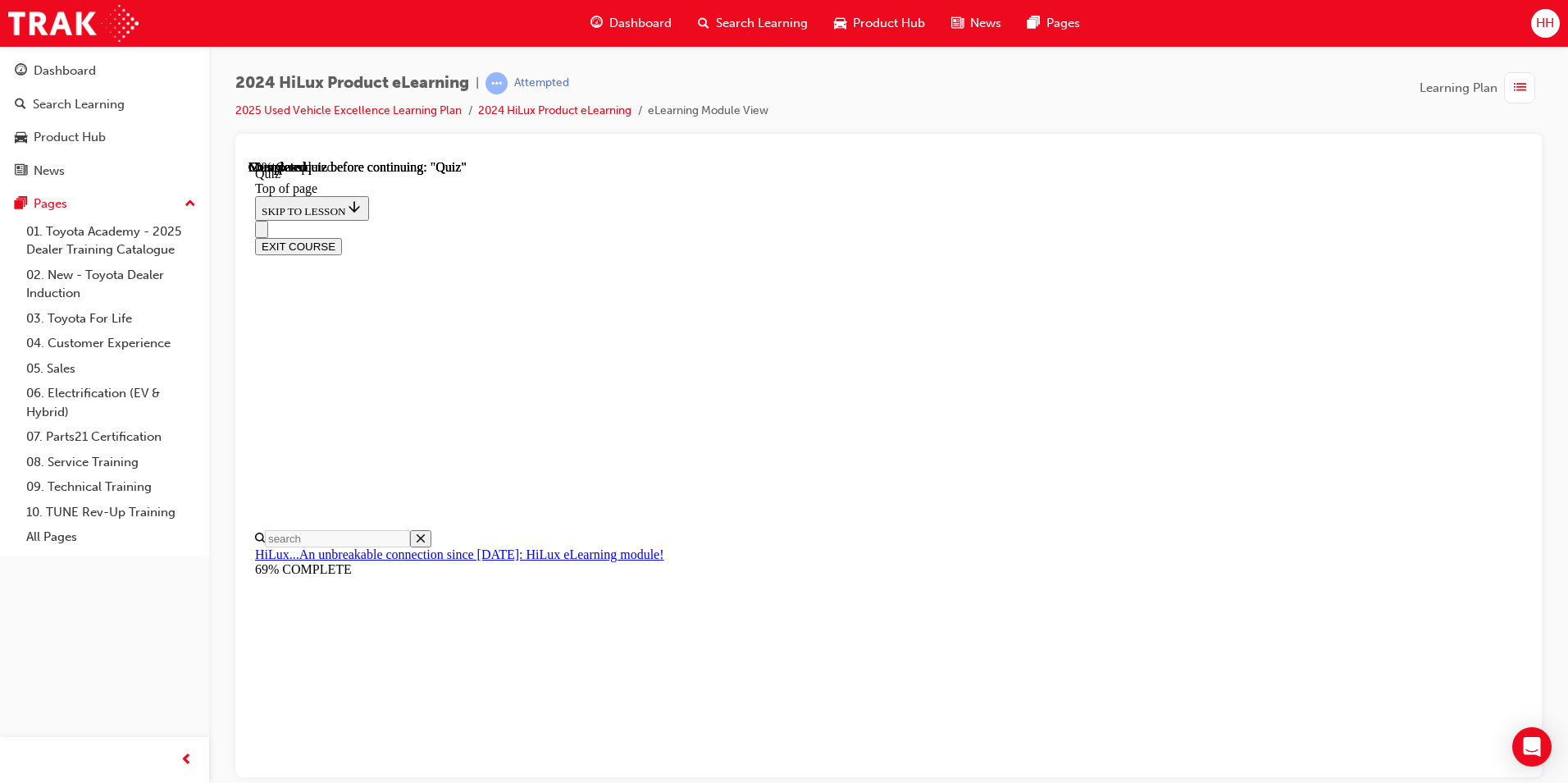
scroll to position [112, 0]
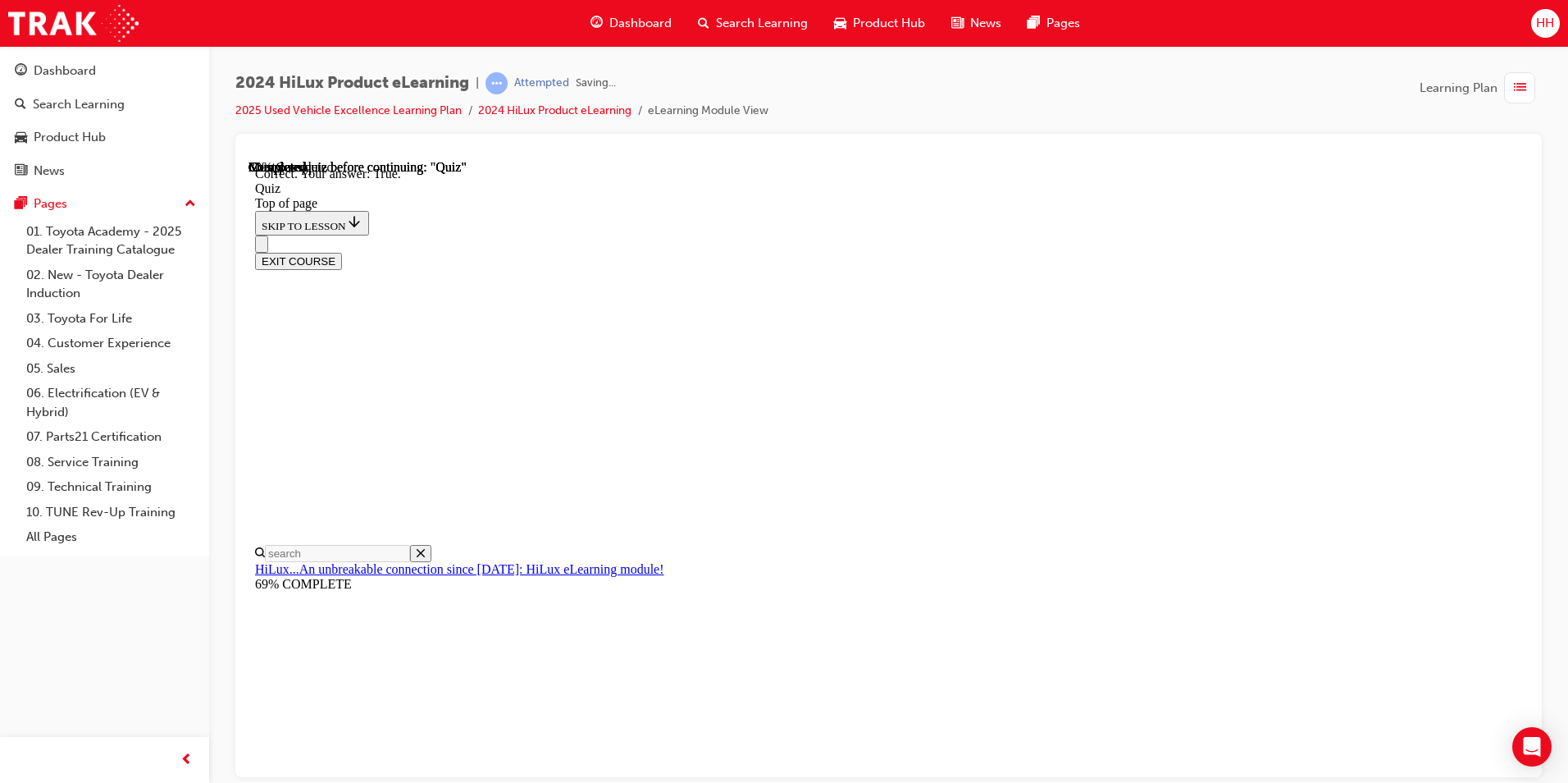
scroll to position [164, 0]
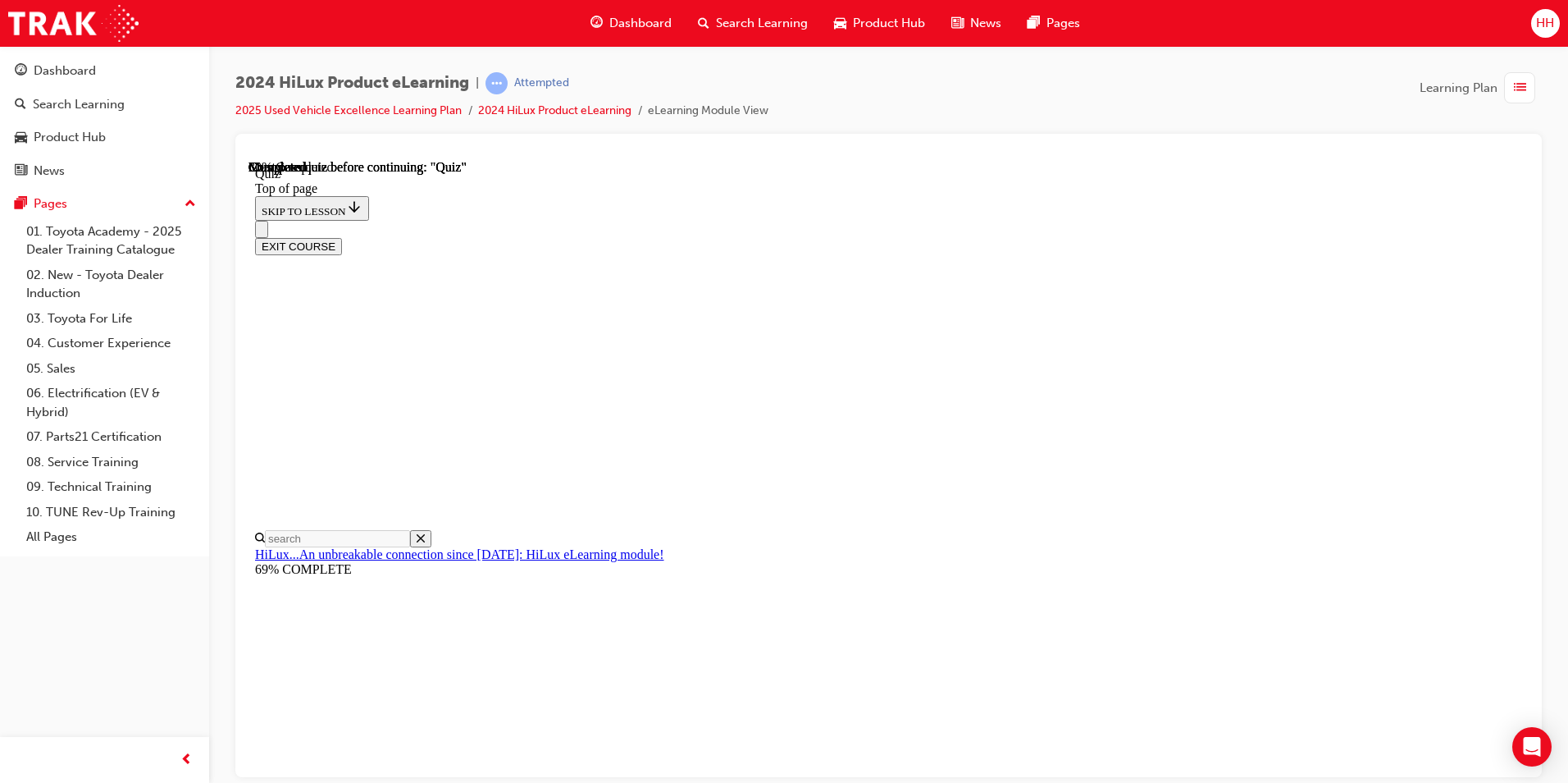
scroll to position [146, 0]
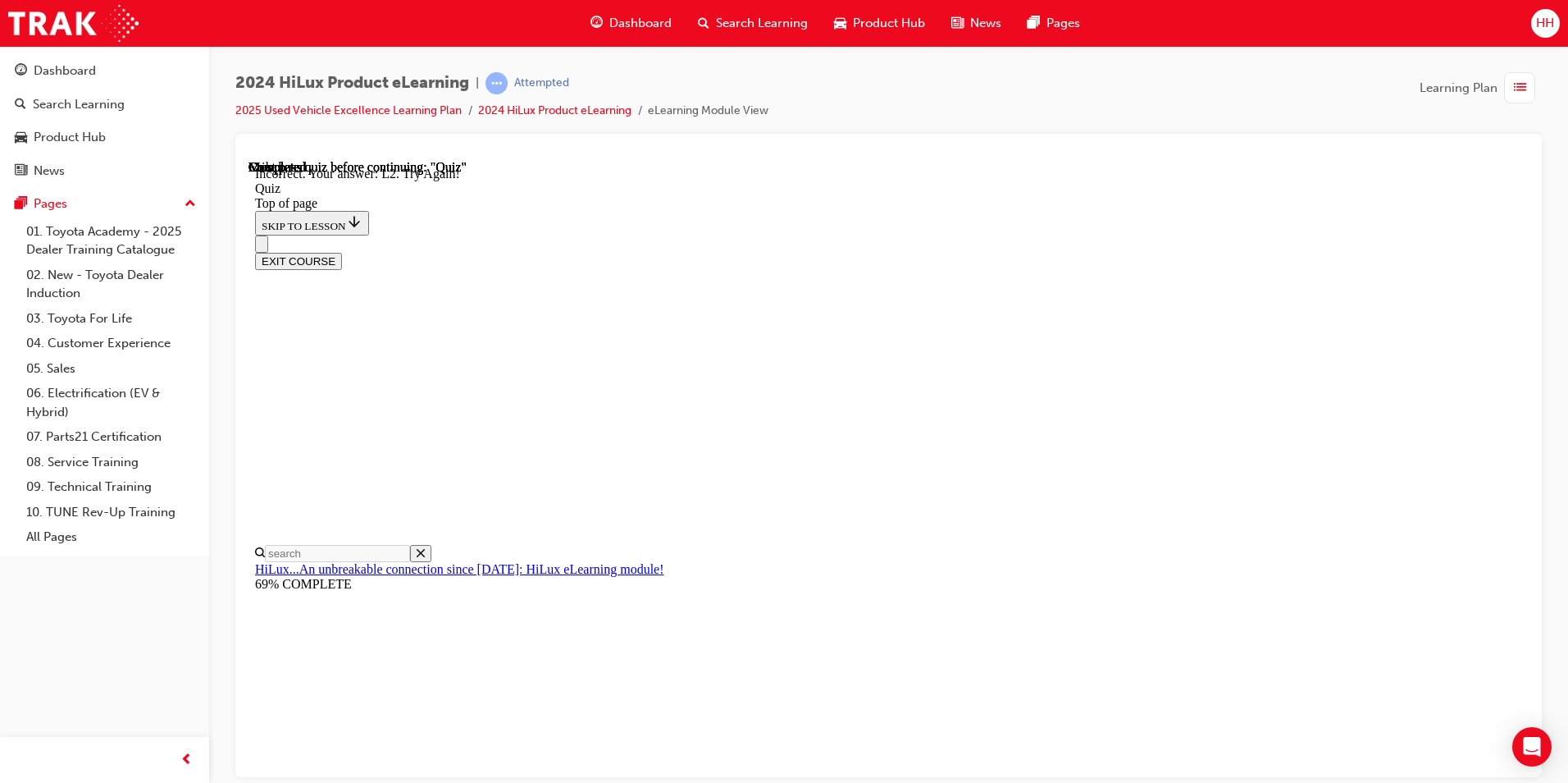
scroll to position [376, 0]
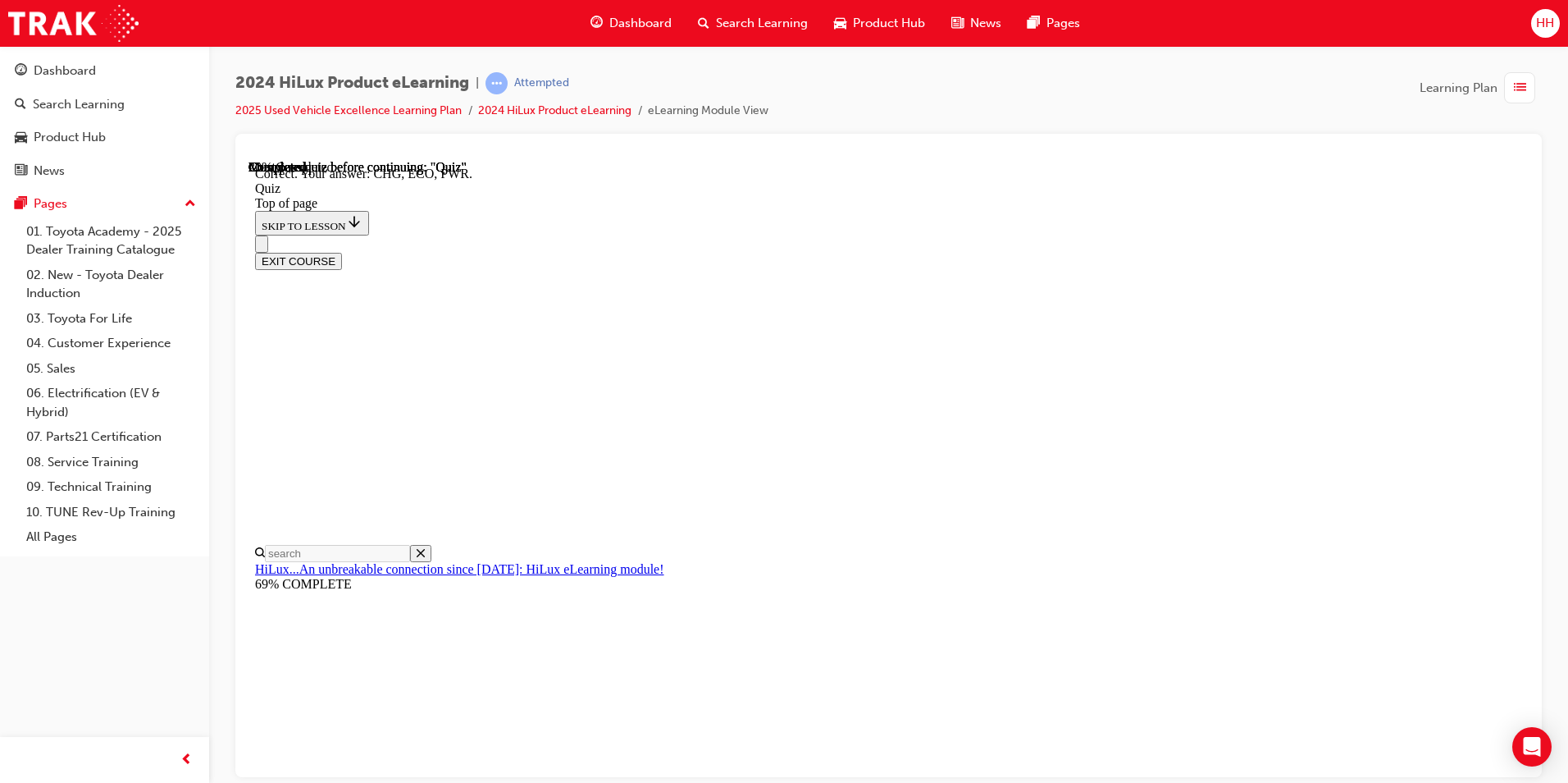
scroll to position [504, 0]
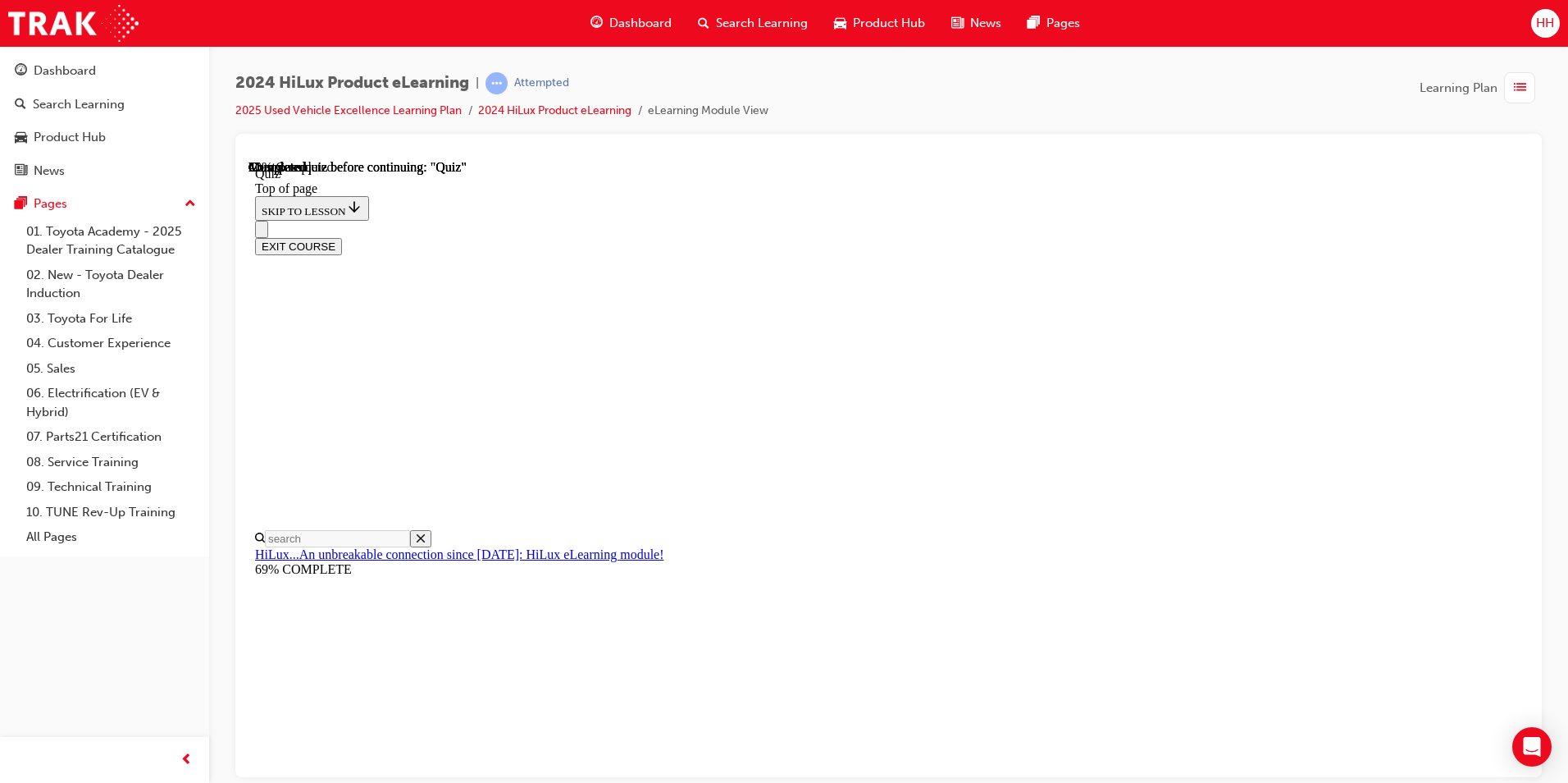
scroll to position [146, 0]
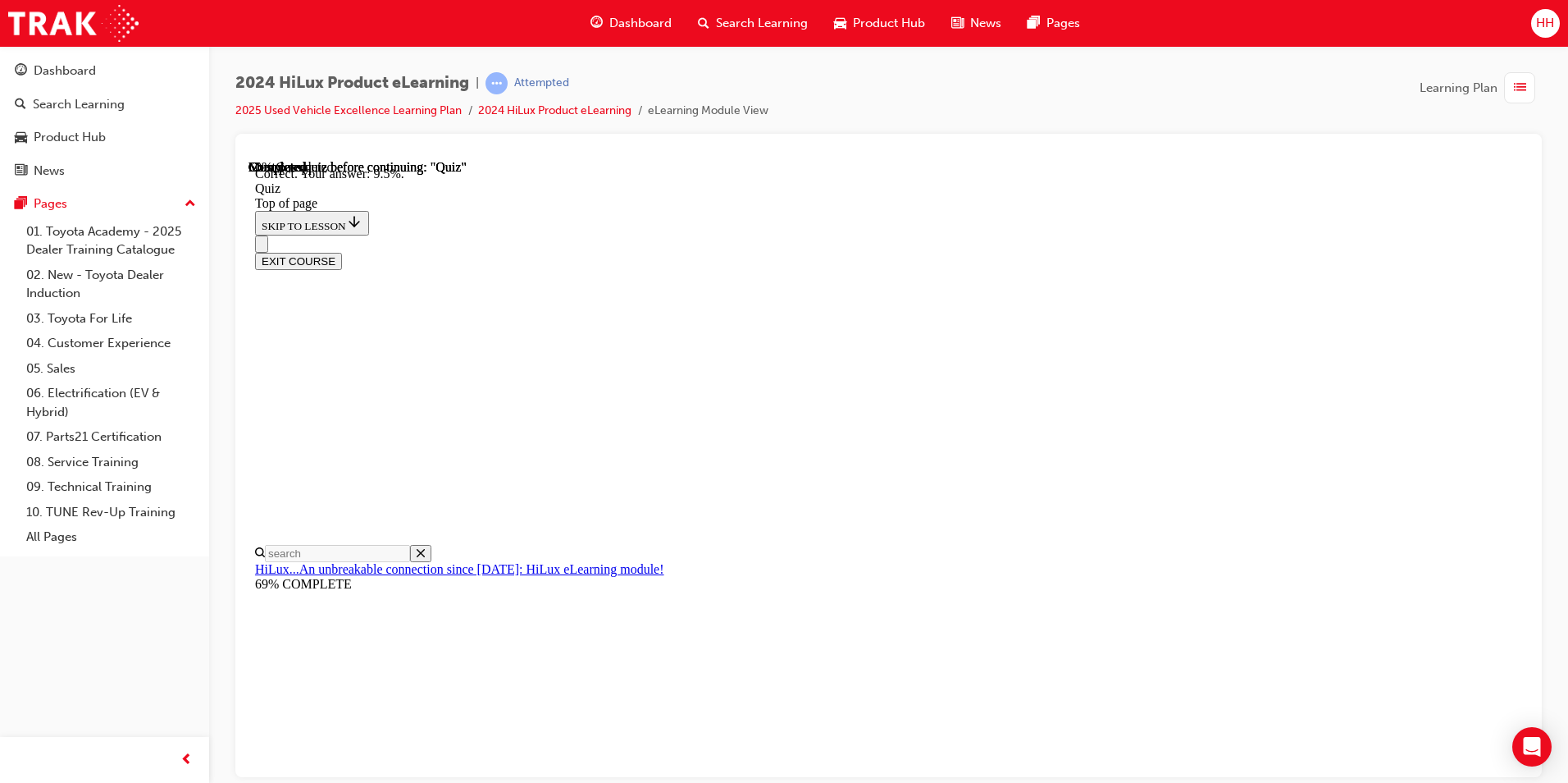
scroll to position [351, 0]
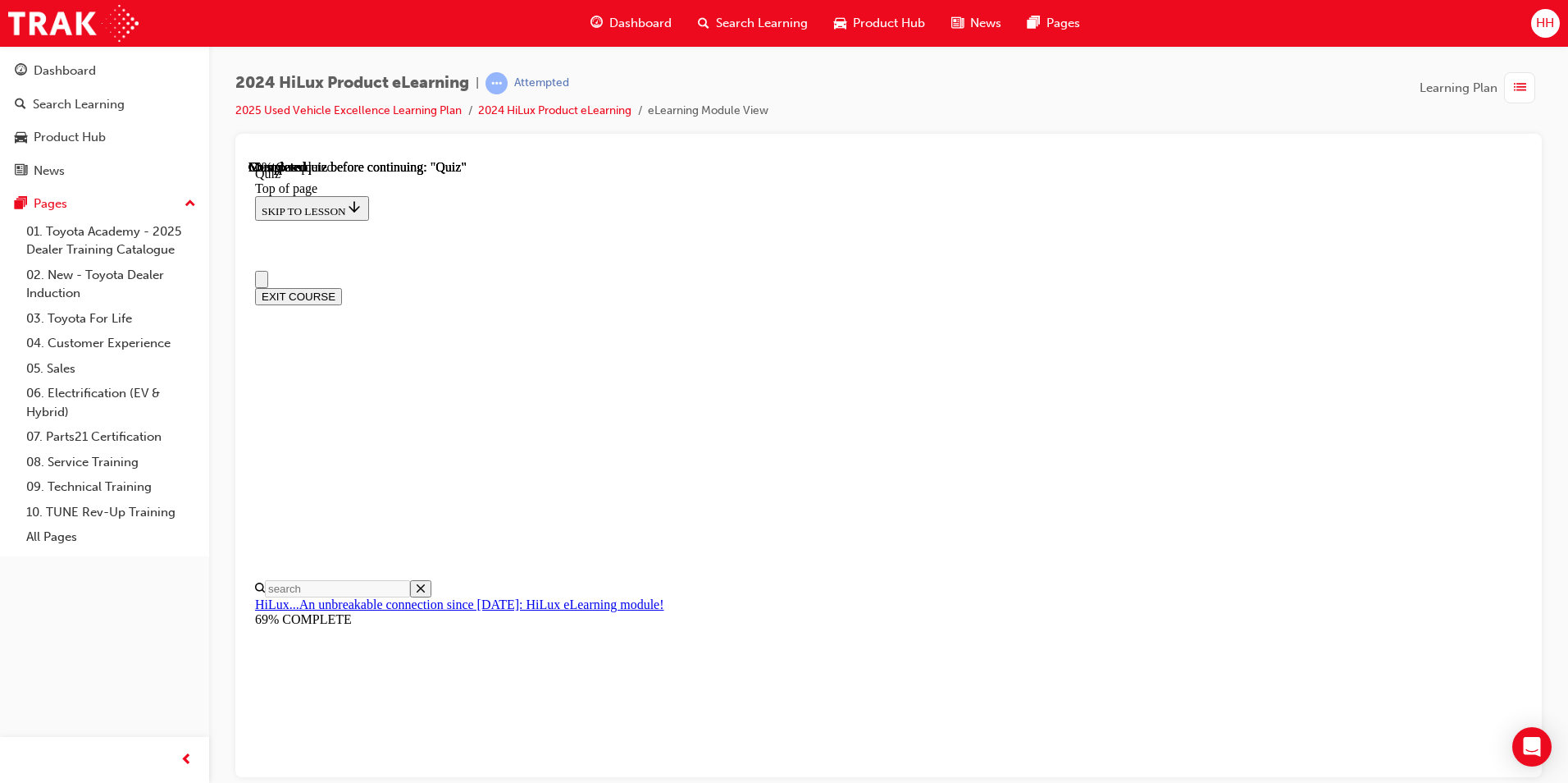
scroll to position [82, 0]
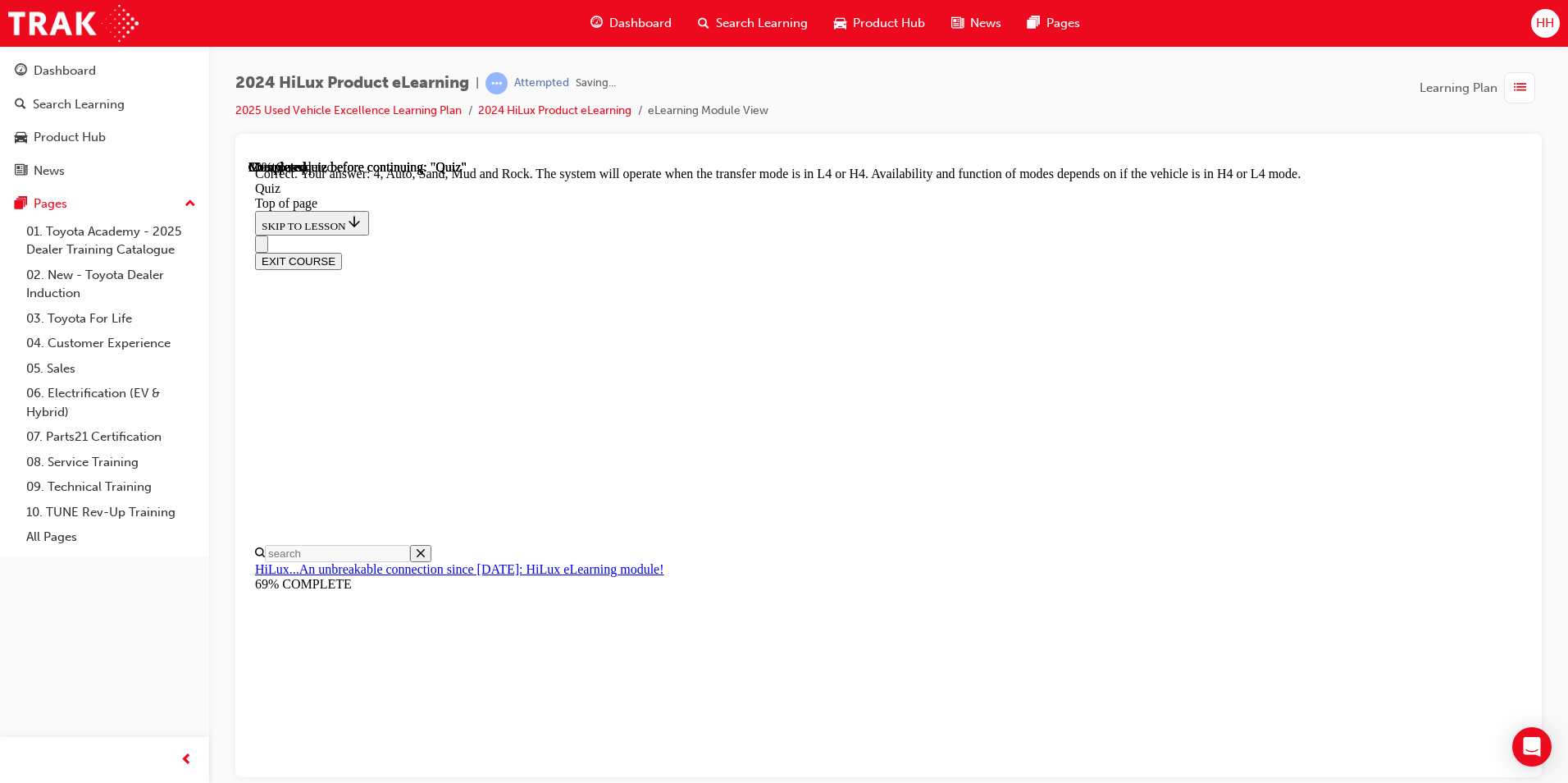
scroll to position [415, 0]
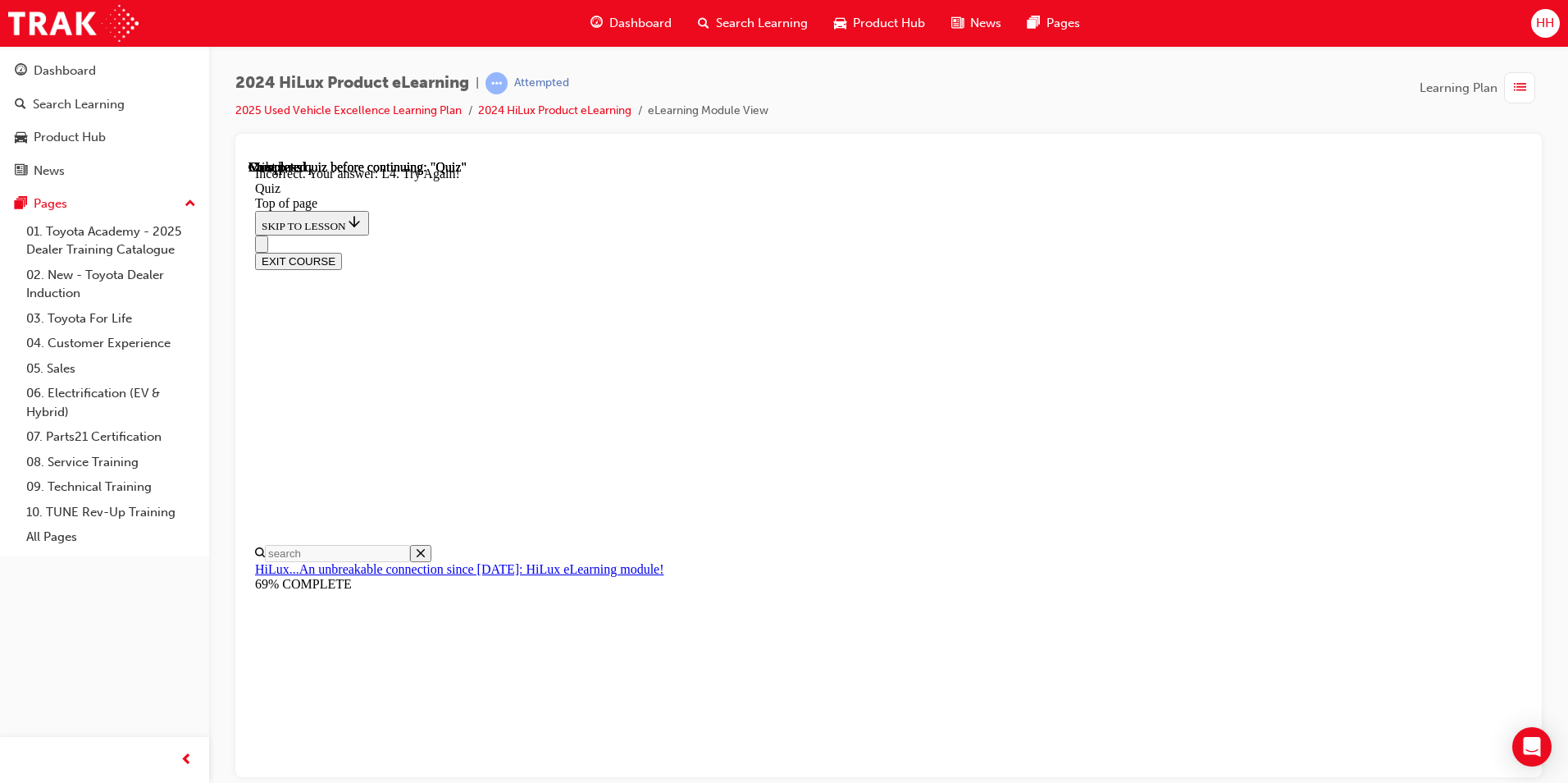
scroll to position [376, 0]
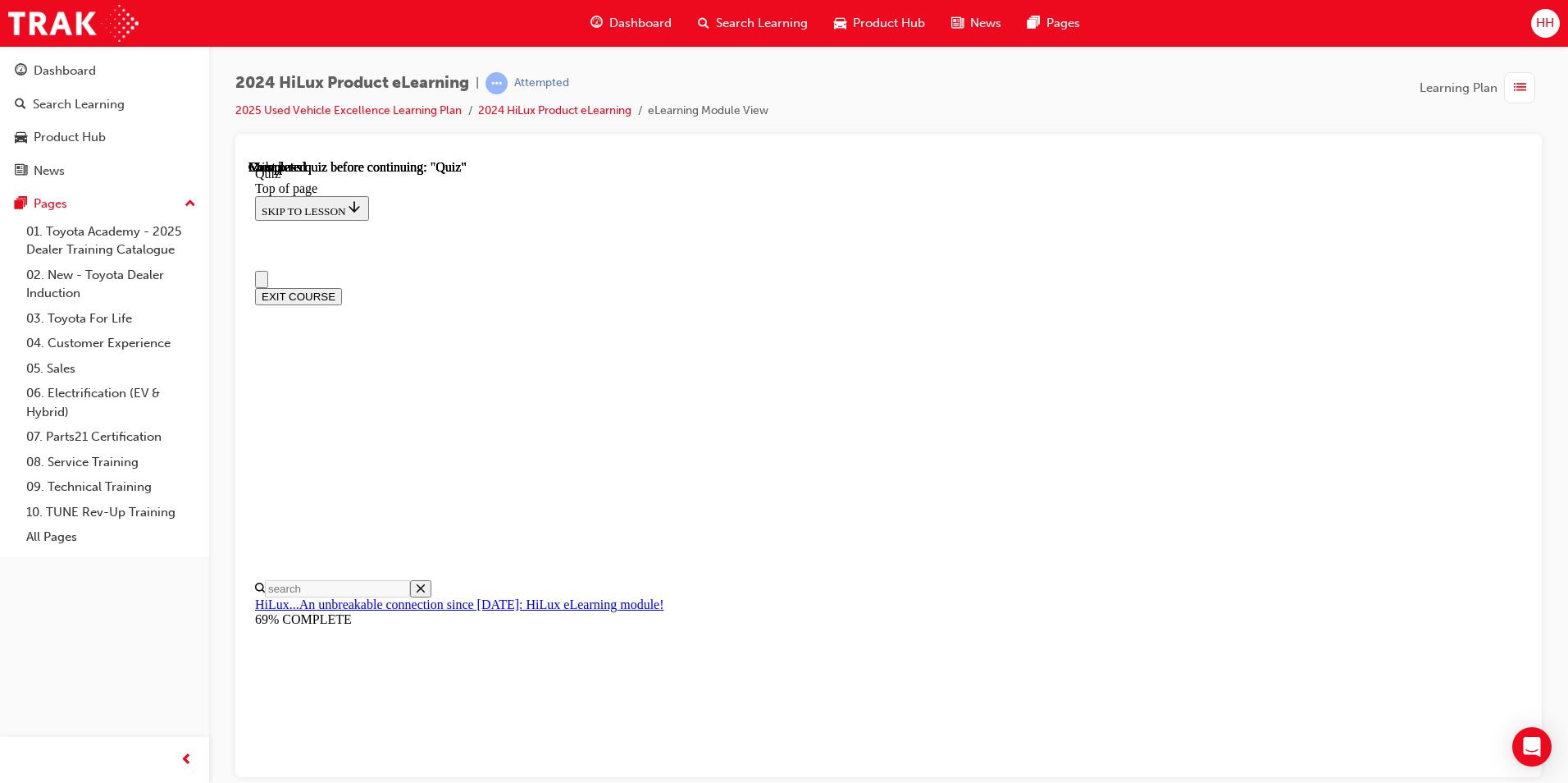
scroll to position [164, 0]
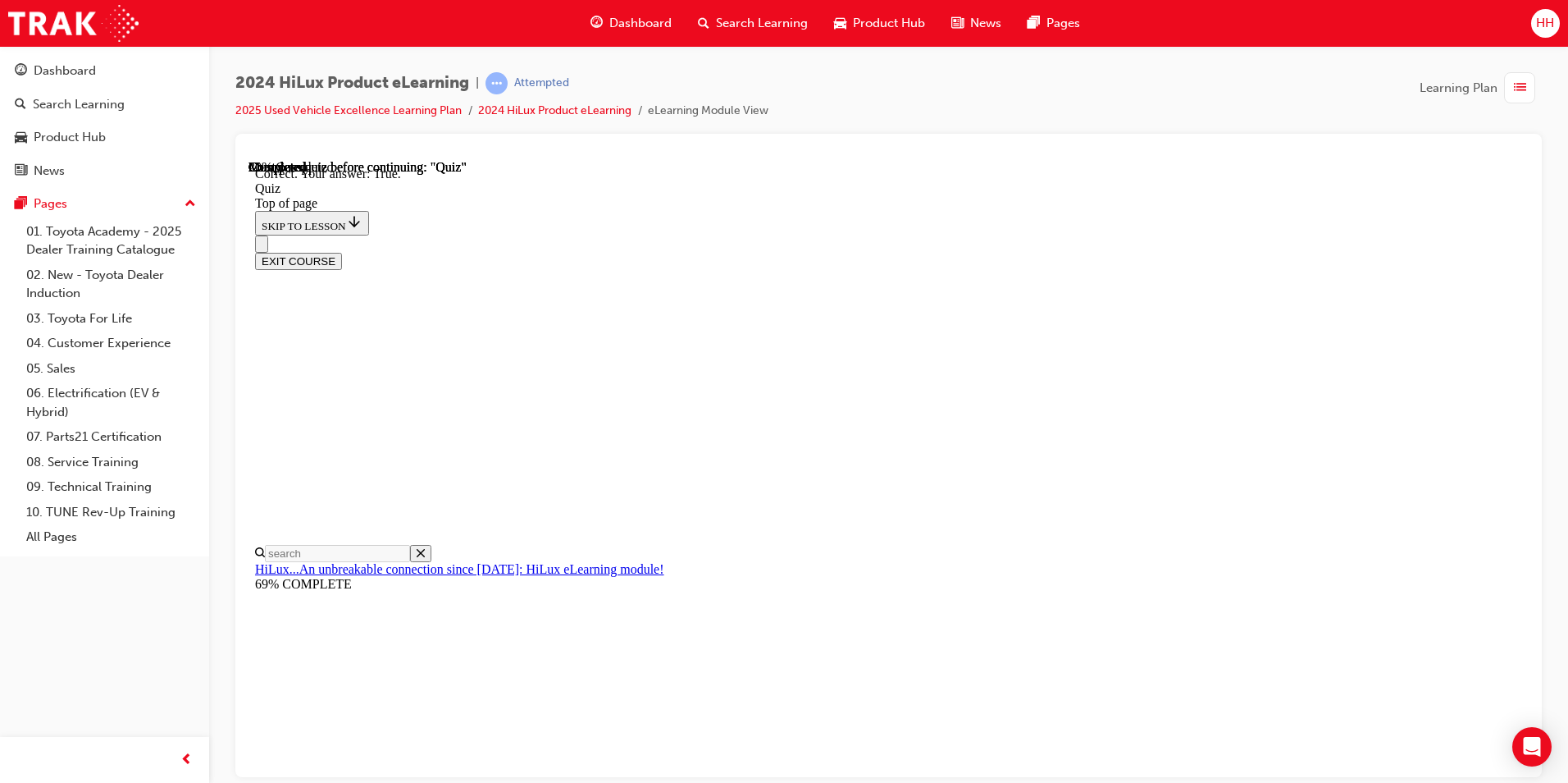
scroll to position [164, 0]
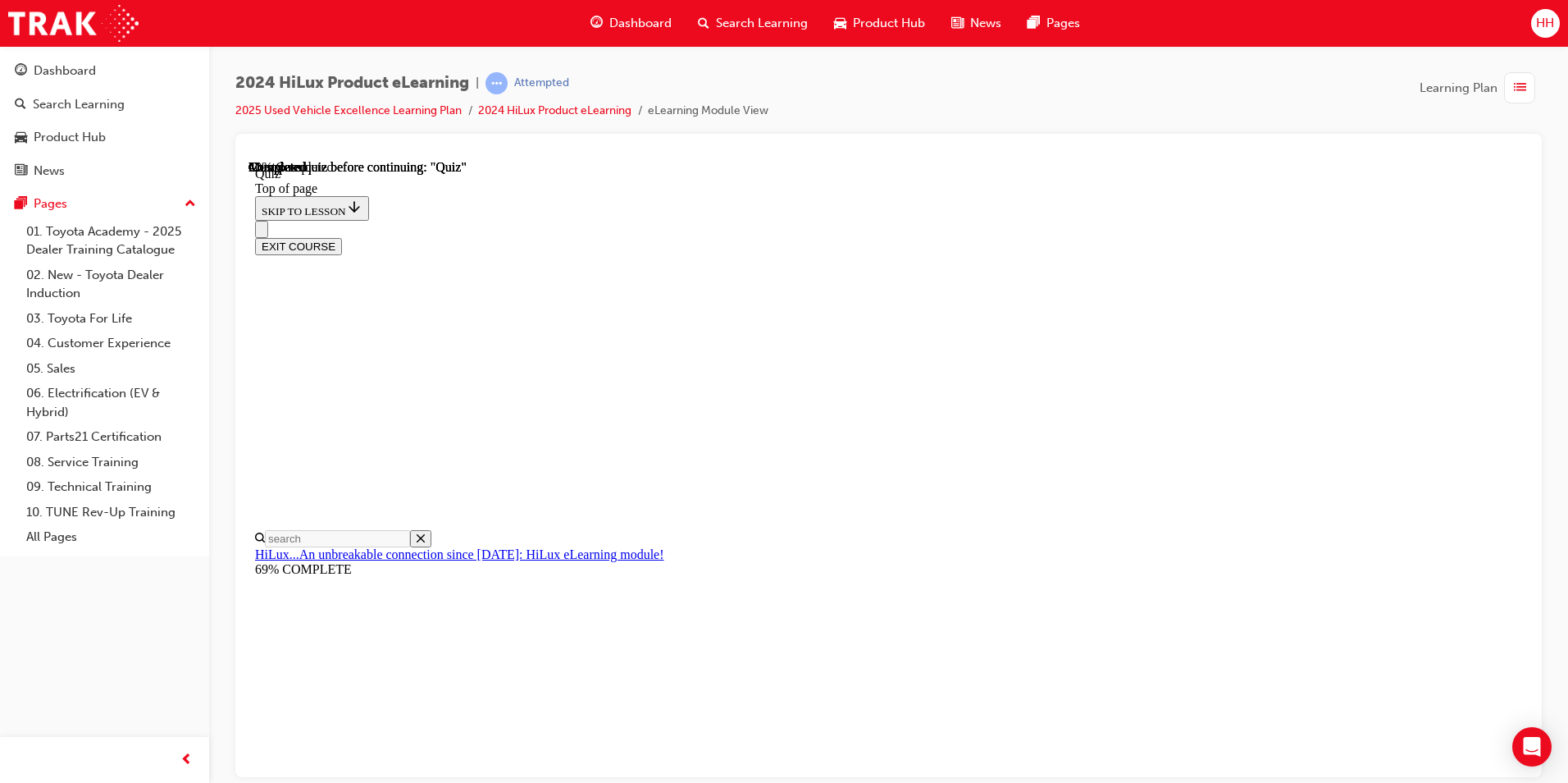
scroll to position [435, 0]
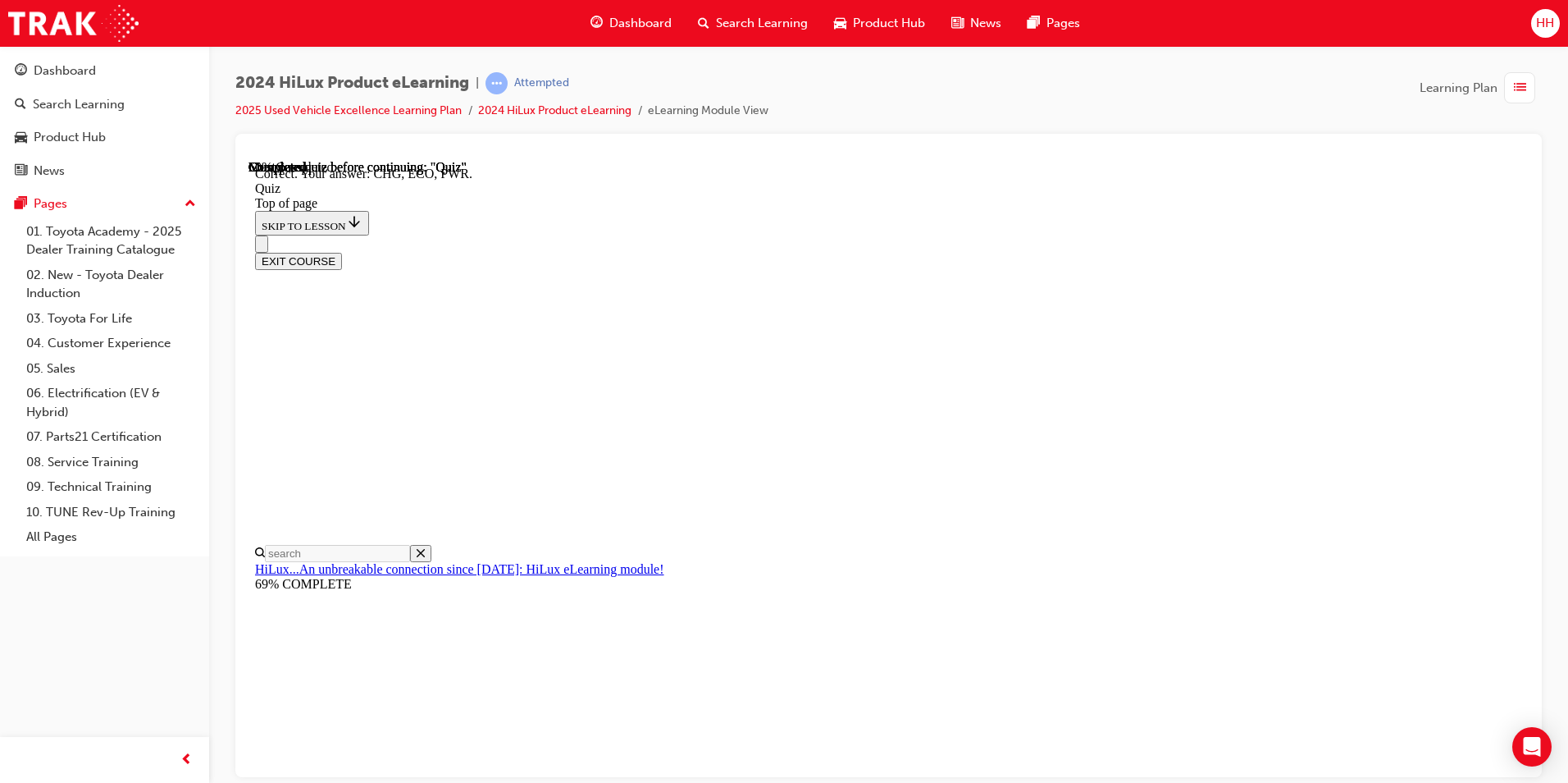
scroll to position [504, 0]
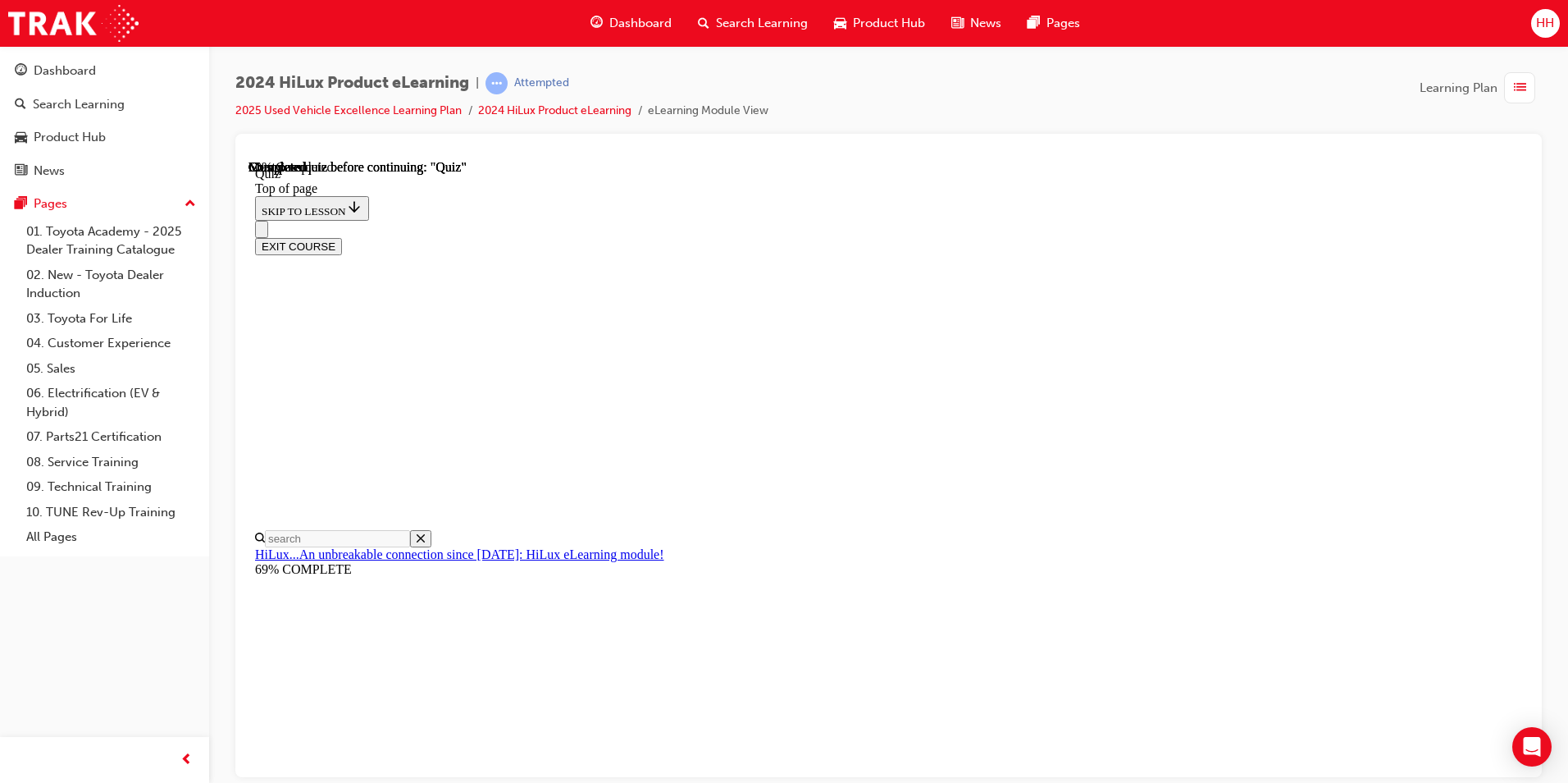
scroll to position [244, 0]
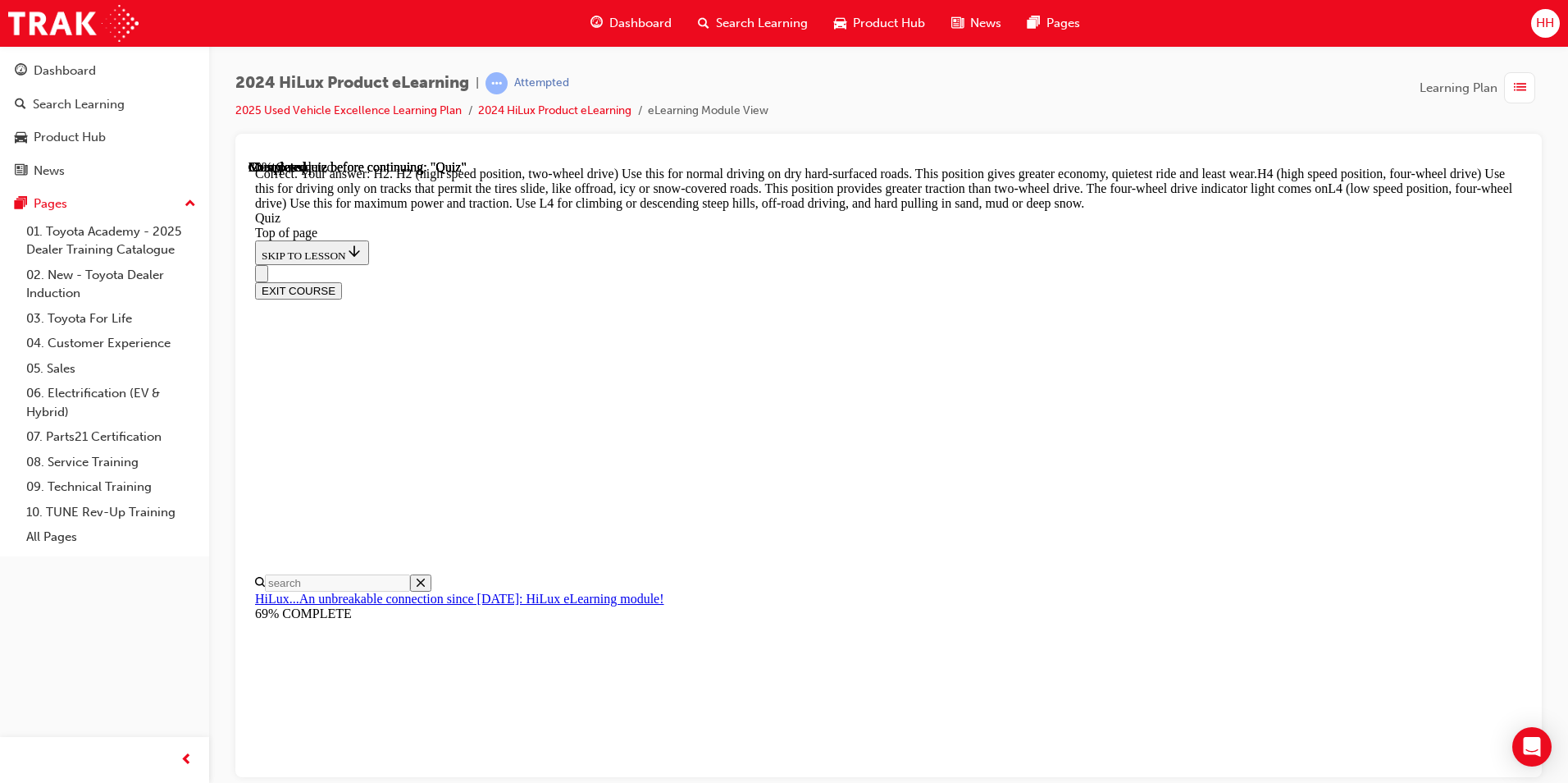
scroll to position [549, 0]
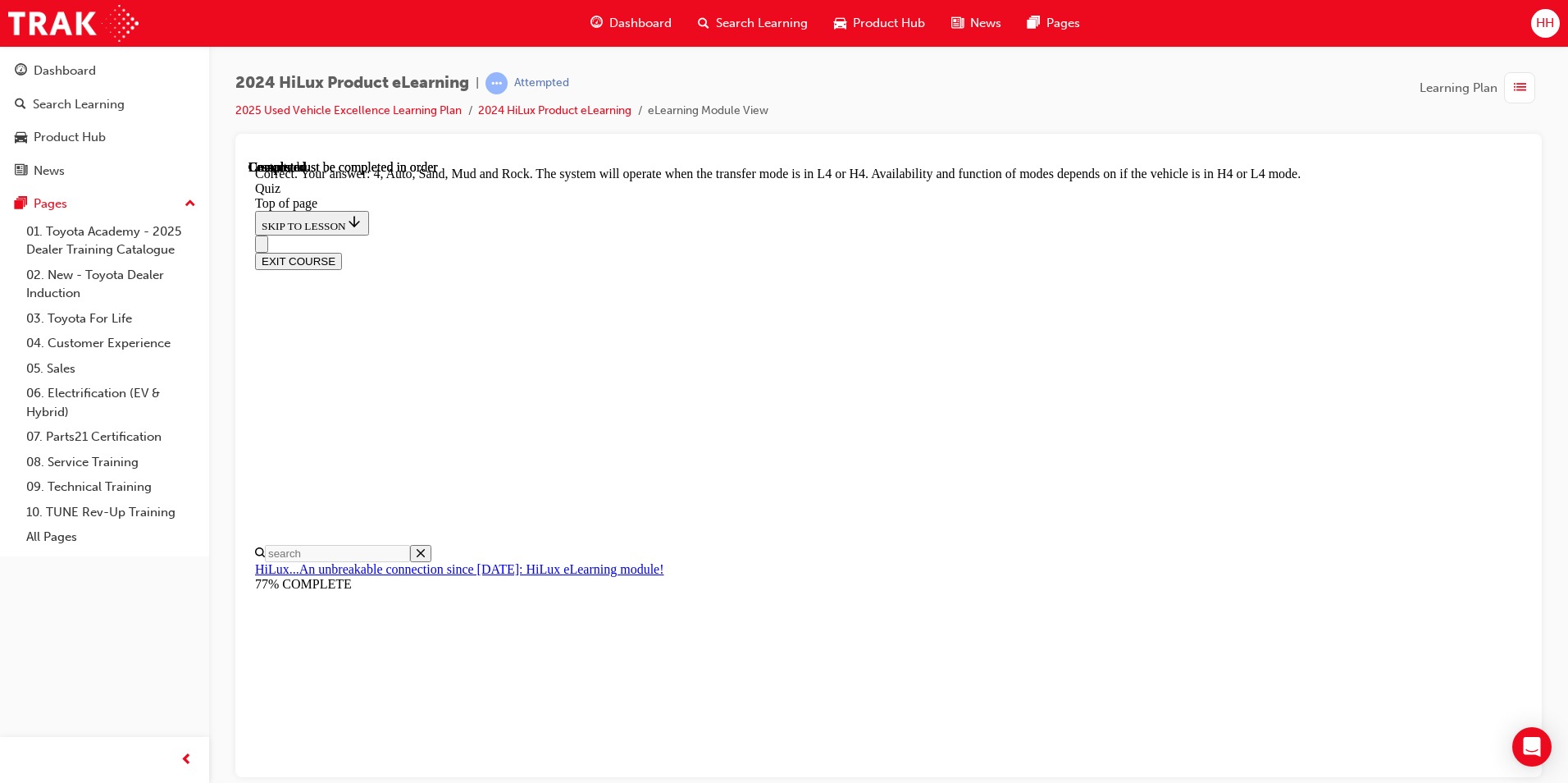
scroll to position [415, 0]
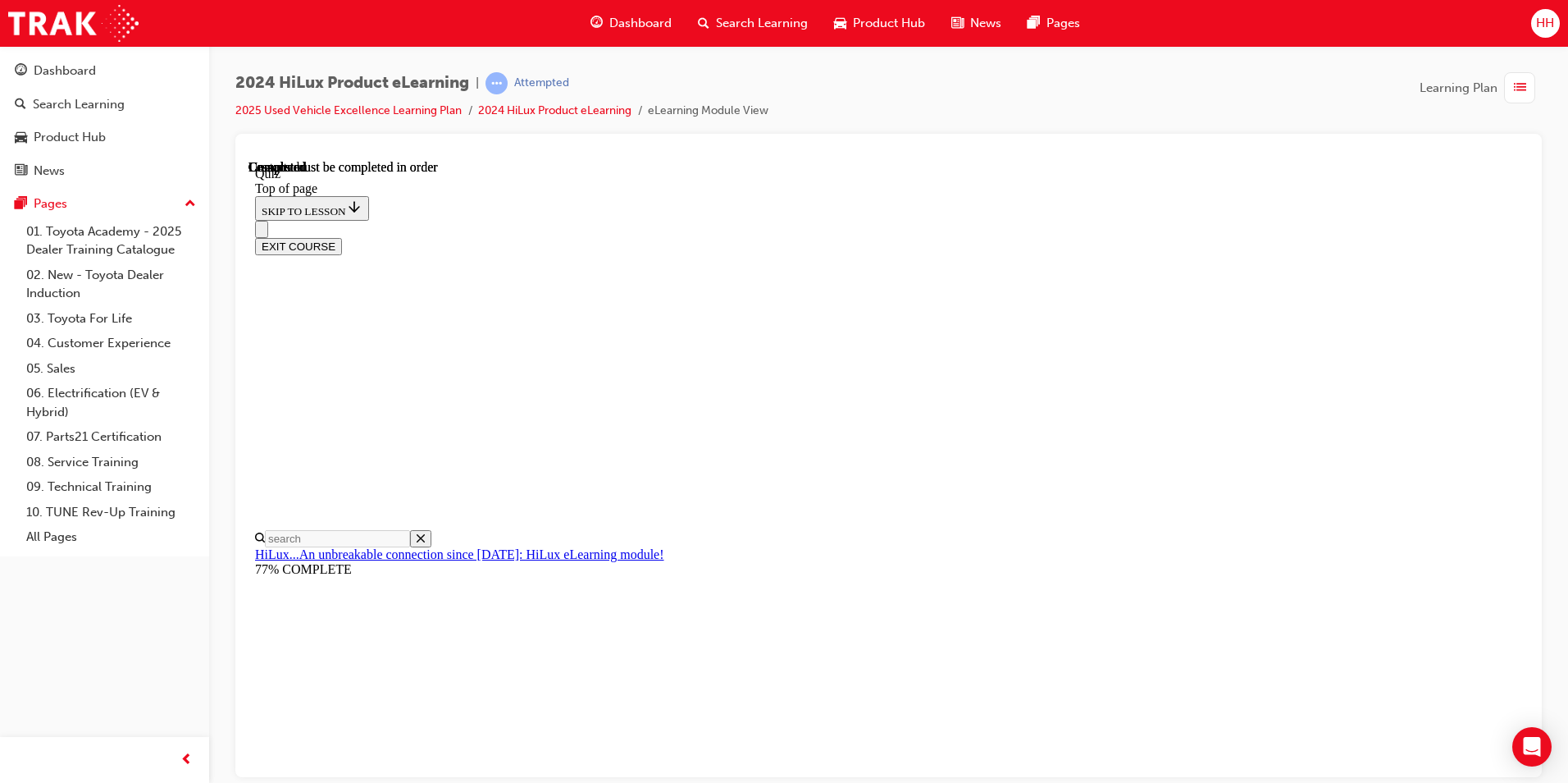
scroll to position [274, 0]
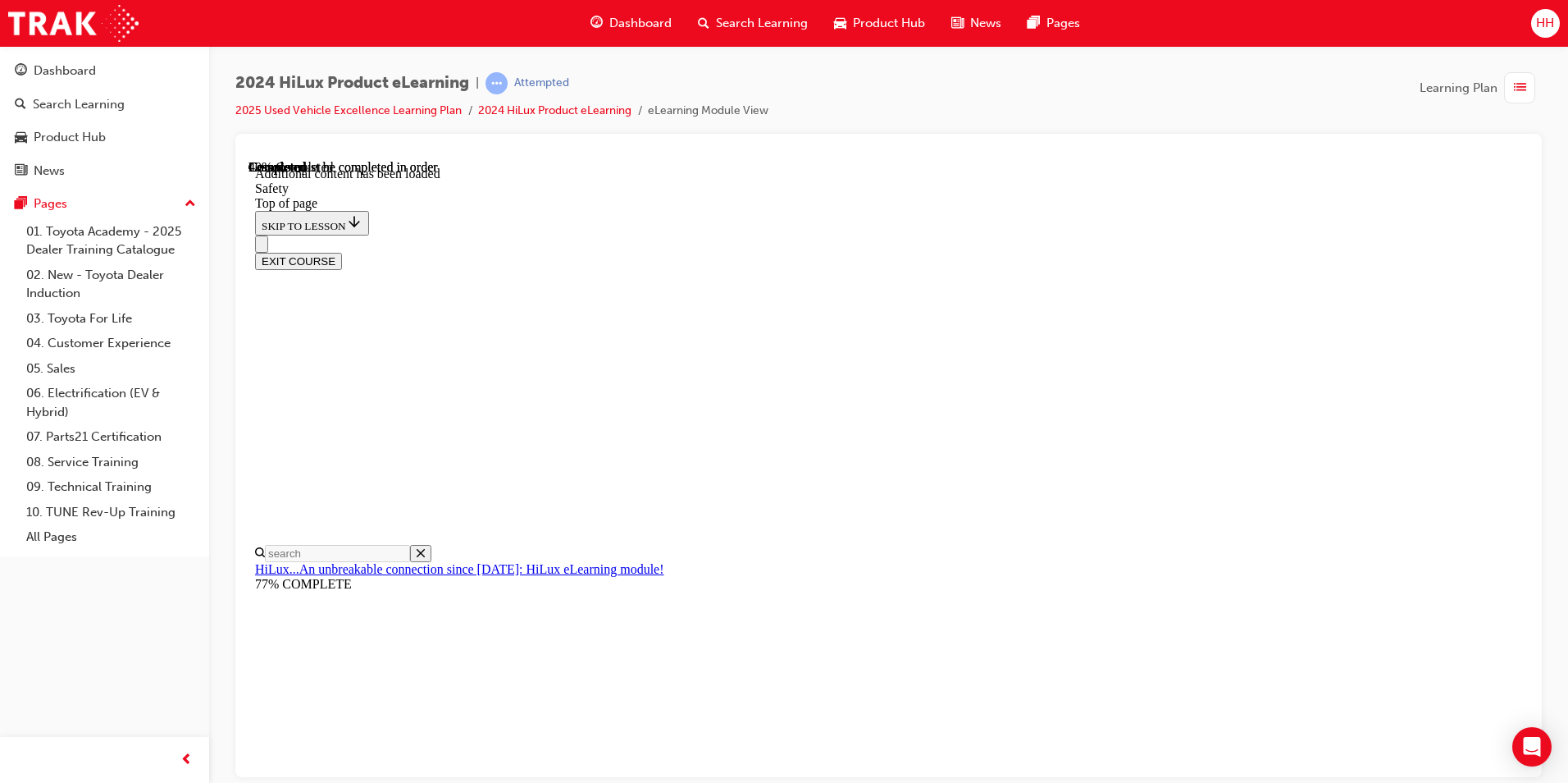
scroll to position [837, 0]
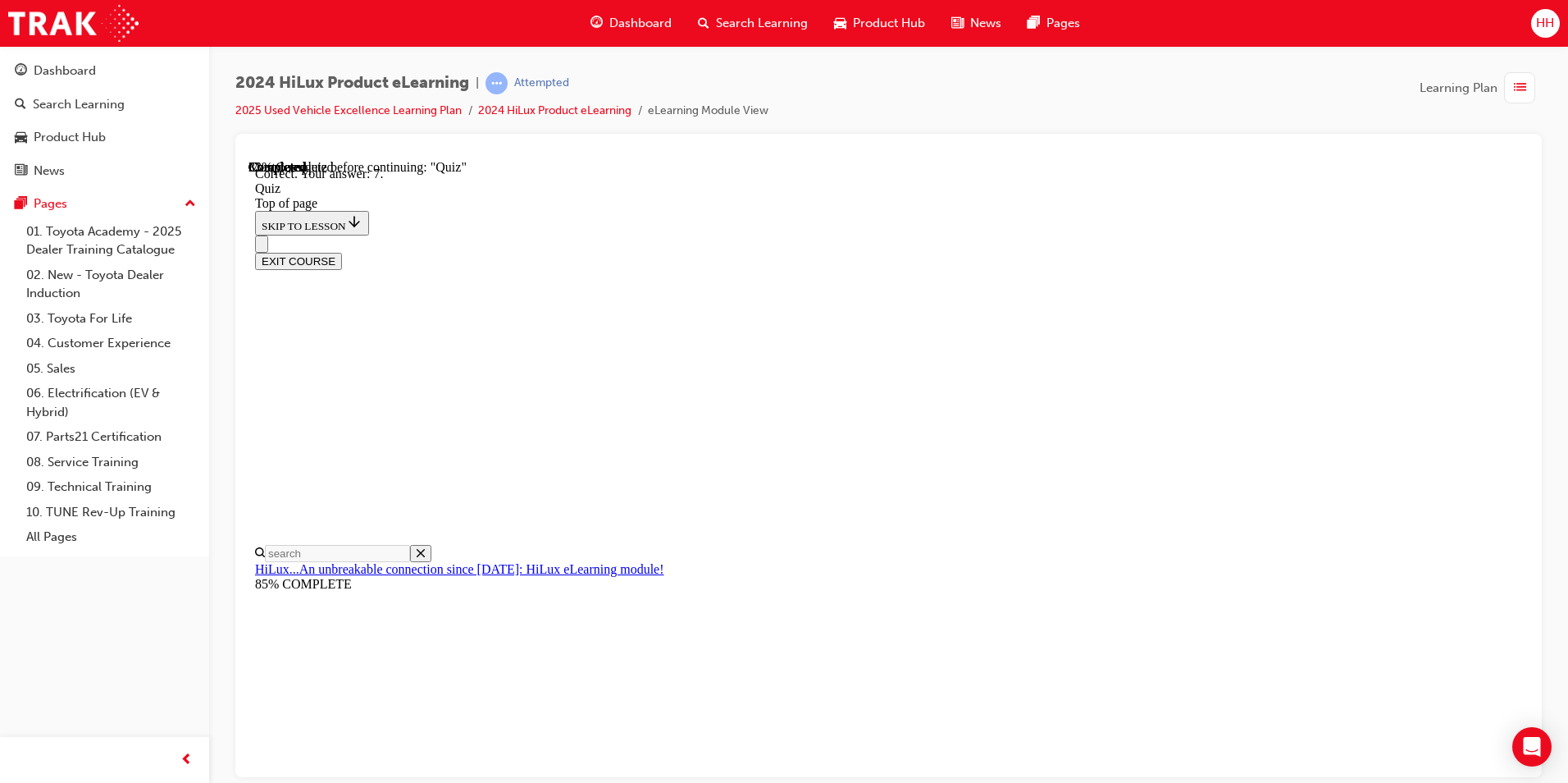
scroll to position [230, 0]
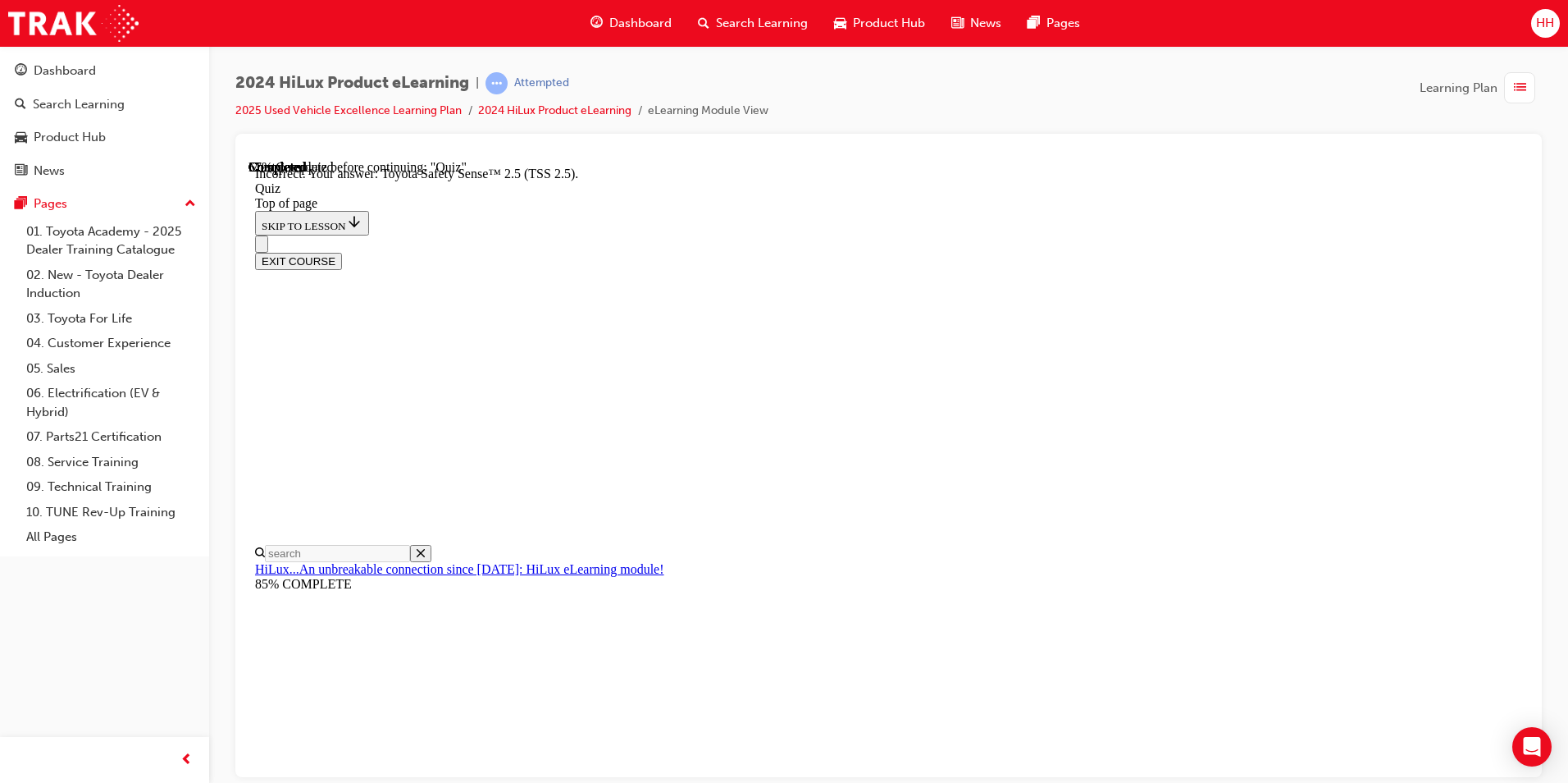
scroll to position [233, 0]
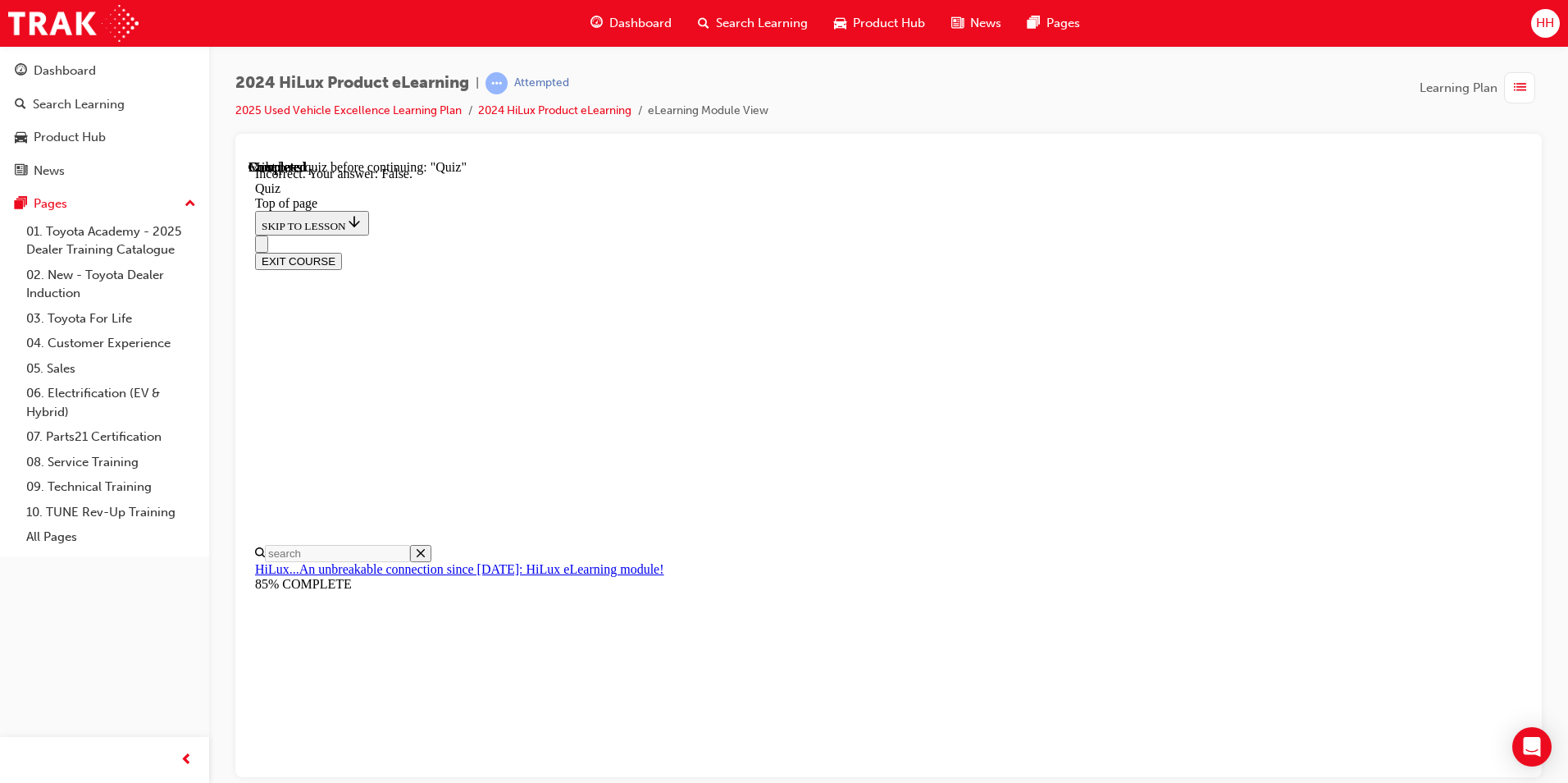
scroll to position [164, 0]
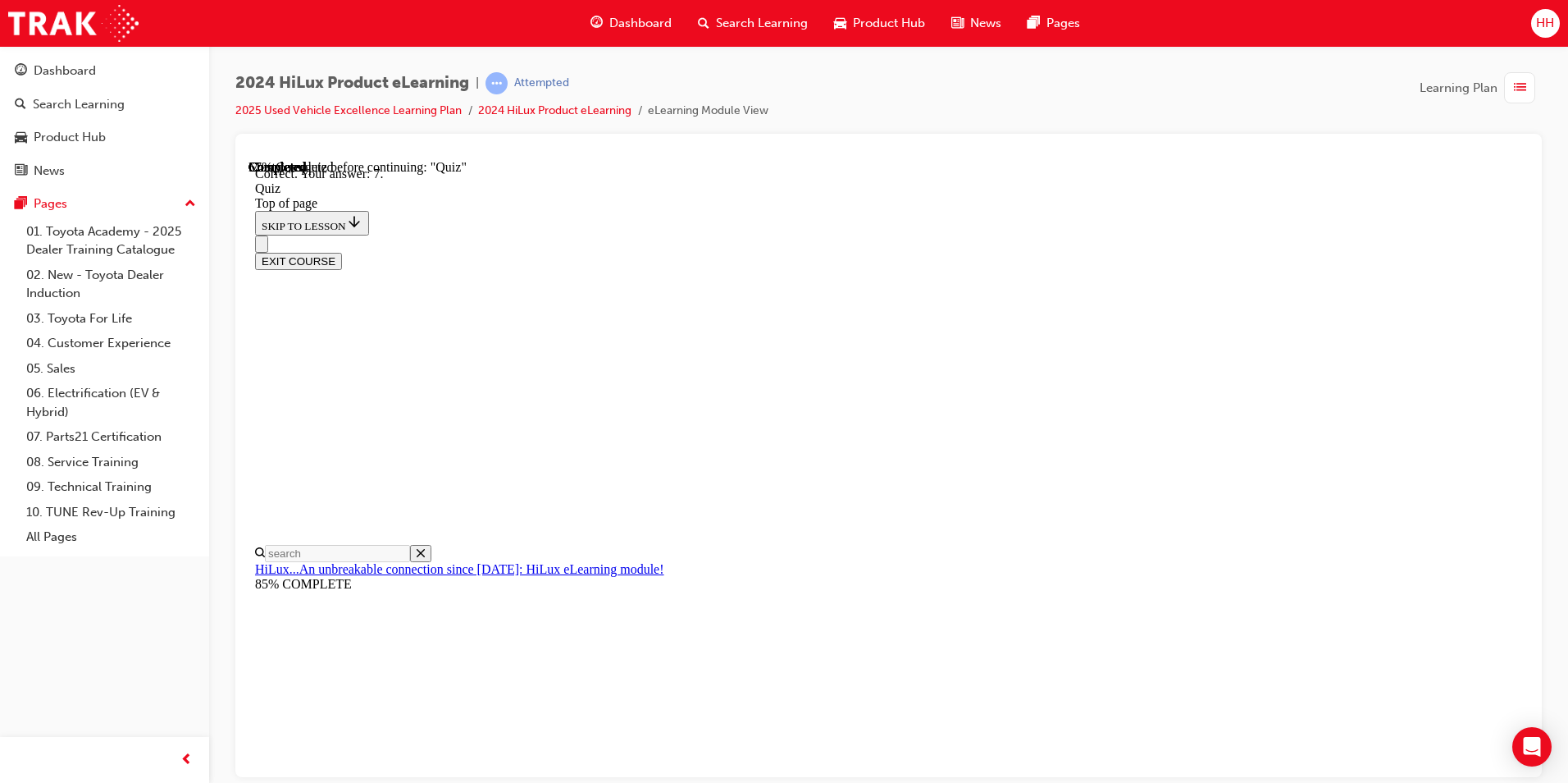
scroll to position [112, 0]
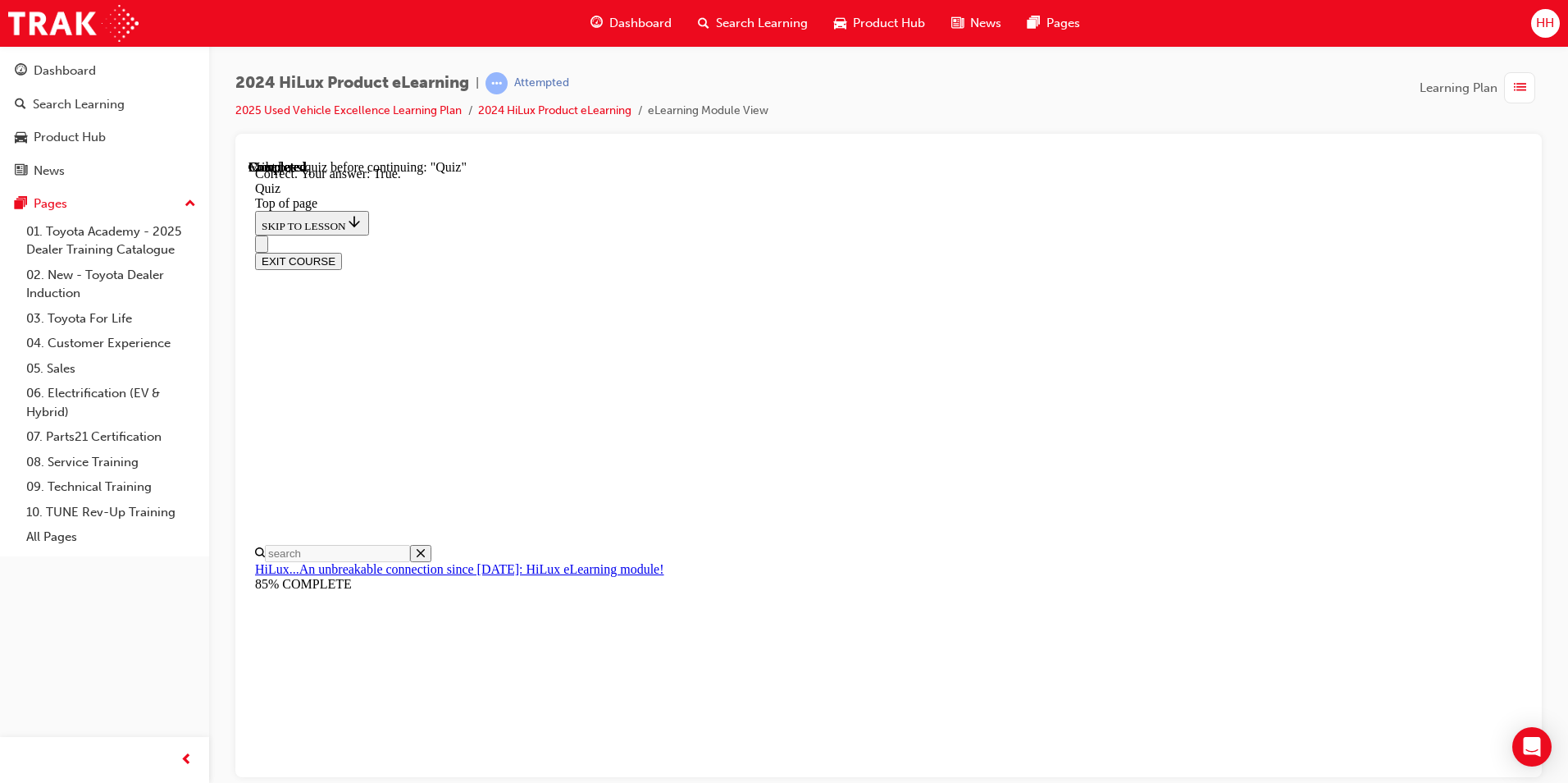
scroll to position [164, 0]
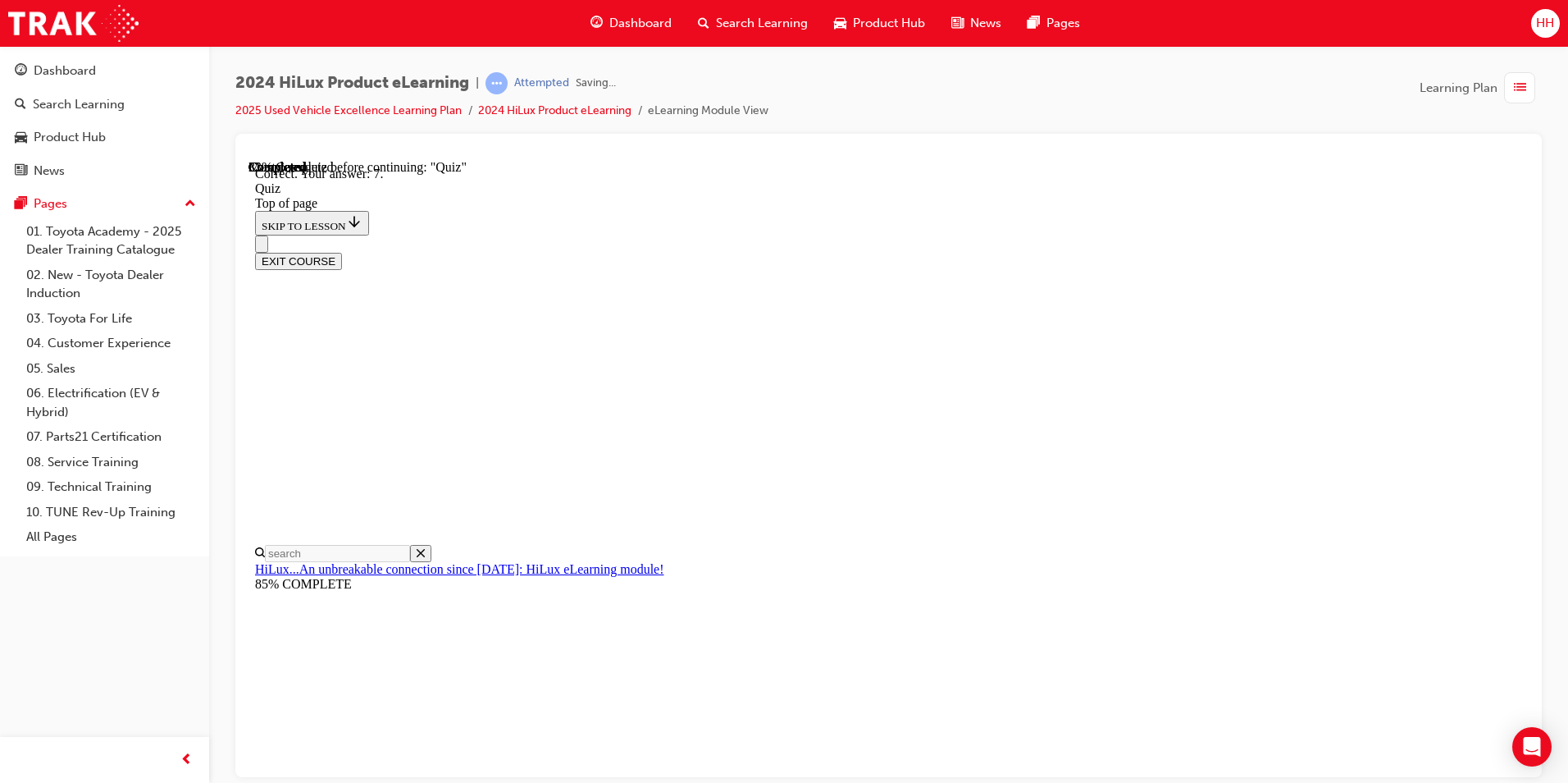
scroll to position [230, 0]
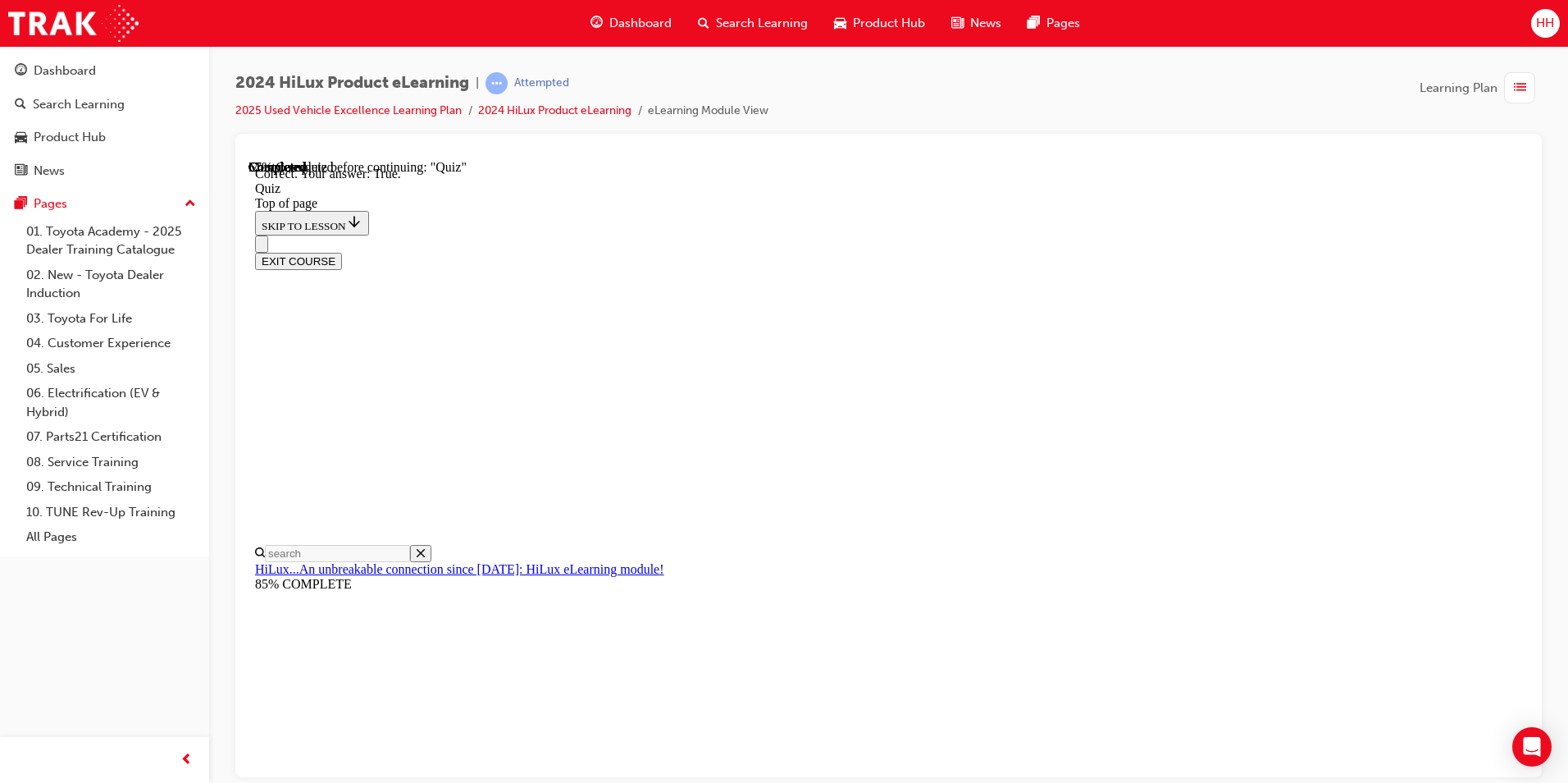
scroll to position [164, 0]
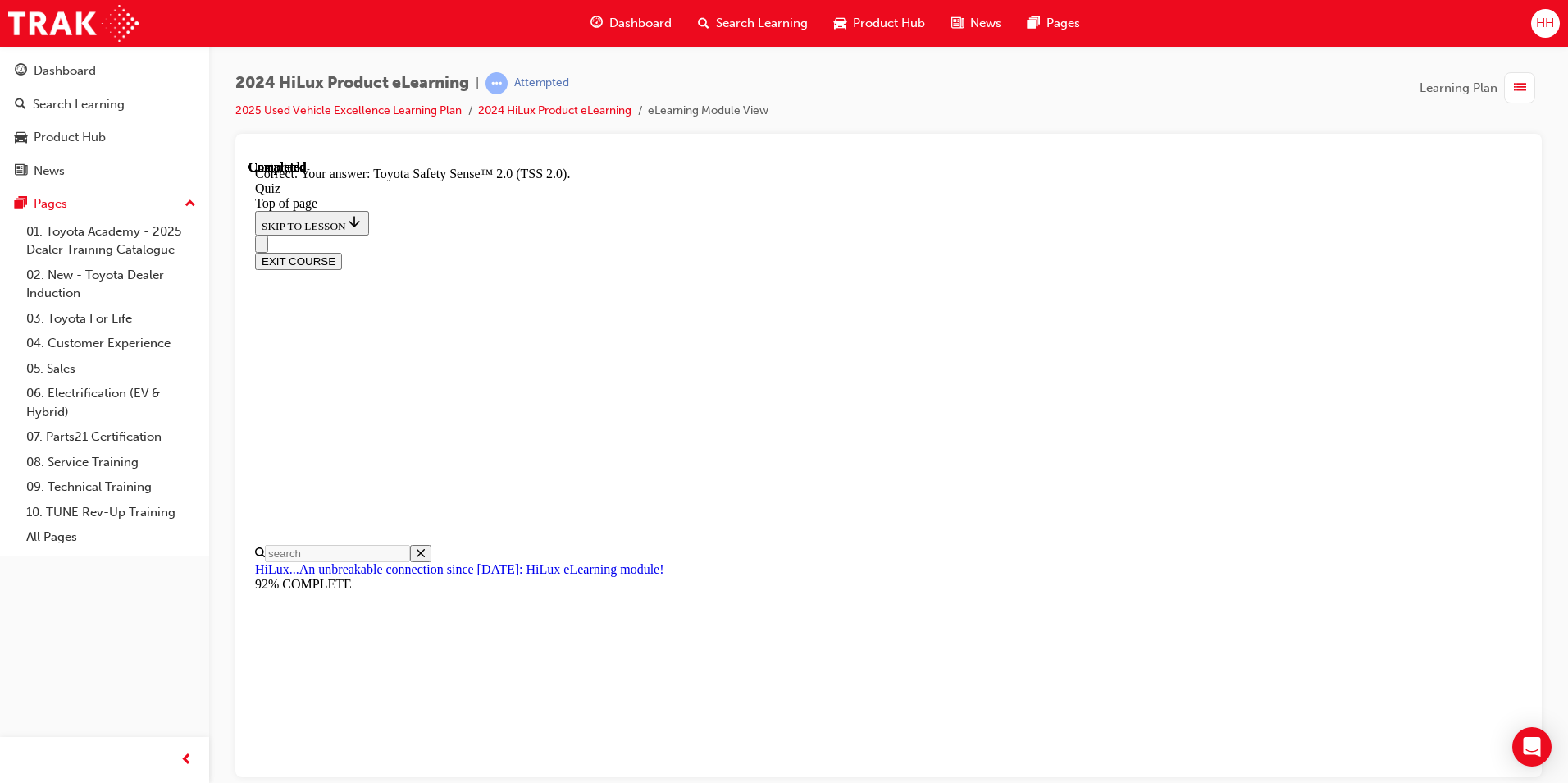
scroll to position [233, 0]
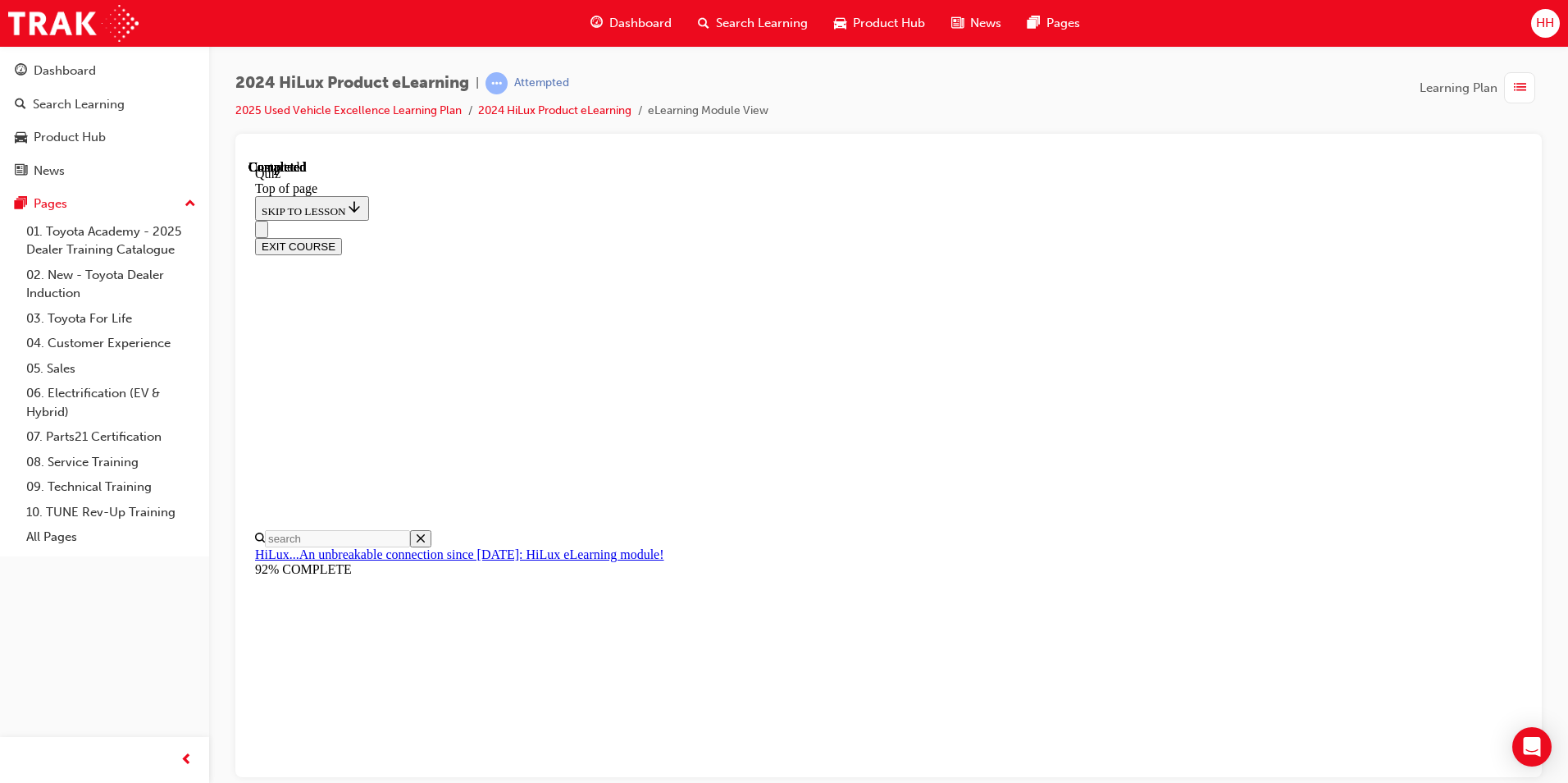
scroll to position [269, 0]
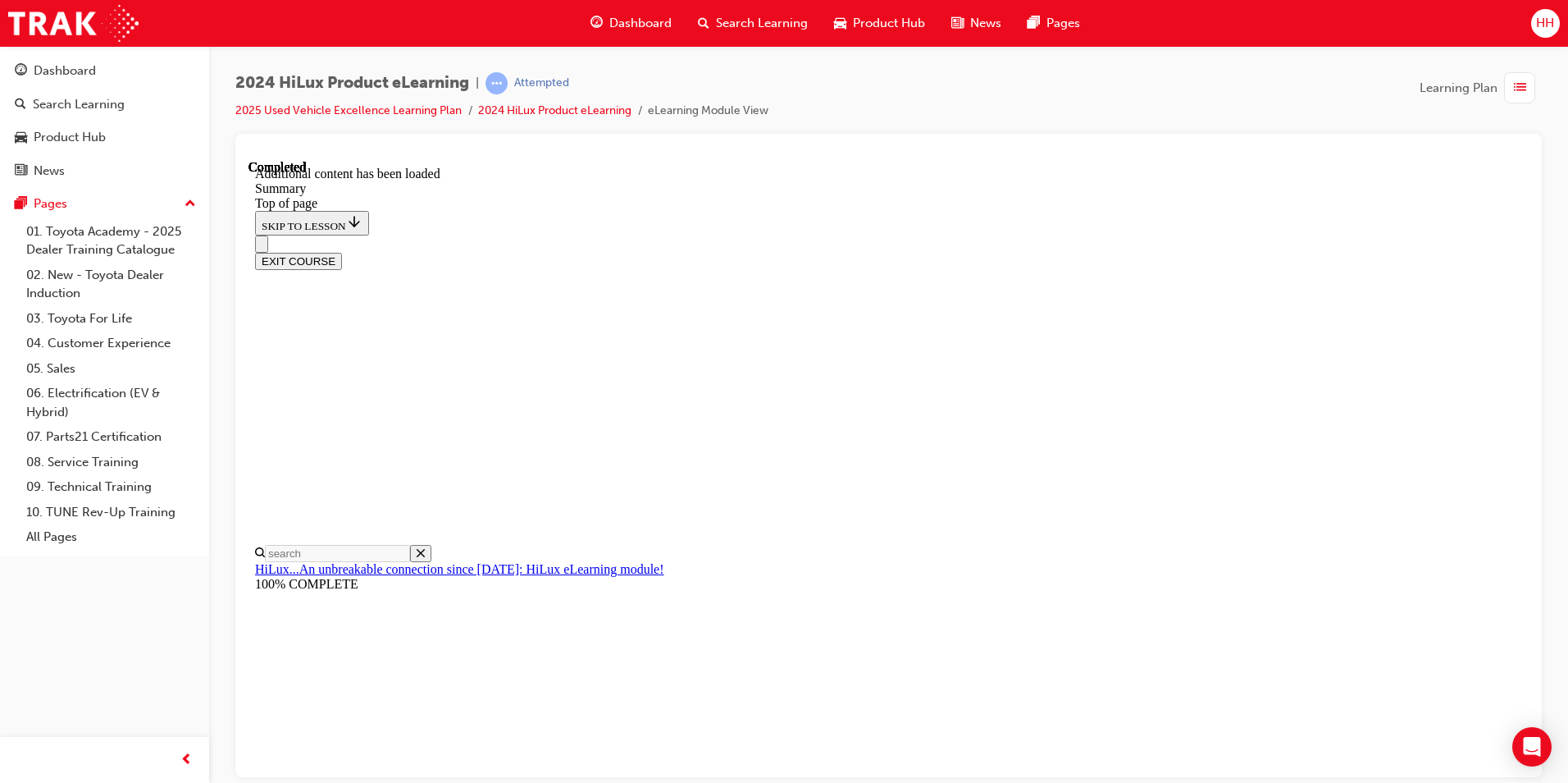
scroll to position [1601, 0]
click at [342, 252] on button "EXIT COURSE" at bounding box center [298, 260] width 87 height 18
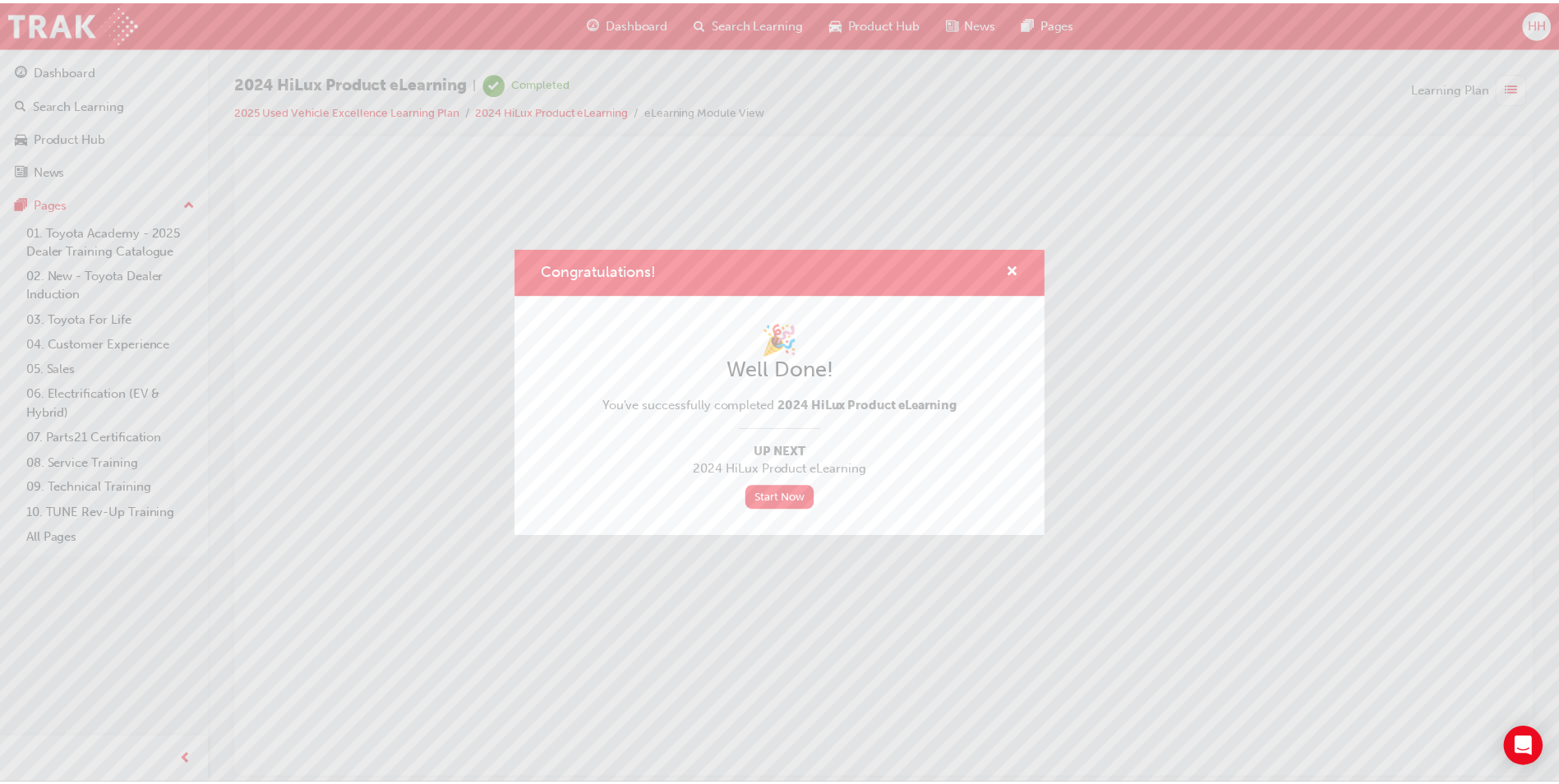
scroll to position [0, 0]
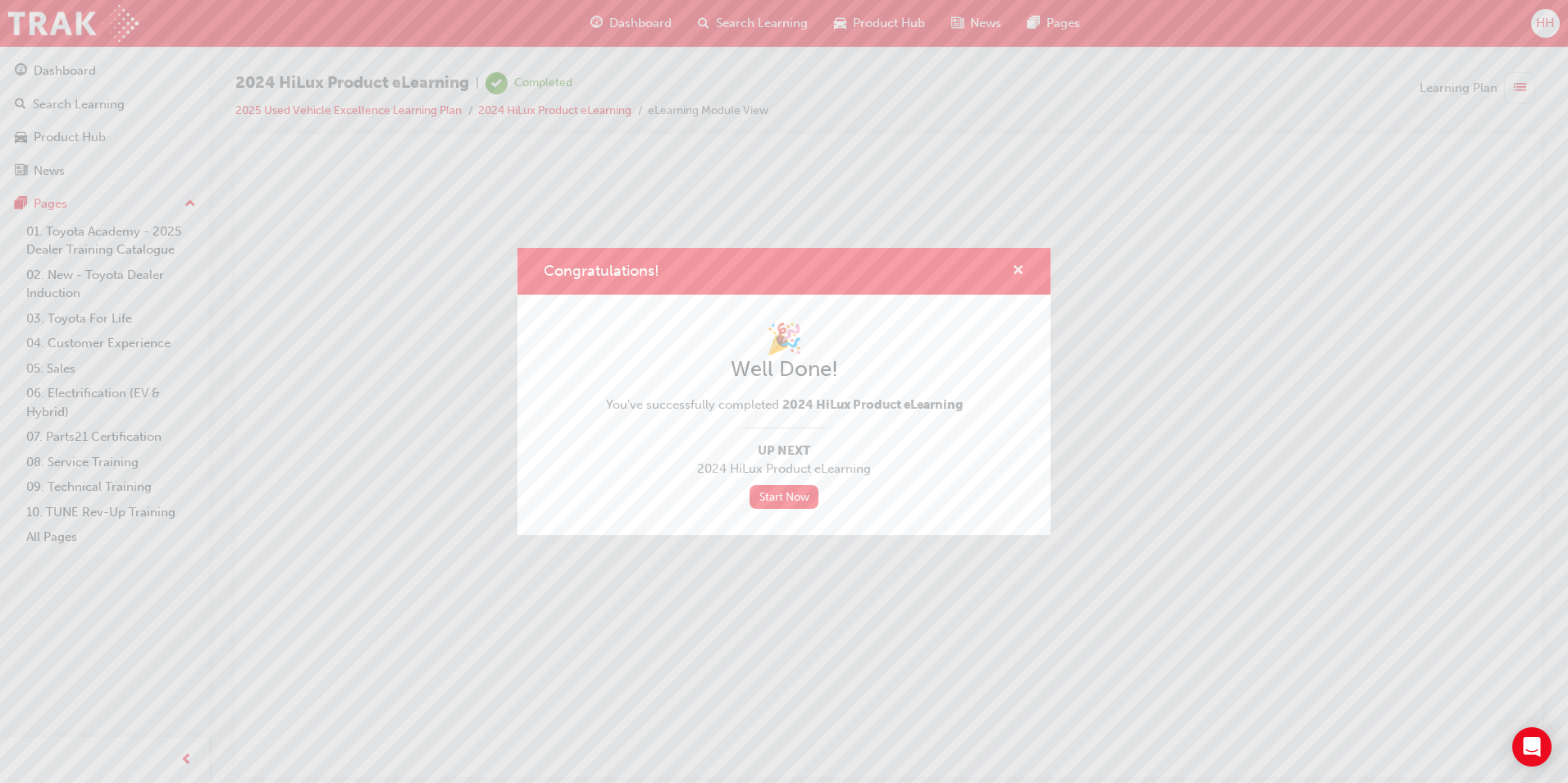
click at [1014, 266] on span "cross-icon" at bounding box center [1018, 272] width 12 height 15
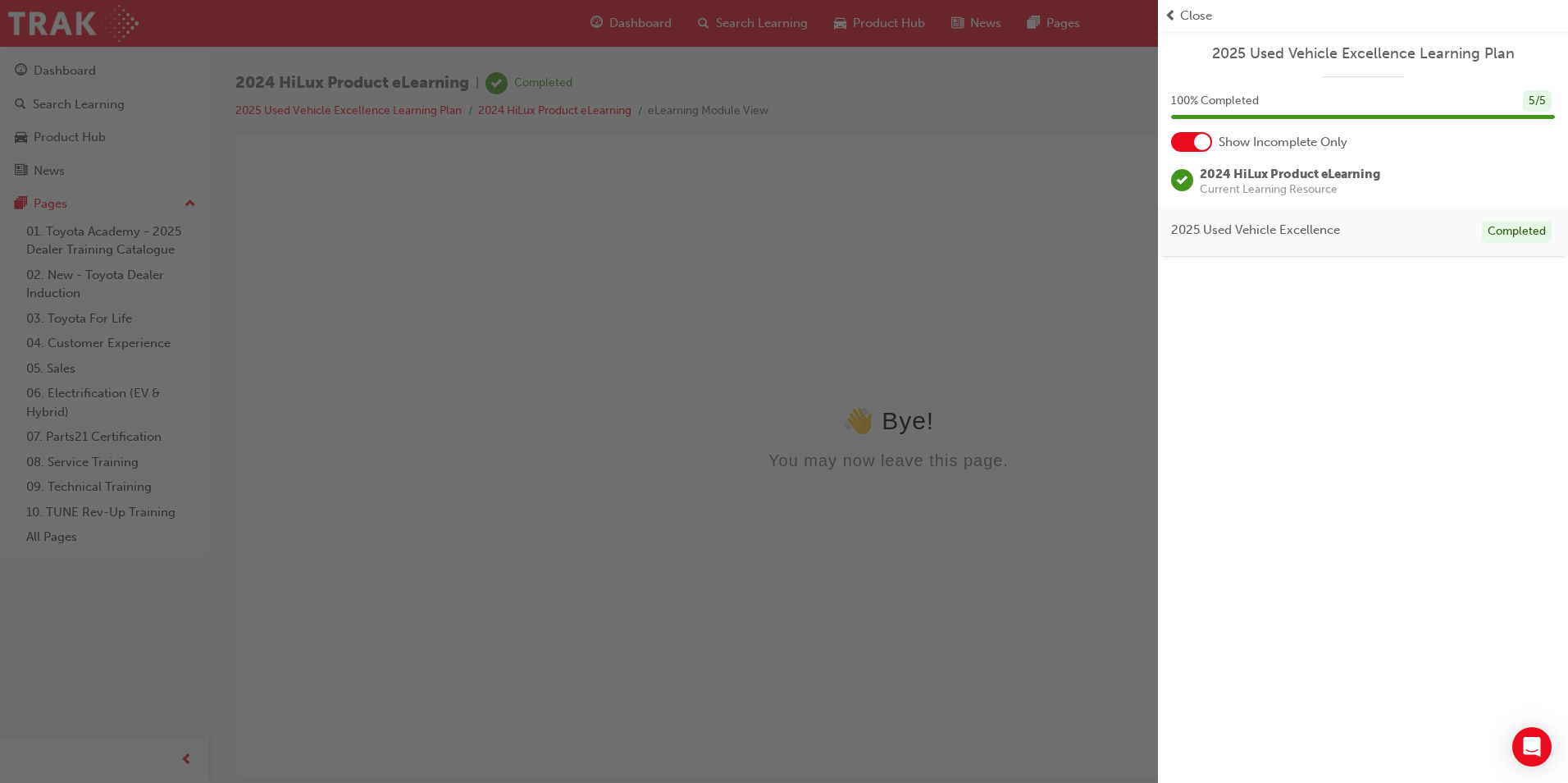
click at [1163, 7] on div "Close" at bounding box center [1362, 16] width 410 height 32
click at [1170, 16] on span "prev-icon" at bounding box center [1170, 16] width 12 height 19
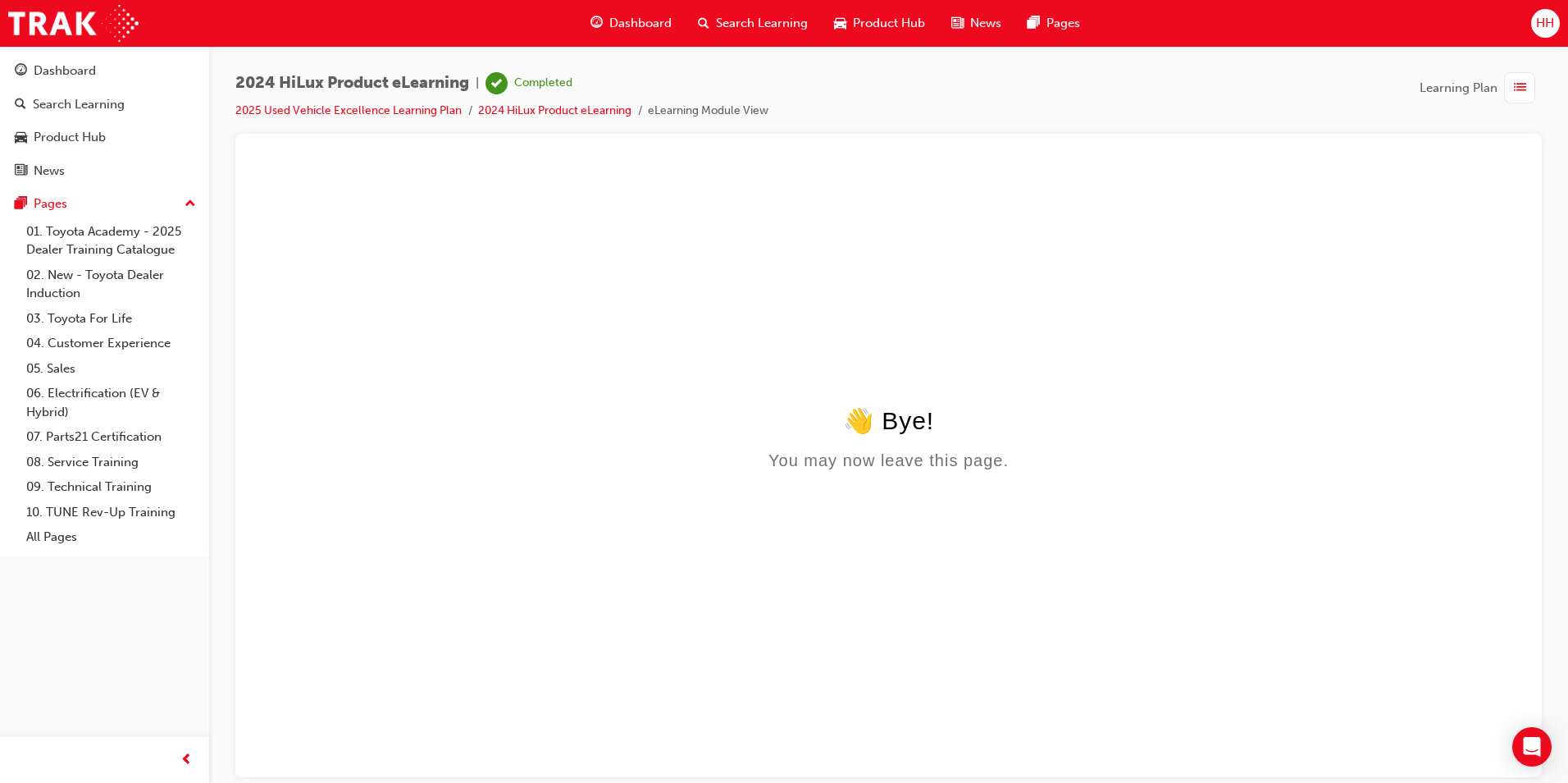
click at [610, 9] on div "Dashboard" at bounding box center [631, 23] width 107 height 33
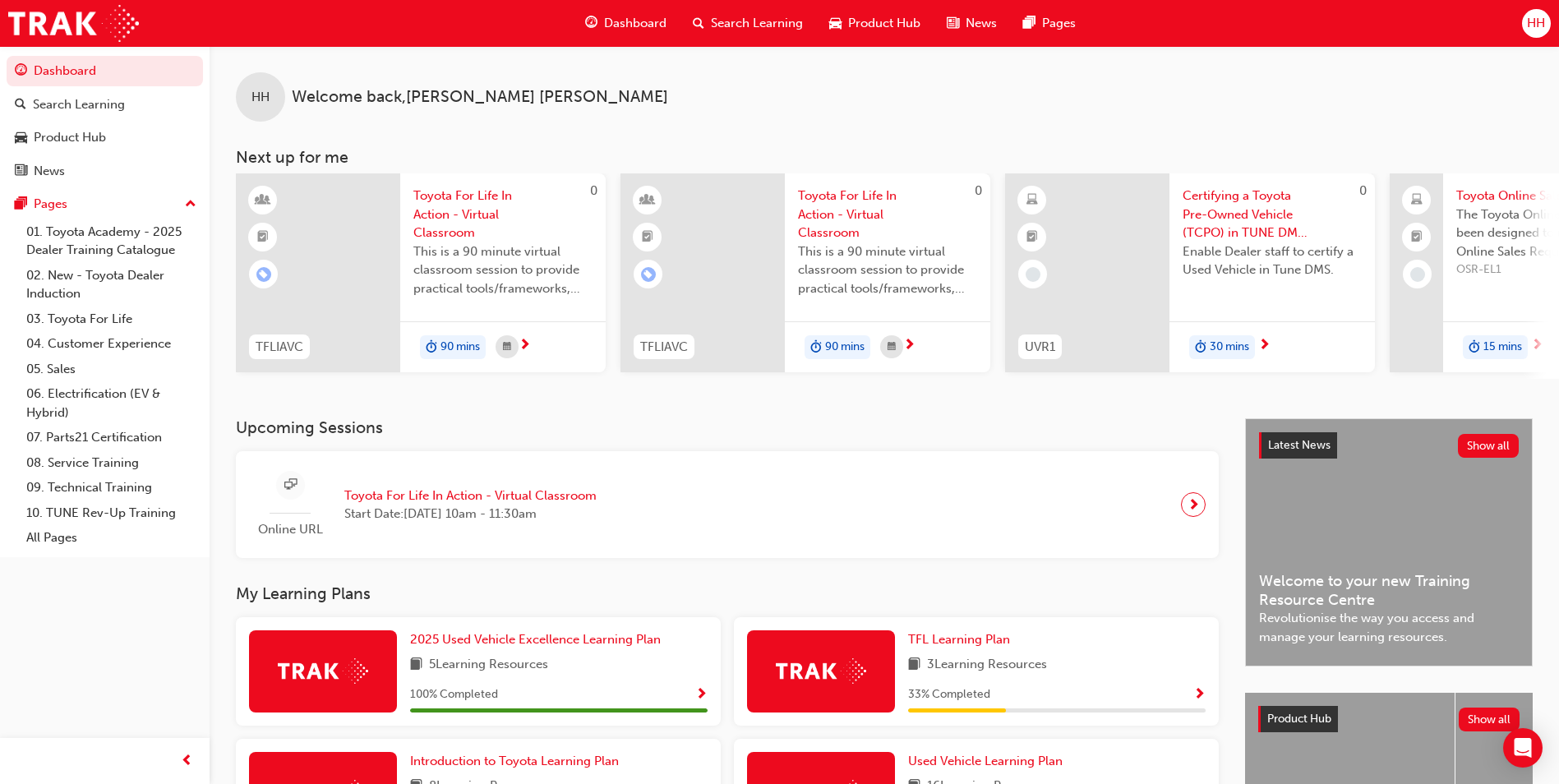
click at [1149, 125] on div "HH Welcome back , [PERSON_NAME] Next up for me 0 TFLIAVC Toyota For Life In Act…" at bounding box center [884, 212] width 1349 height 333
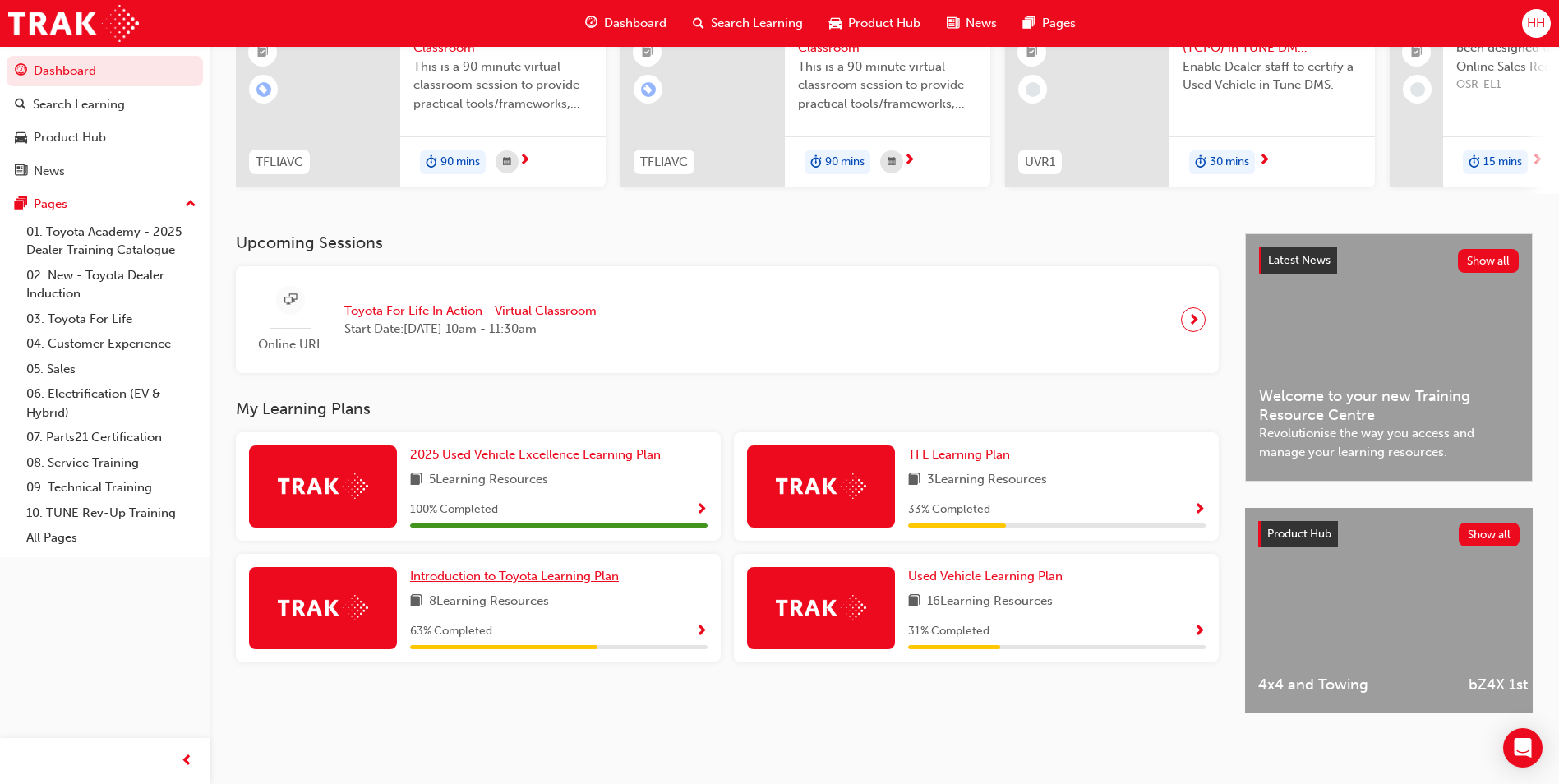
click at [489, 572] on span "Introduction to Toyota Learning Plan" at bounding box center [514, 576] width 209 height 15
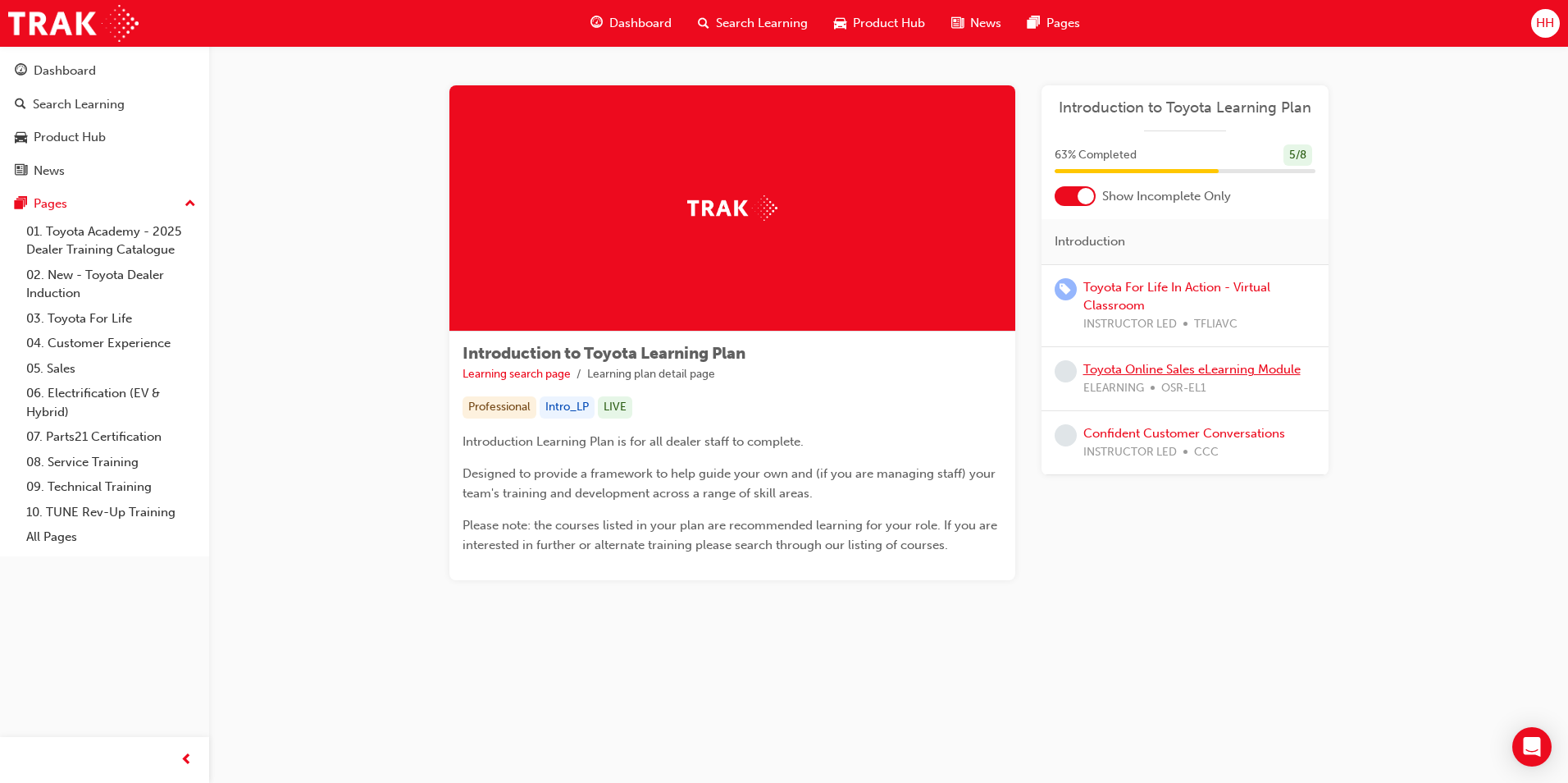
click at [1135, 364] on link "Toyota Online Sales eLearning Module" at bounding box center [1192, 369] width 218 height 15
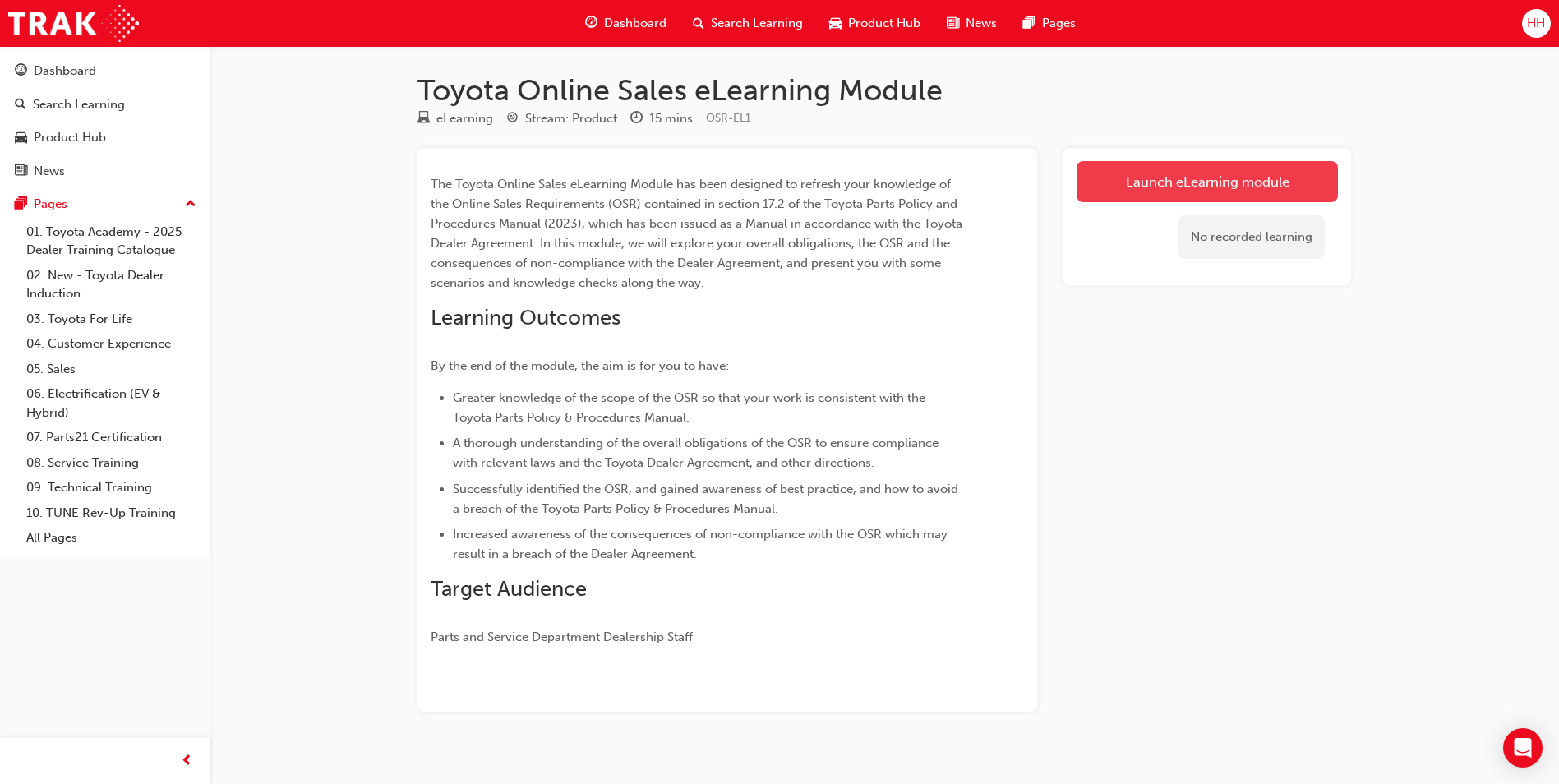
click at [1153, 187] on link "Launch eLearning module" at bounding box center [1207, 182] width 262 height 41
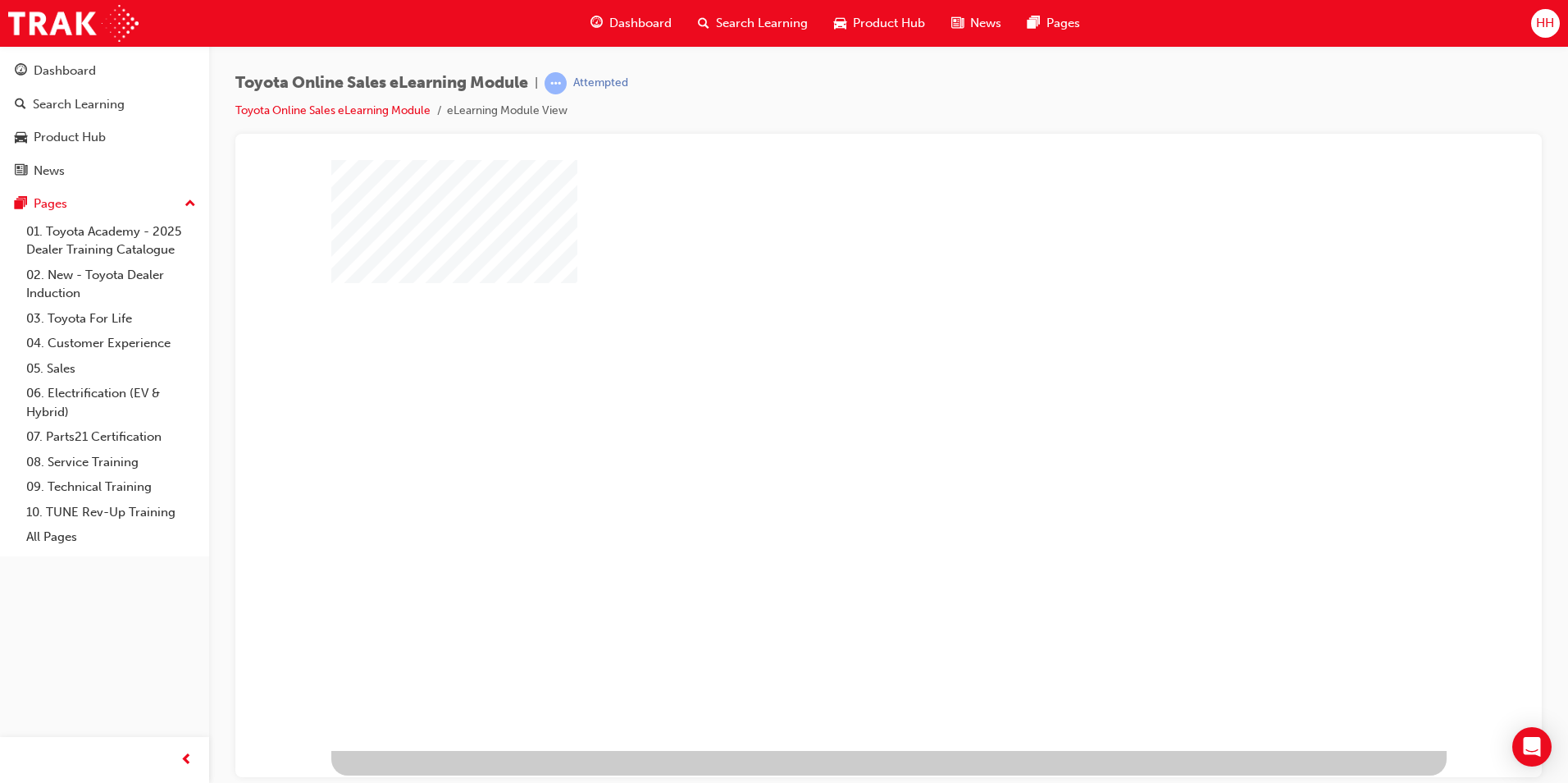
click at [943, 492] on div at bounding box center [889, 455] width 1115 height 591
click at [841, 407] on div "play" at bounding box center [841, 407] width 0 height 0
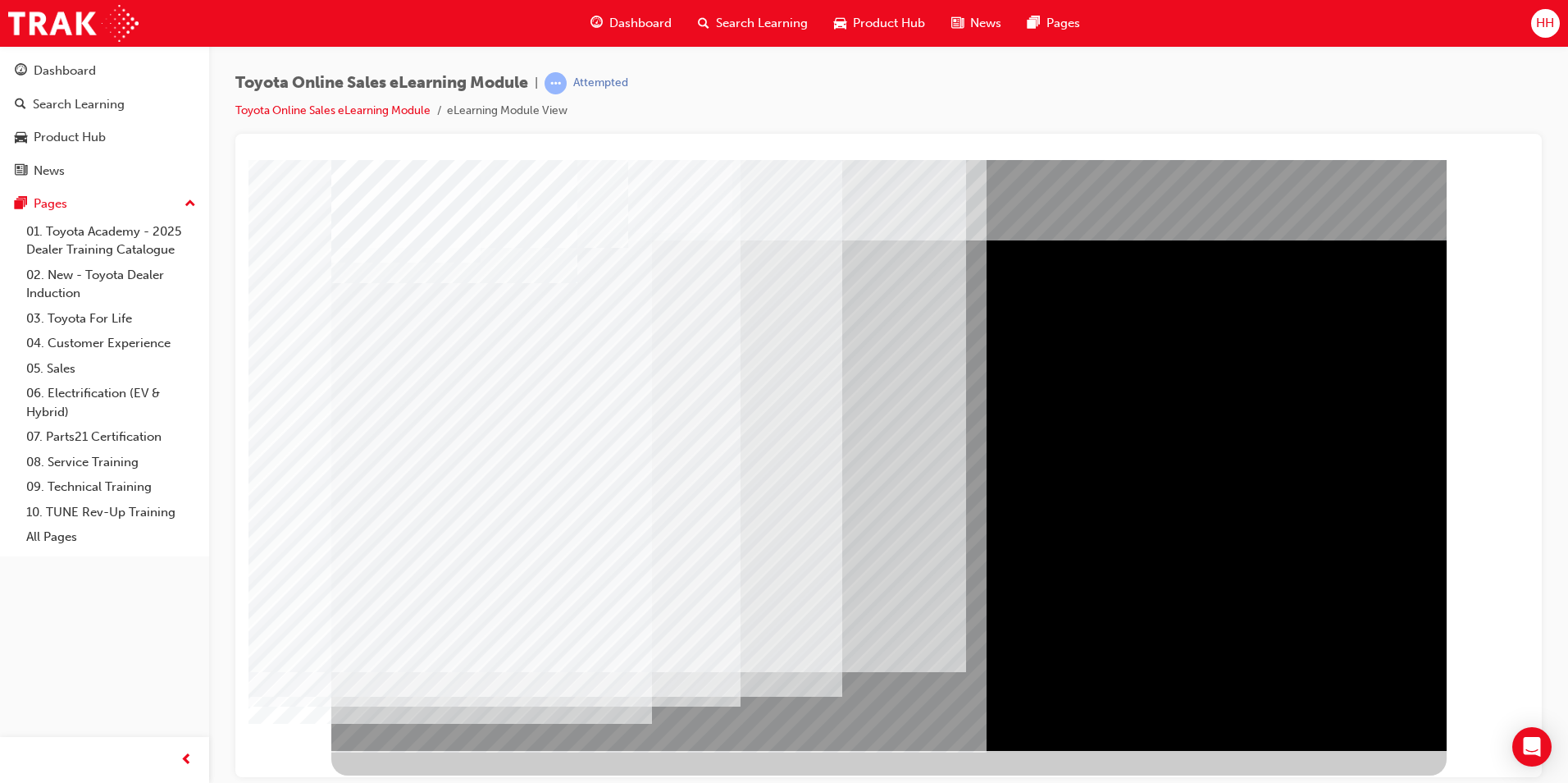
drag, startPoint x: 419, startPoint y: 468, endPoint x: 415, endPoint y: 486, distance: 18.4
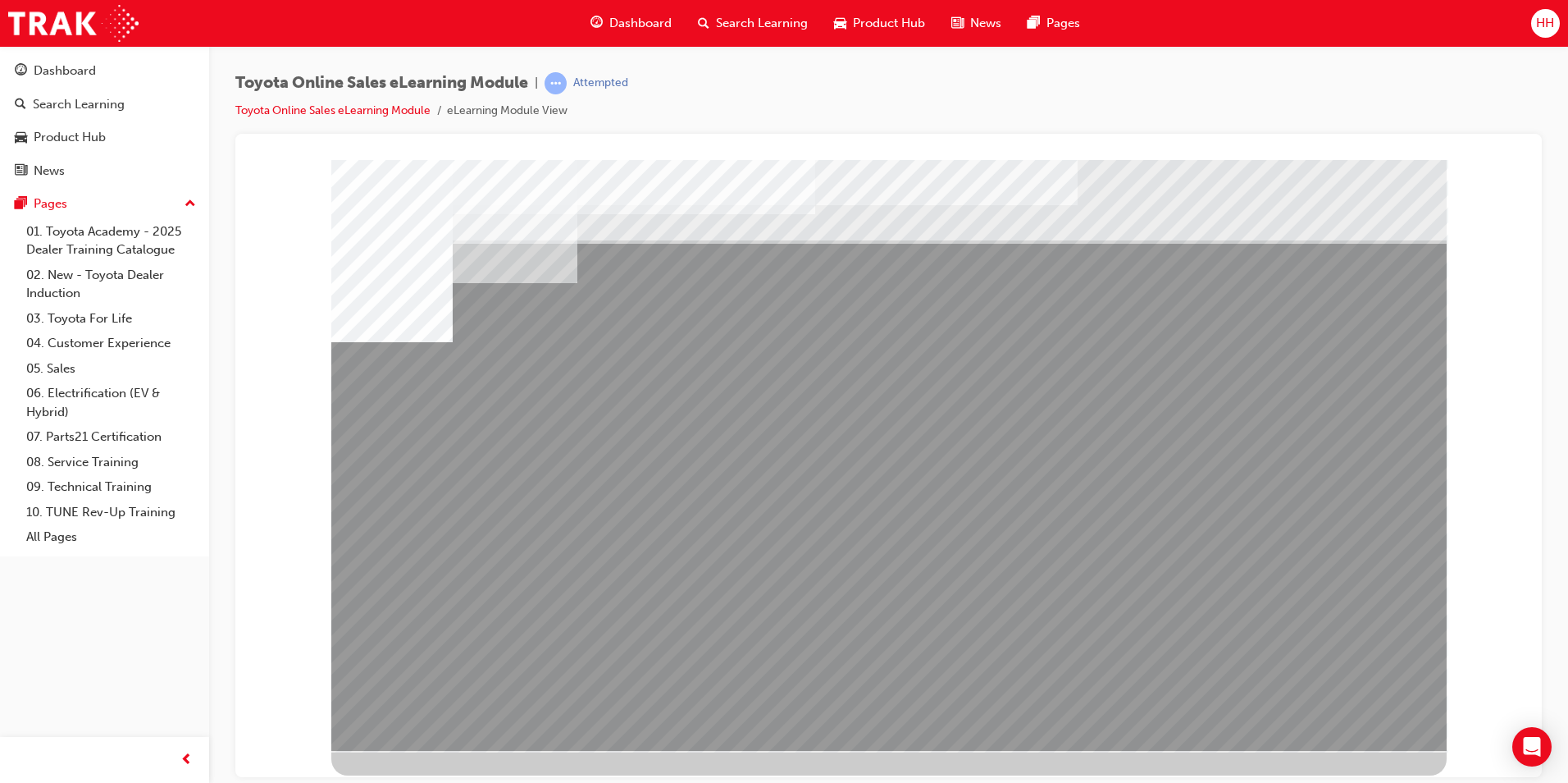
drag, startPoint x: 1032, startPoint y: 561, endPoint x: 1057, endPoint y: 561, distance: 25.0
drag, startPoint x: 1150, startPoint y: 566, endPoint x: 1213, endPoint y: 564, distance: 63.0
click at [1154, 566] on div "multistate" at bounding box center [889, 455] width 1115 height 591
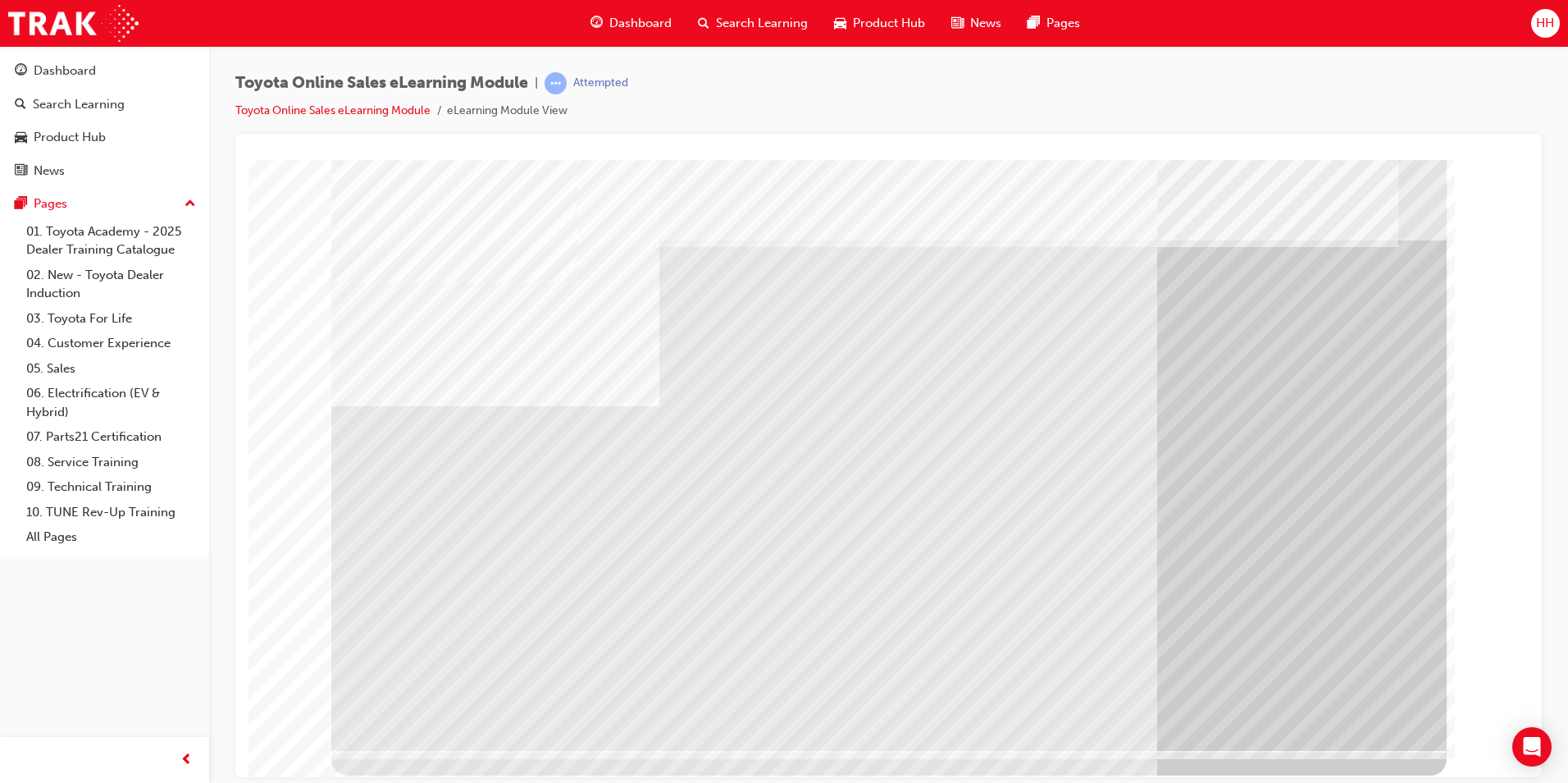
drag, startPoint x: 1322, startPoint y: 705, endPoint x: 1313, endPoint y: 701, distance: 9.8
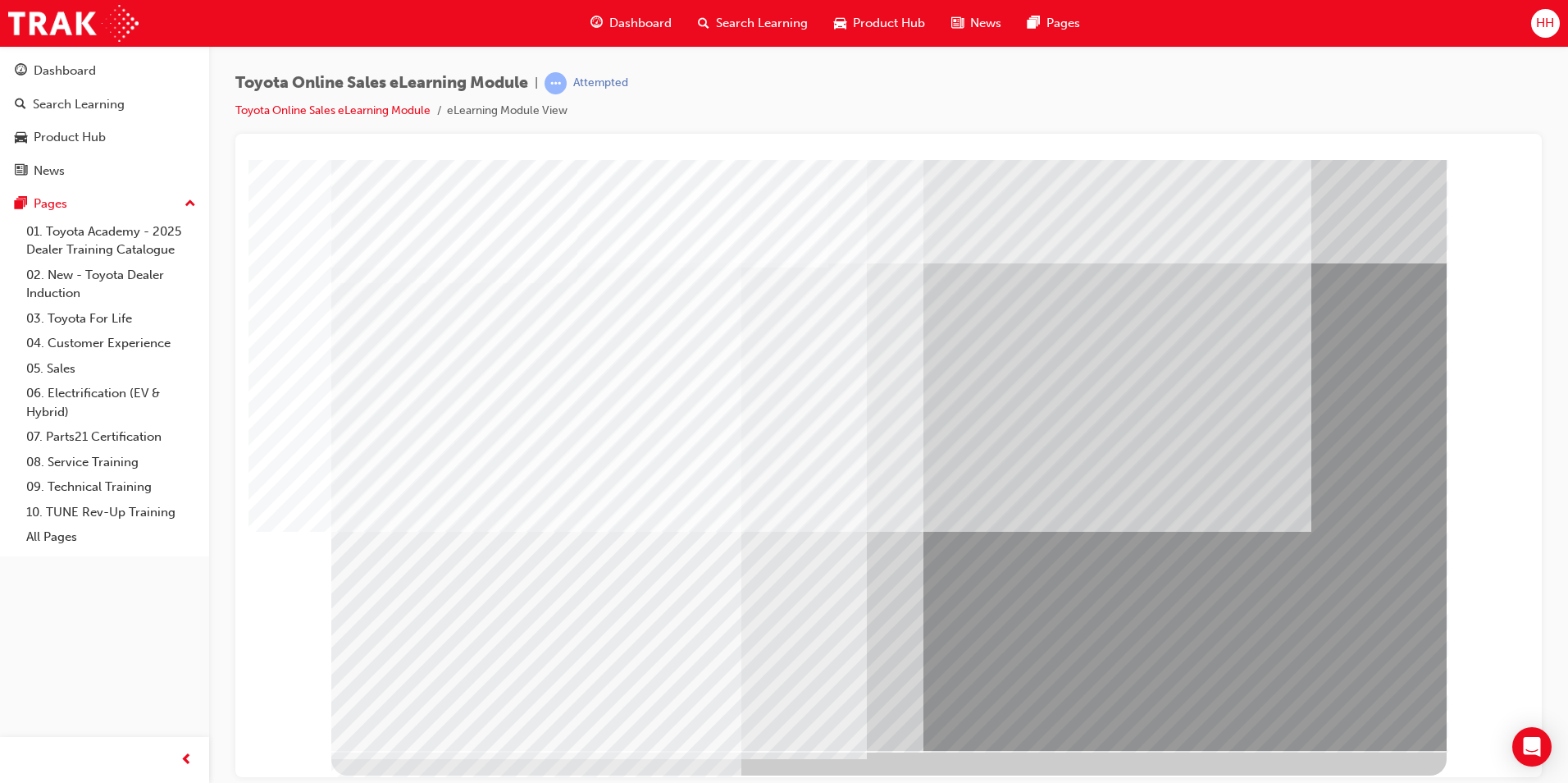
drag, startPoint x: 1273, startPoint y: 707, endPoint x: 1286, endPoint y: 705, distance: 13.2
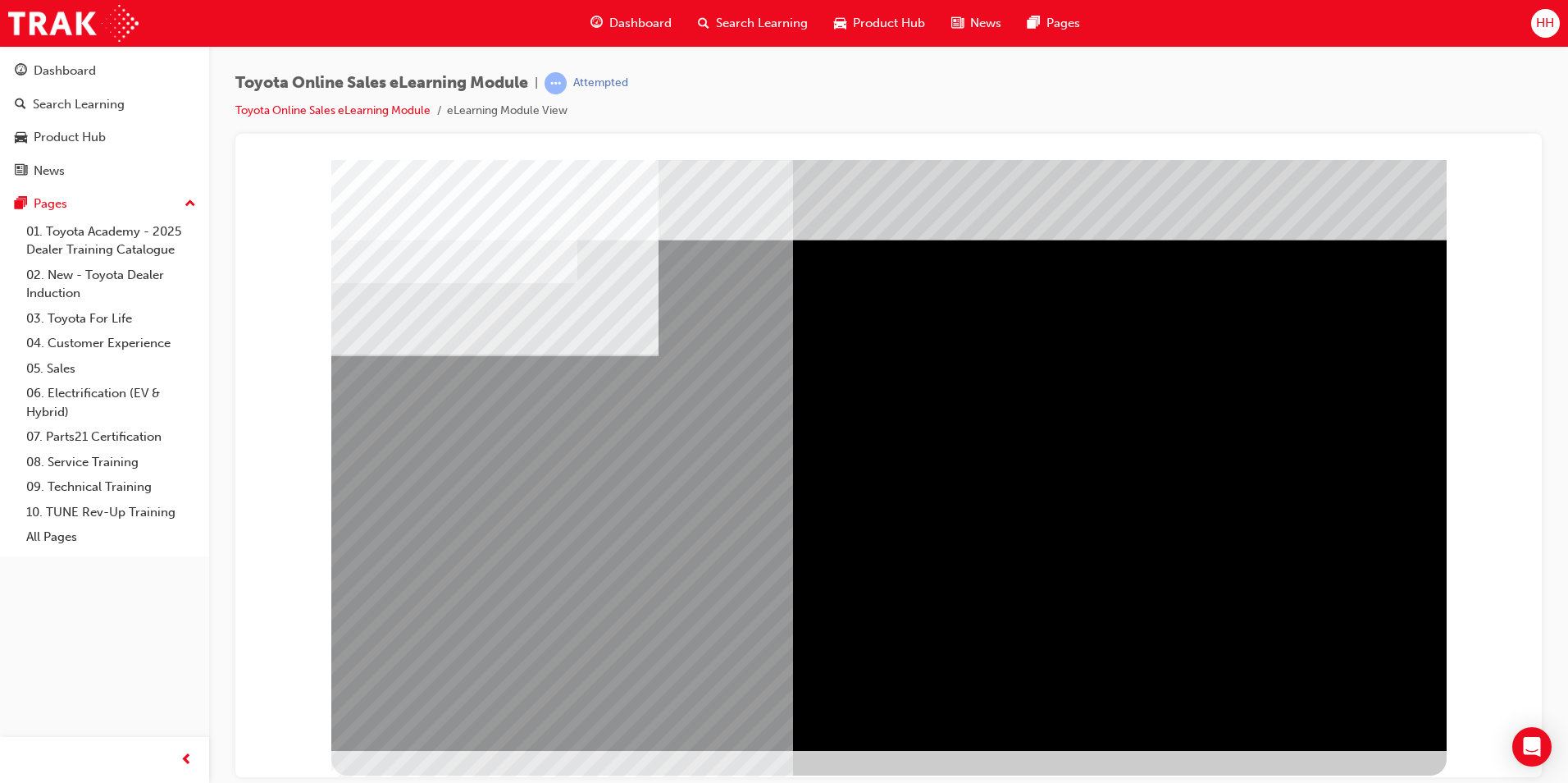
click at [1041, 382] on div "multistate" at bounding box center [889, 455] width 1115 height 591
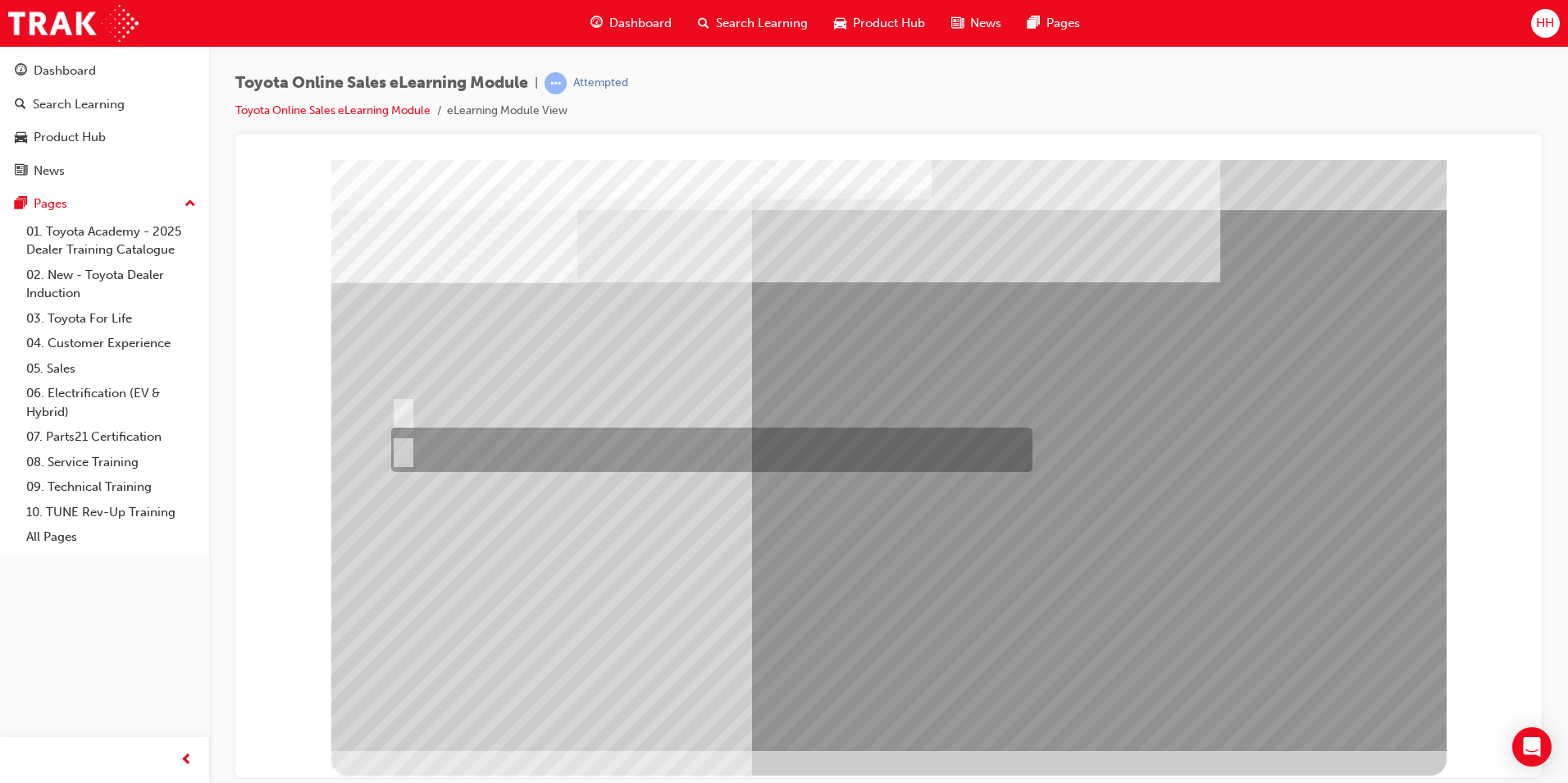
click at [405, 448] on input "False" at bounding box center [399, 448] width 18 height 18
radio input "true"
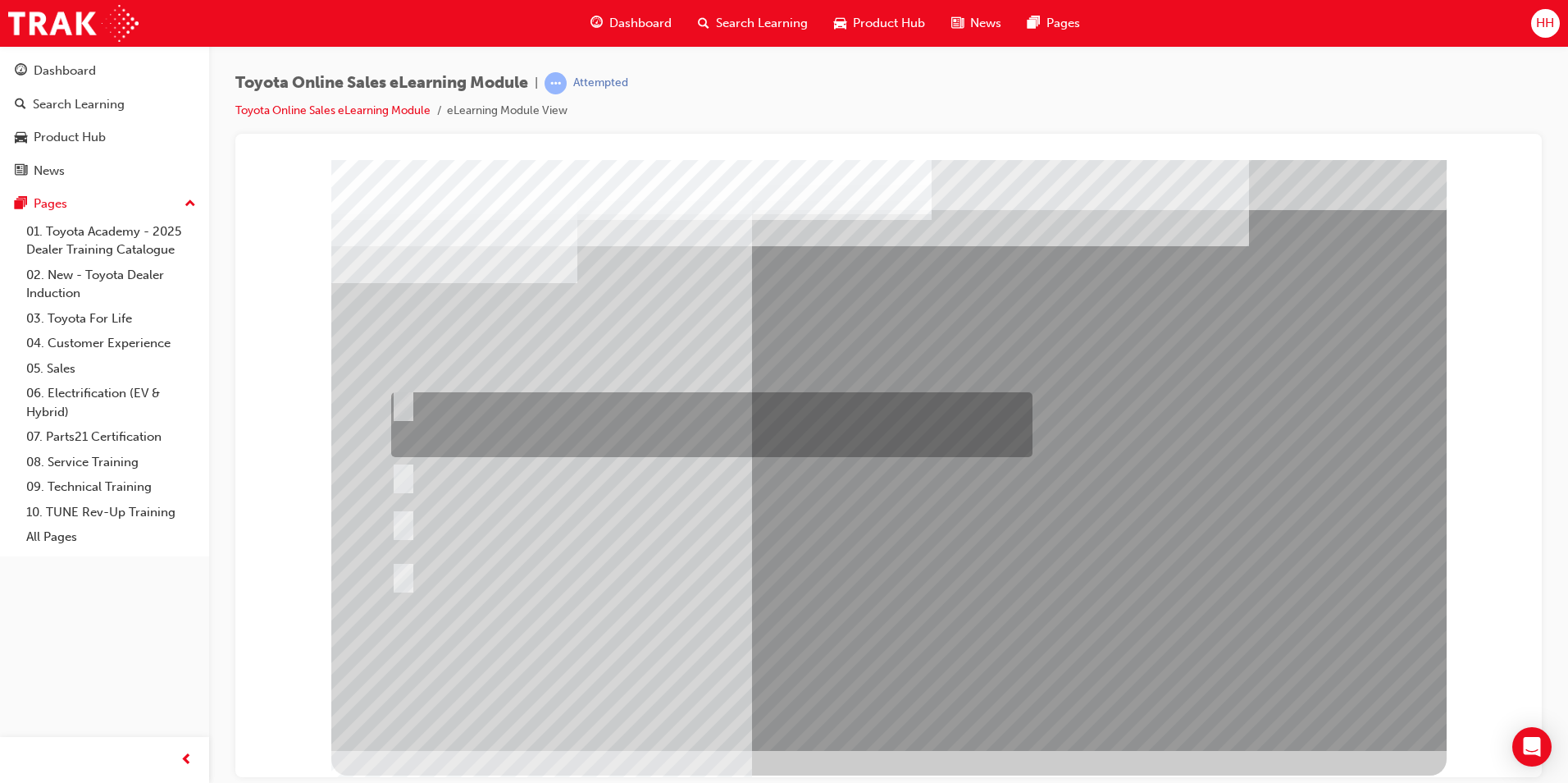
click at [702, 412] on div at bounding box center [708, 424] width 641 height 65
radio input "true"
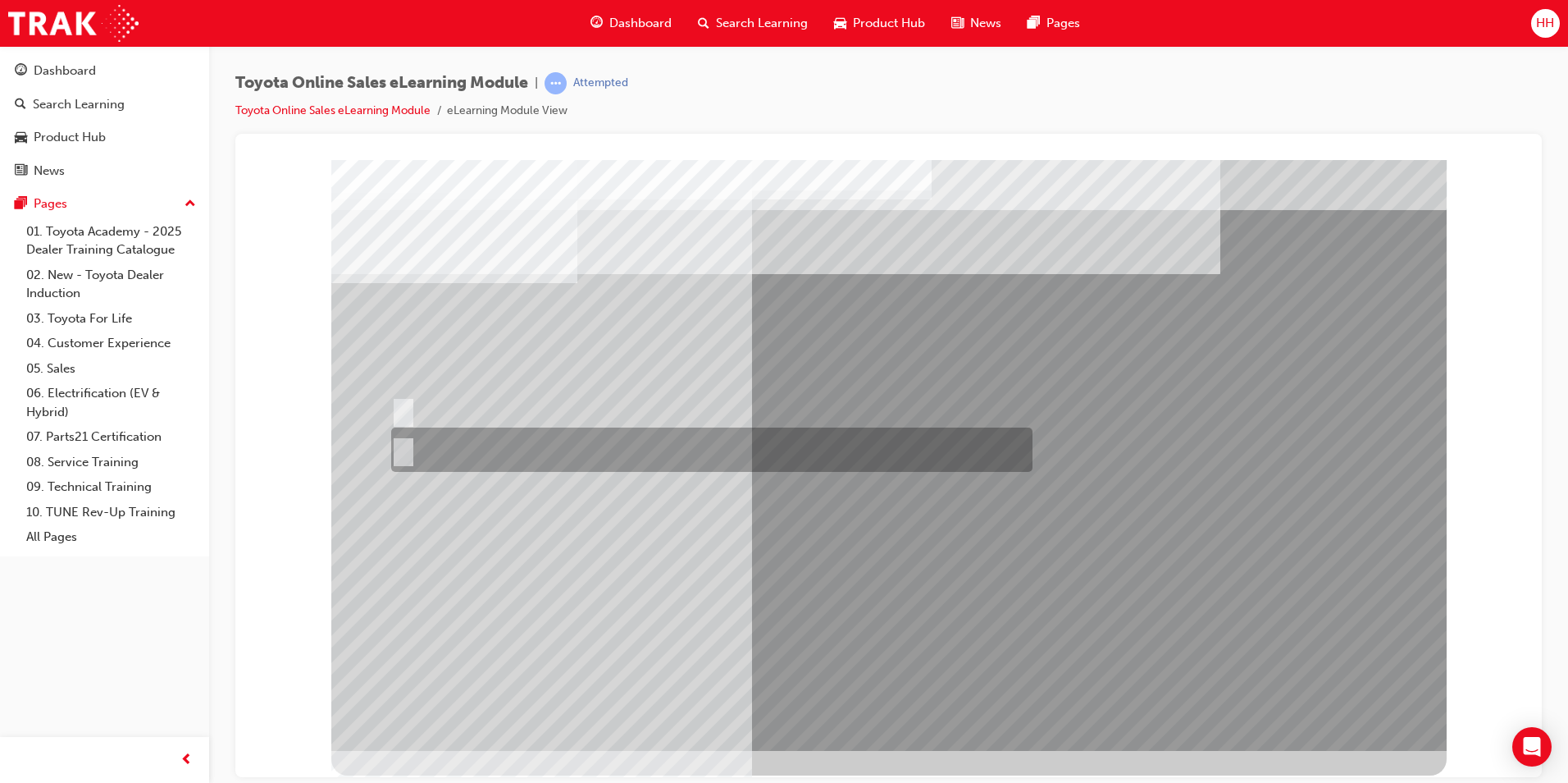
click at [407, 439] on div at bounding box center [708, 449] width 641 height 44
radio input "true"
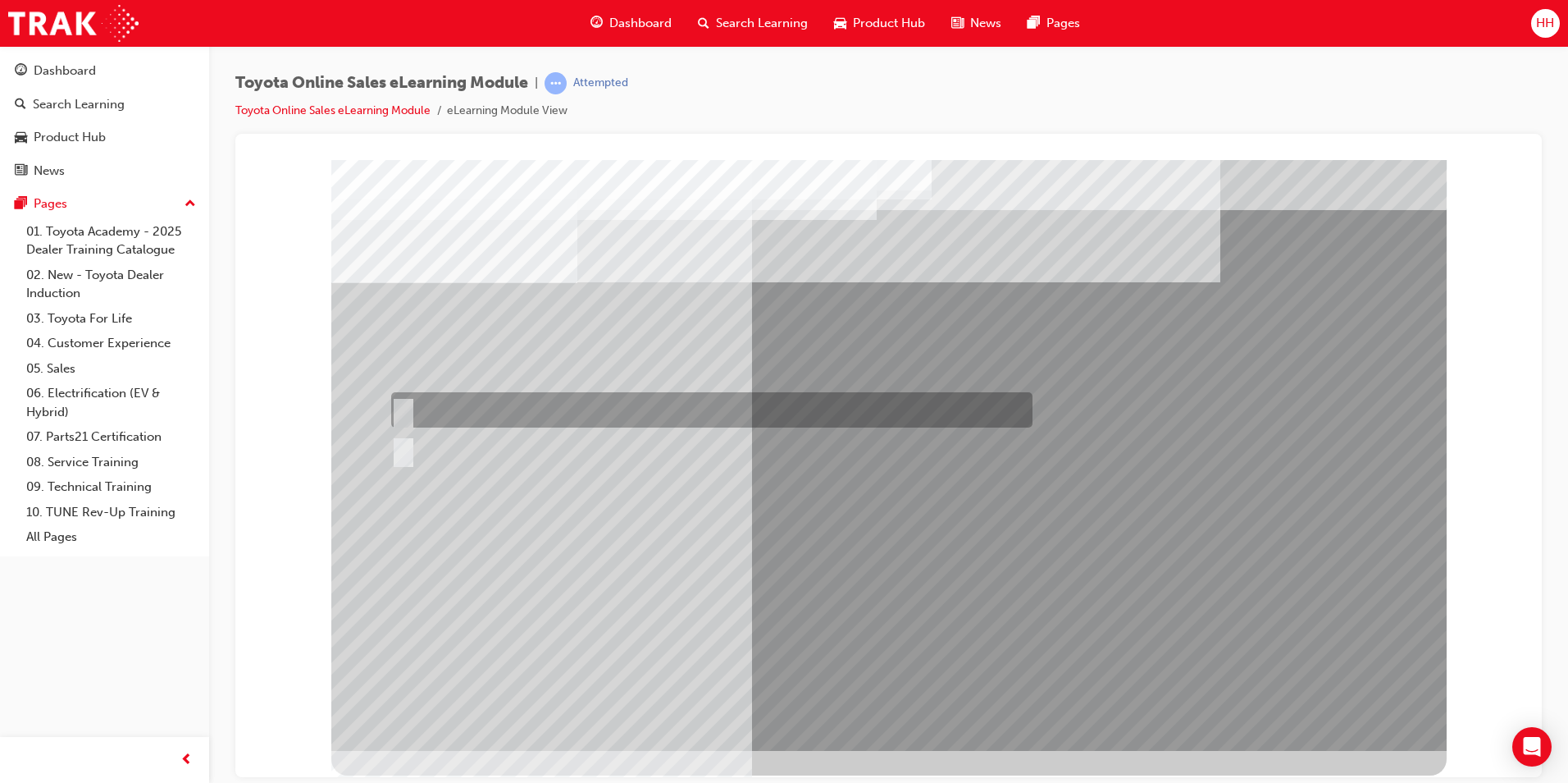
click at [405, 404] on input "True" at bounding box center [399, 410] width 18 height 18
radio input "true"
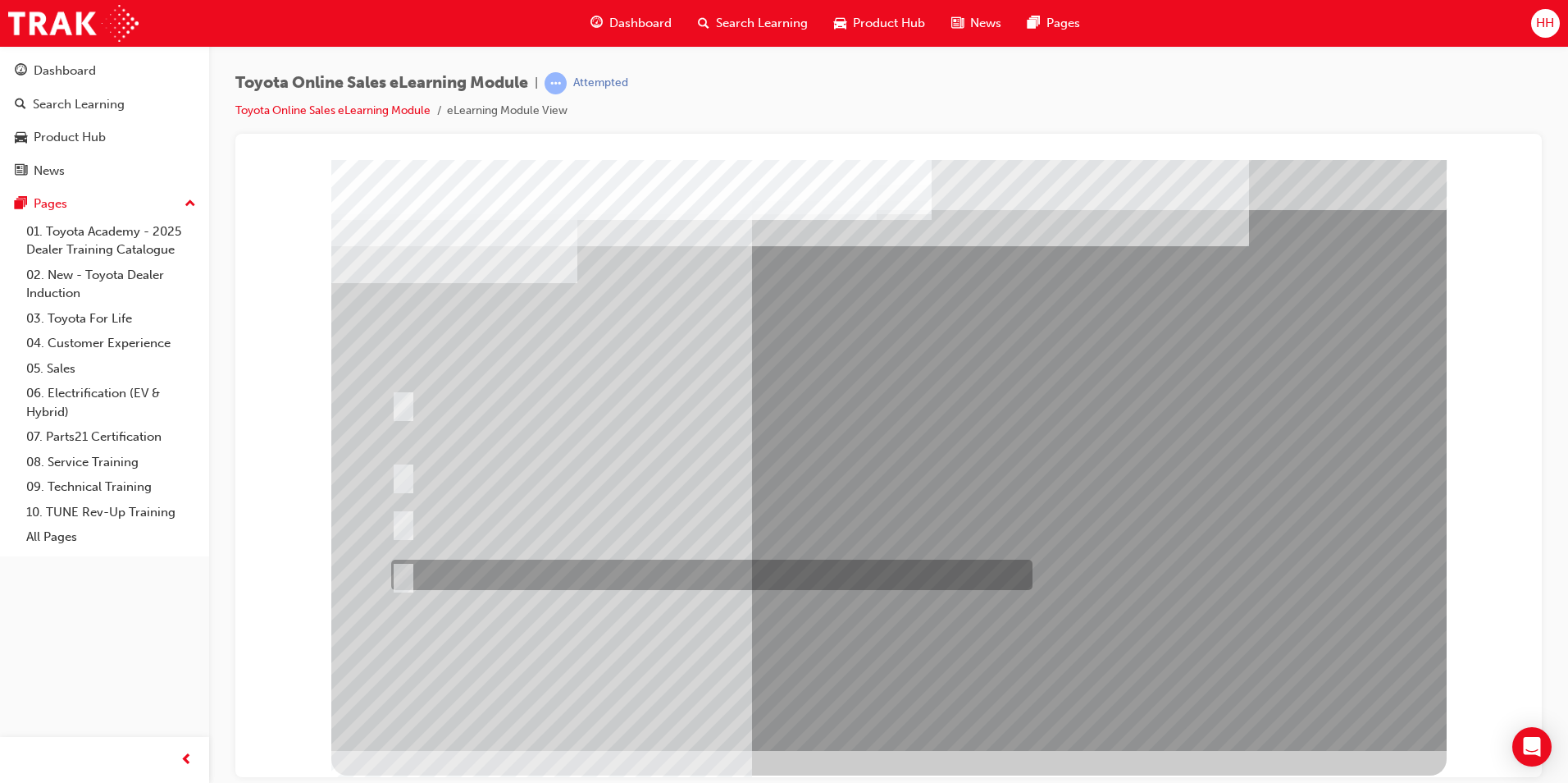
click at [400, 566] on input "It must be TMCA approved Dealer name." at bounding box center [399, 575] width 18 height 18
radio input "true"
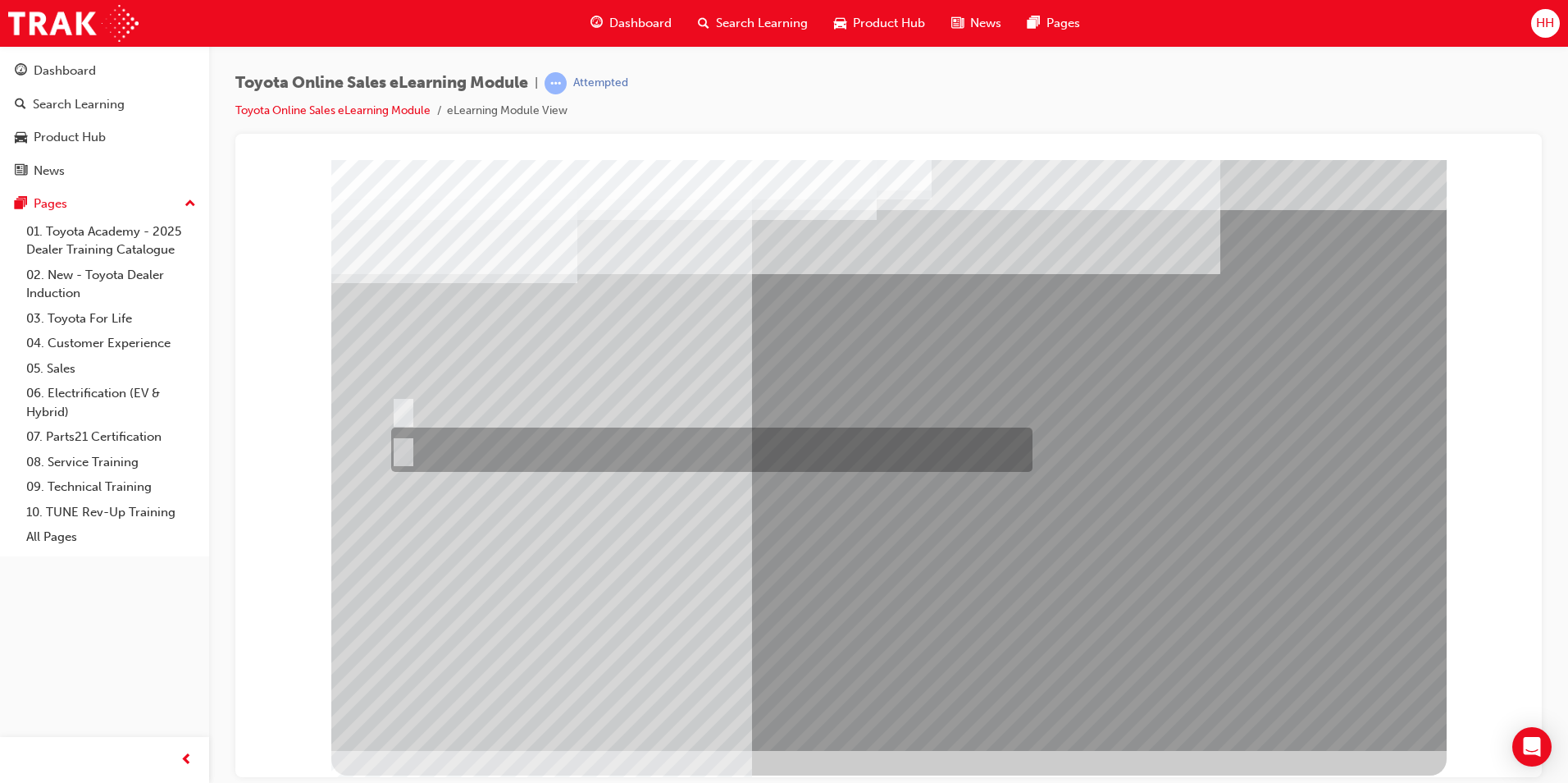
click at [405, 448] on input "No" at bounding box center [399, 448] width 18 height 18
radio input "true"
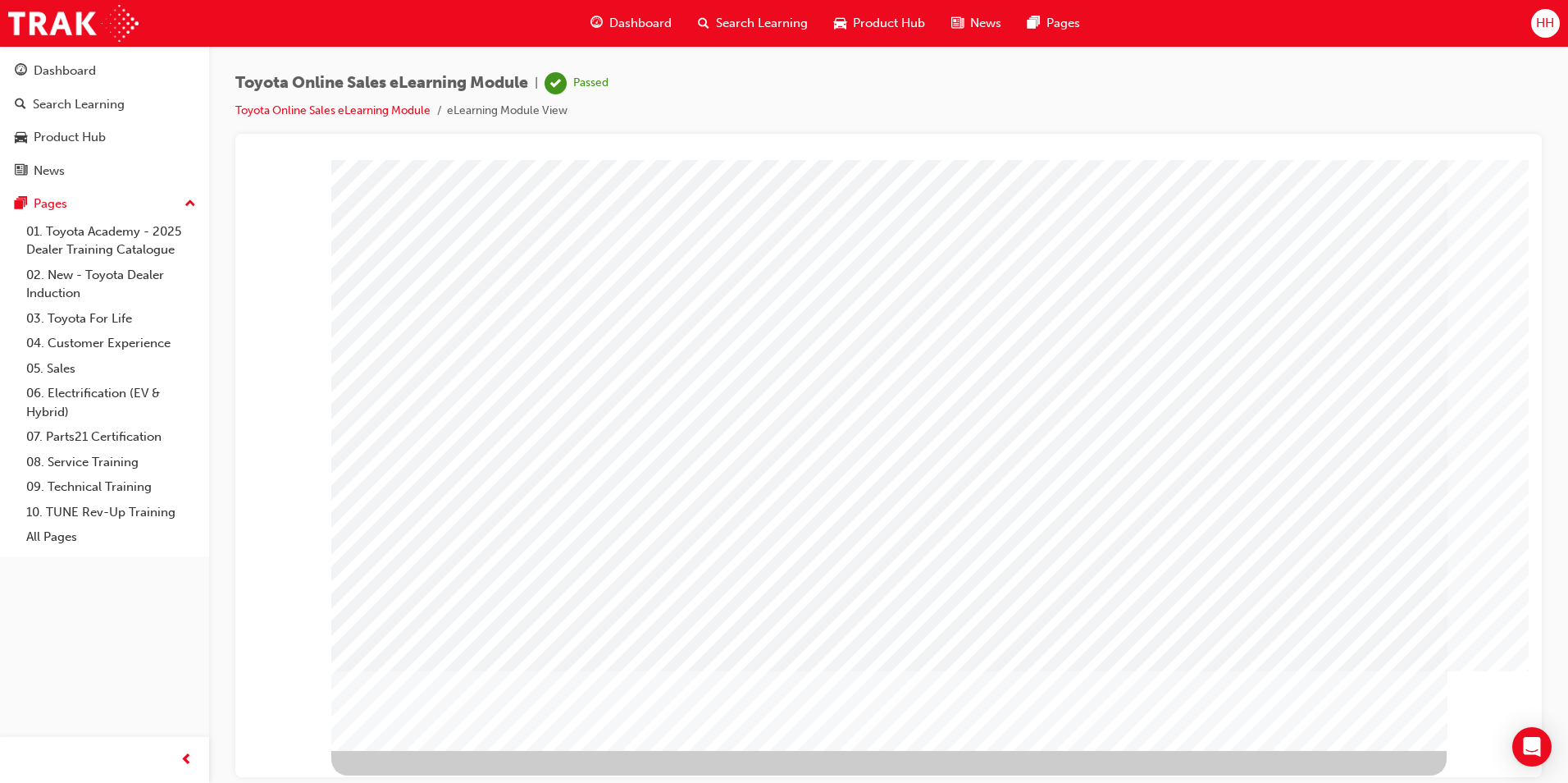
click at [644, 25] on span "Dashboard" at bounding box center [640, 23] width 62 height 19
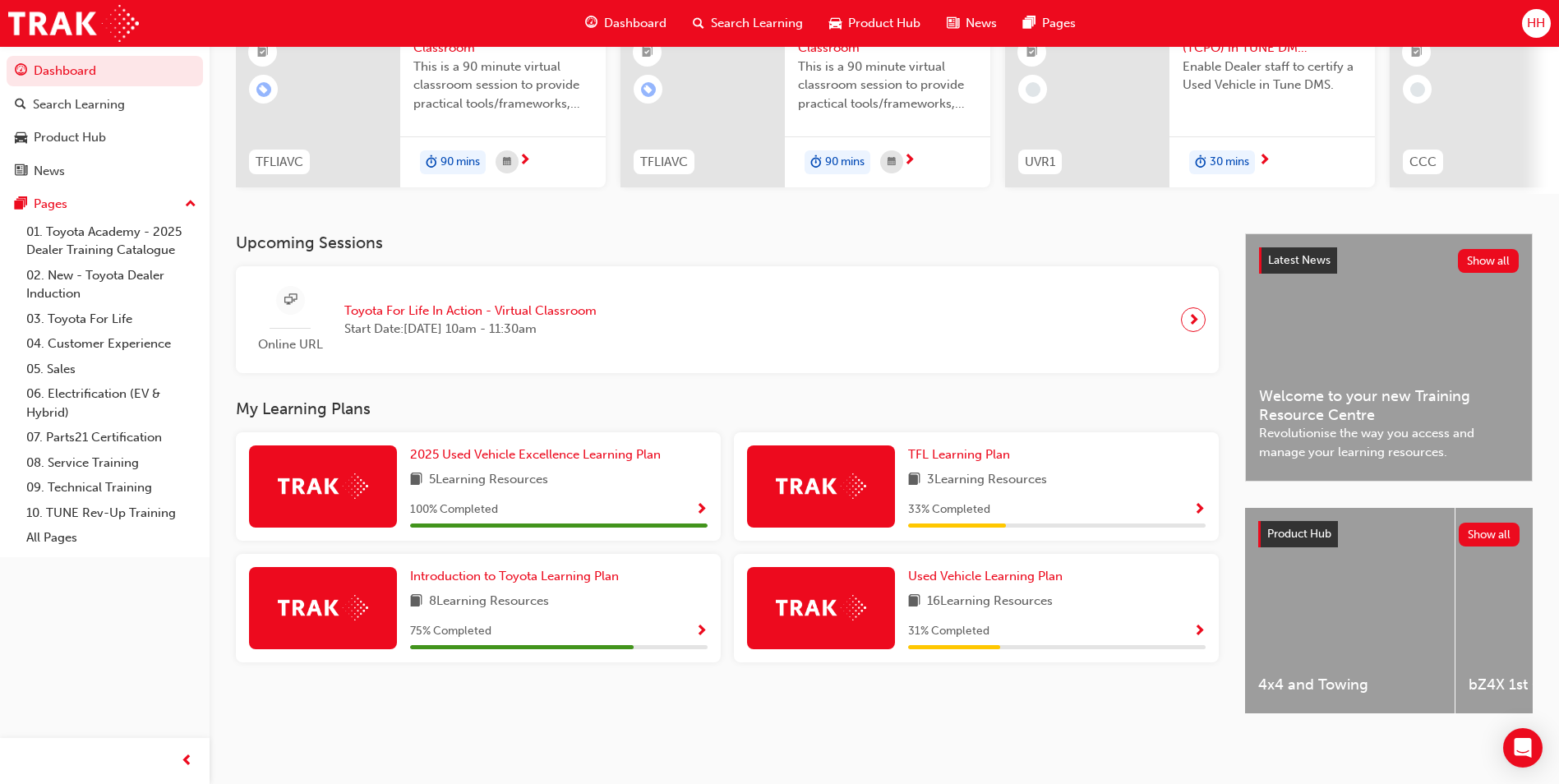
scroll to position [198, 0]
